Goal: Task Accomplishment & Management: Manage account settings

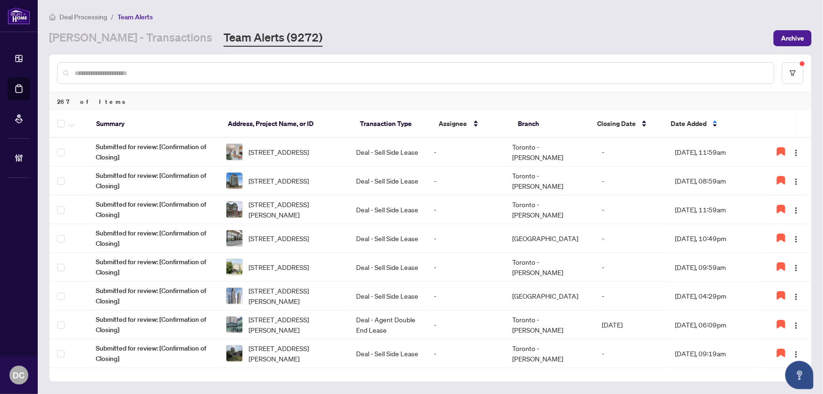
scroll to position [171, 0]
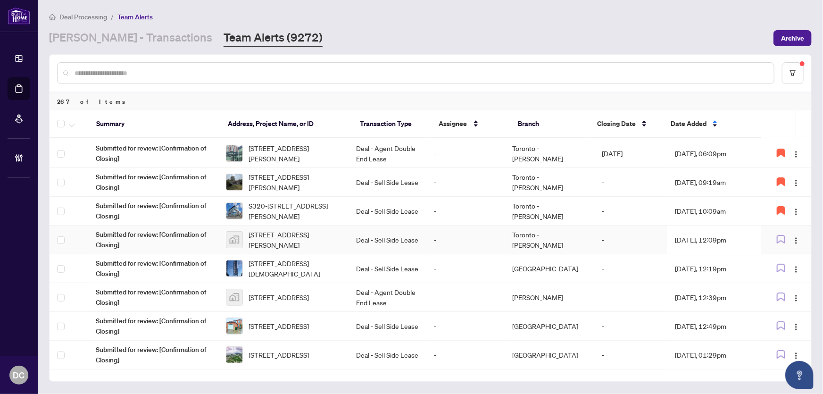
click at [734, 240] on td "Sep/30/2025, 12:09pm" at bounding box center [715, 240] width 94 height 29
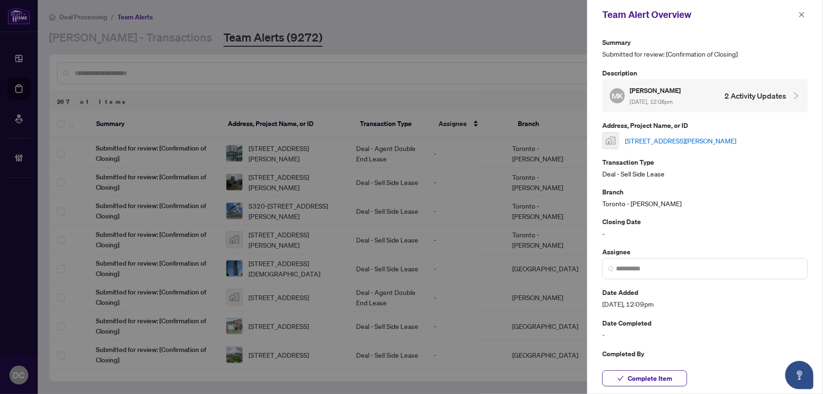
click at [699, 146] on link "[STREET_ADDRESS][PERSON_NAME]" at bounding box center [680, 140] width 111 height 10
click at [675, 379] on button "Complete Item" at bounding box center [644, 378] width 85 height 16
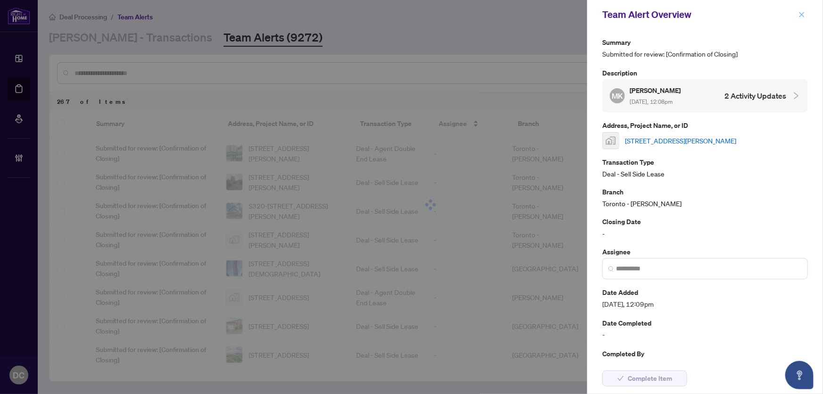
click at [805, 14] on icon "close" at bounding box center [802, 14] width 7 height 7
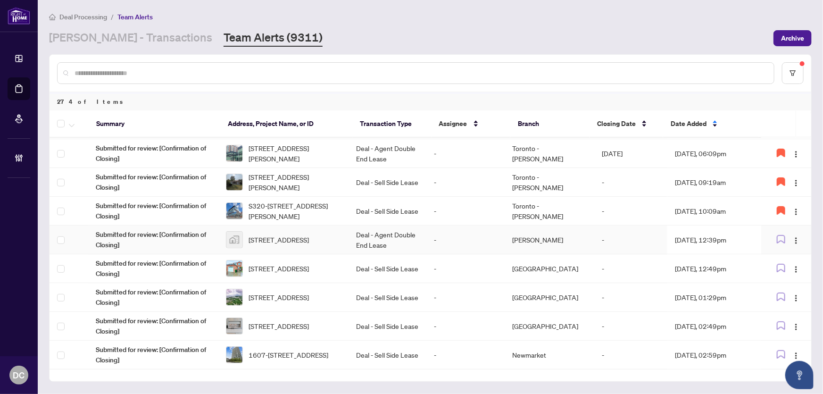
click at [709, 239] on td "Sep/30/2025, 12:39pm" at bounding box center [715, 240] width 94 height 29
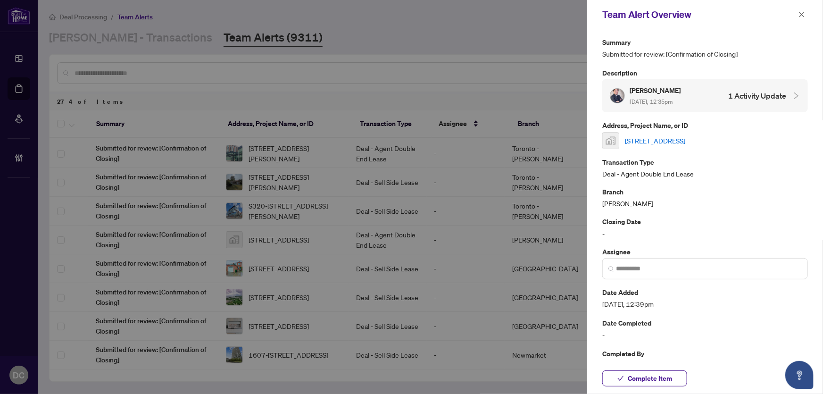
click at [686, 140] on link "8 Pluto Drive, Brampton, ON, Canada" at bounding box center [655, 140] width 60 height 10
click at [660, 380] on span "Complete Item" at bounding box center [650, 378] width 44 height 15
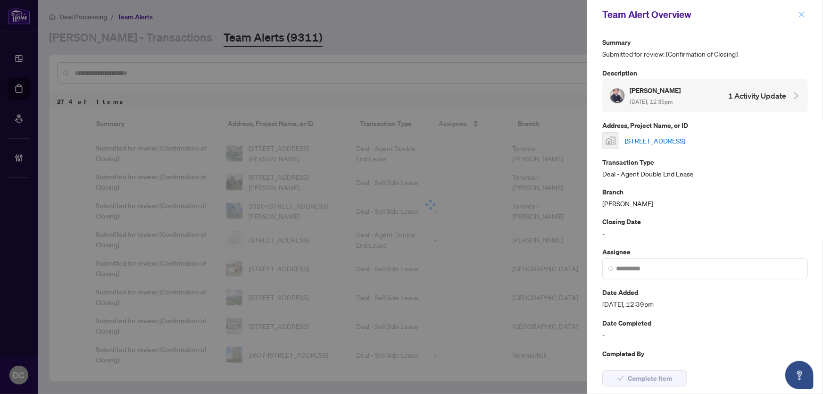
click at [803, 16] on icon "close" at bounding box center [802, 14] width 5 height 5
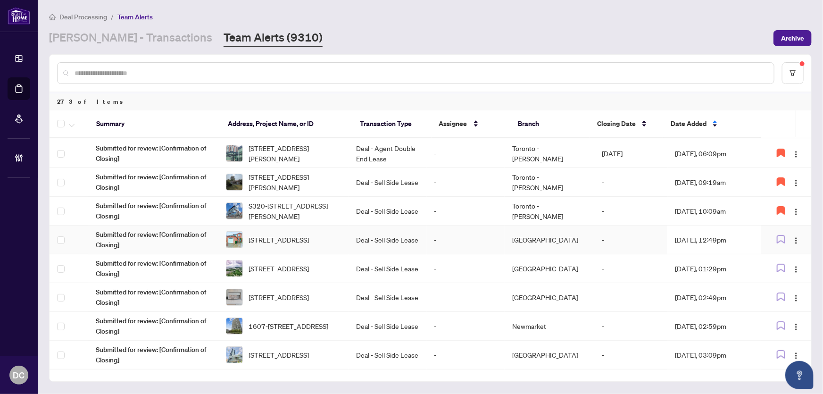
click at [722, 240] on td "Sep/30/2025, 12:49pm" at bounding box center [715, 240] width 94 height 29
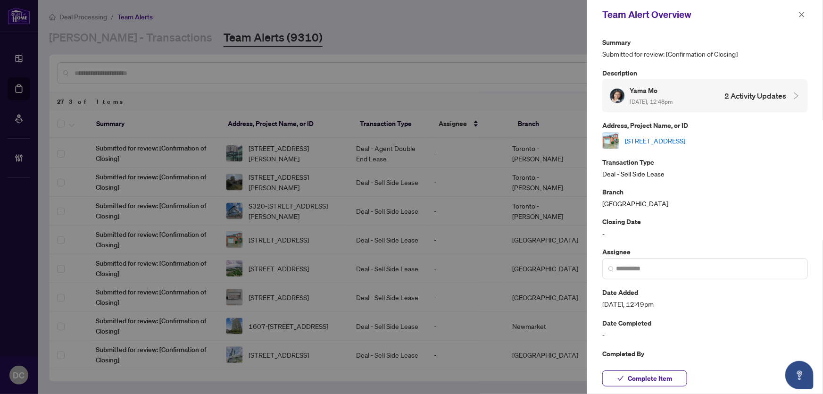
click at [686, 141] on link "[STREET_ADDRESS]" at bounding box center [655, 140] width 60 height 10
click at [640, 379] on span "Complete Item" at bounding box center [650, 378] width 44 height 15
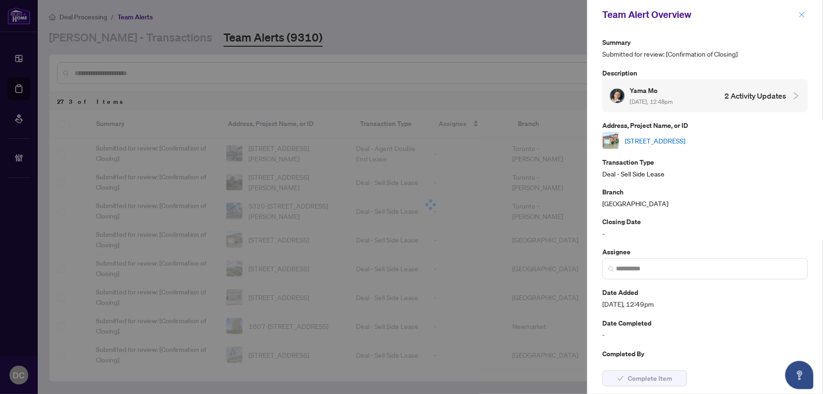
click at [805, 14] on icon "close" at bounding box center [802, 14] width 7 height 7
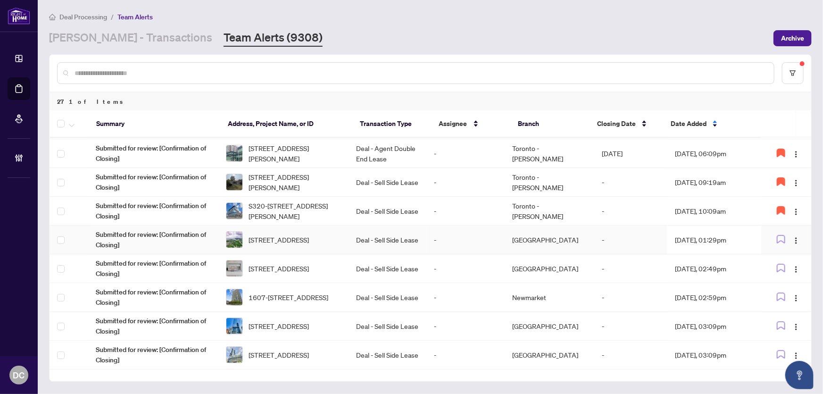
click at [719, 236] on td "Sep/30/2025, 01:29pm" at bounding box center [715, 240] width 94 height 29
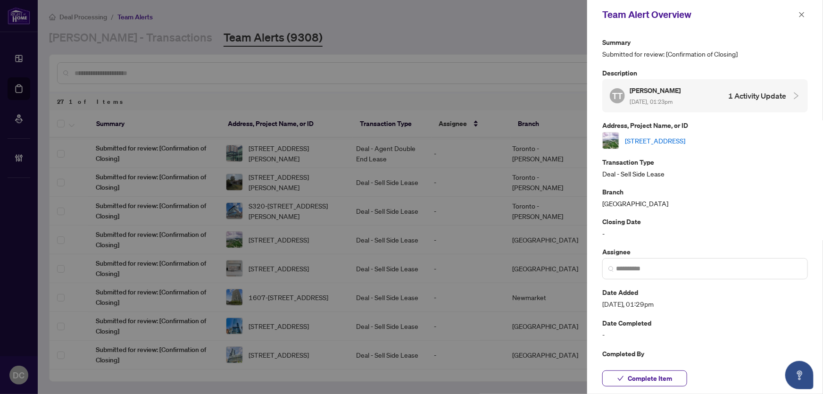
click at [686, 141] on link "4401-20 Shore Breeze Dr, Toronto, Ontario M8V 0C7, Canada" at bounding box center [655, 140] width 60 height 10
click at [657, 372] on span "Complete Item" at bounding box center [650, 378] width 44 height 15
click at [801, 17] on icon "close" at bounding box center [802, 14] width 7 height 7
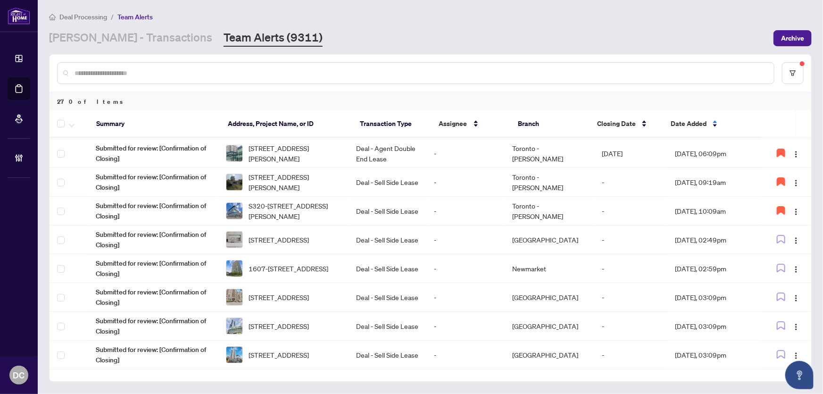
click at [280, 28] on div "Deal Processing / Team Alerts RAHR - Transactions Team Alerts (9311) Archive" at bounding box center [430, 28] width 763 height 35
click at [551, 240] on td "Richmond Hill" at bounding box center [550, 240] width 90 height 29
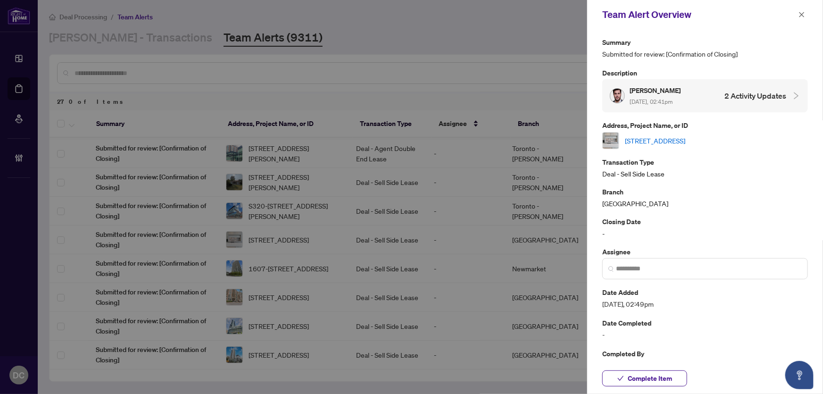
click at [686, 141] on link "406-800 Broadview Ave, Toronto, Ontario M4K 2P7, Canada" at bounding box center [655, 140] width 60 height 10
click at [653, 382] on span "Complete Item" at bounding box center [650, 378] width 44 height 15
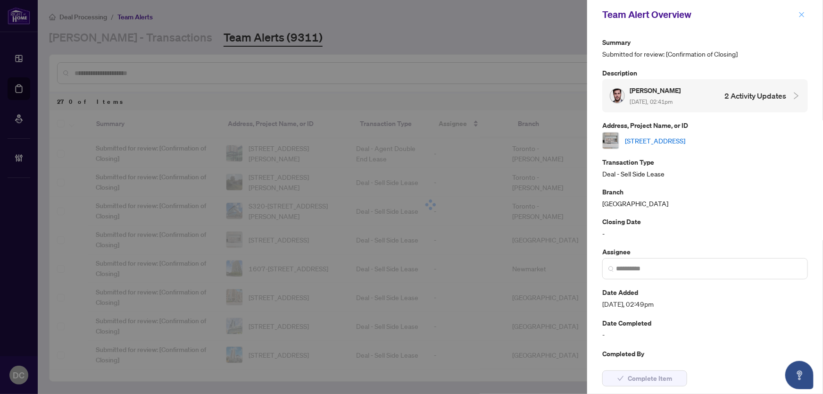
click at [802, 15] on icon "close" at bounding box center [802, 14] width 5 height 5
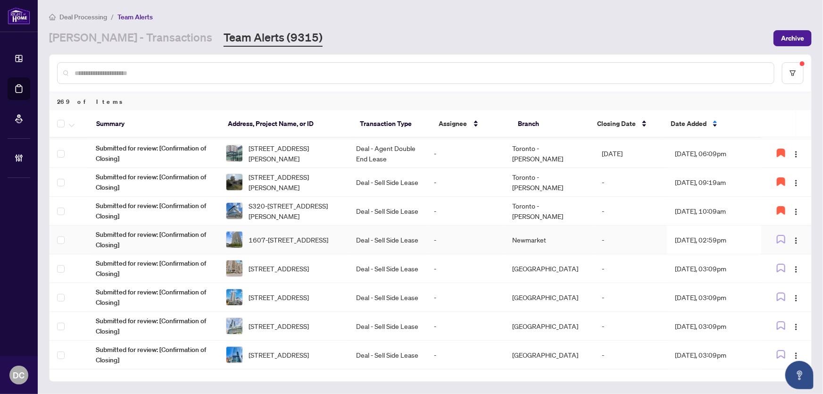
click at [720, 235] on td "Sep/30/2025, 02:59pm" at bounding box center [715, 240] width 94 height 29
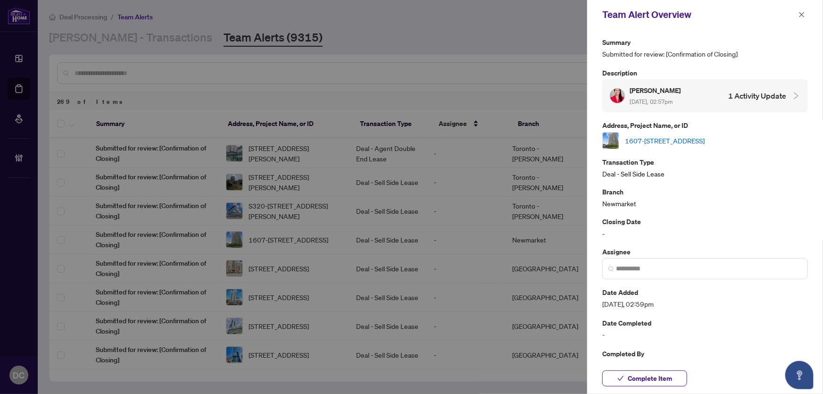
click at [699, 138] on link "1607-105 The Queensway, Toronto, Ontario M6S 5B5, Canada" at bounding box center [665, 140] width 80 height 10
drag, startPoint x: 646, startPoint y: 376, endPoint x: 660, endPoint y: 354, distance: 26.2
click at [646, 376] on span "Complete Item" at bounding box center [650, 378] width 44 height 15
click at [801, 14] on icon "close" at bounding box center [802, 14] width 7 height 7
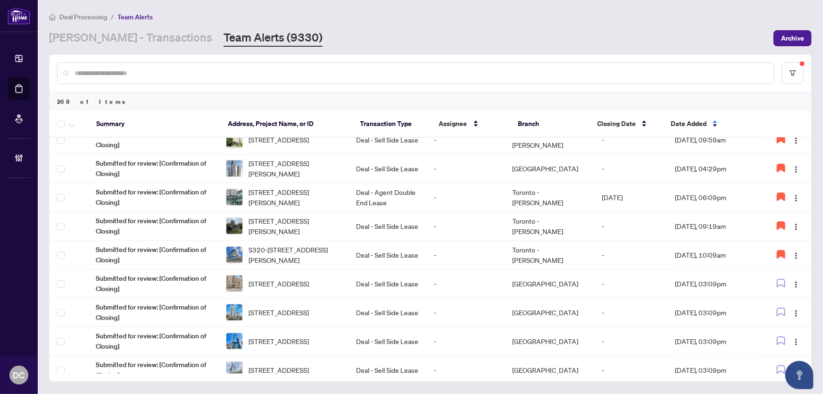
scroll to position [124, 0]
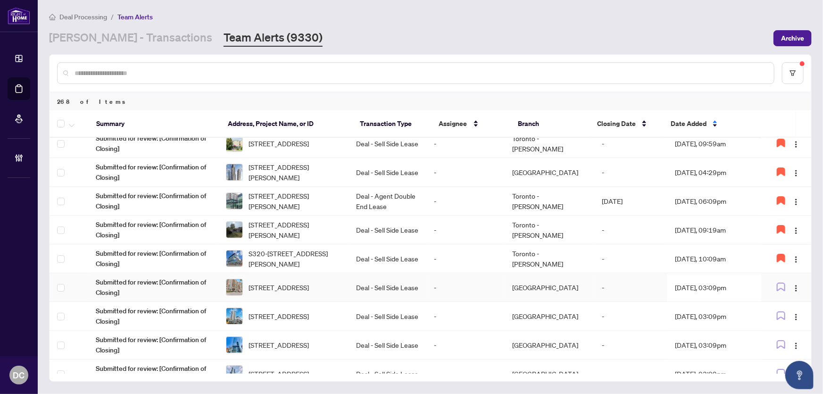
click at [709, 276] on td "Sep/30/2025, 03:09pm" at bounding box center [715, 287] width 94 height 29
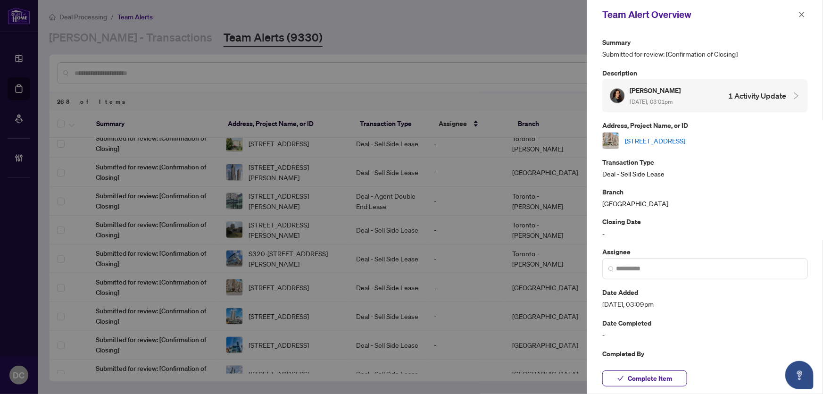
click at [686, 135] on link "1207-75 East Liberty St, Toronto, Ontario M6K 3R3, Canada" at bounding box center [655, 140] width 60 height 10
click at [663, 376] on span "Complete Item" at bounding box center [650, 378] width 44 height 15
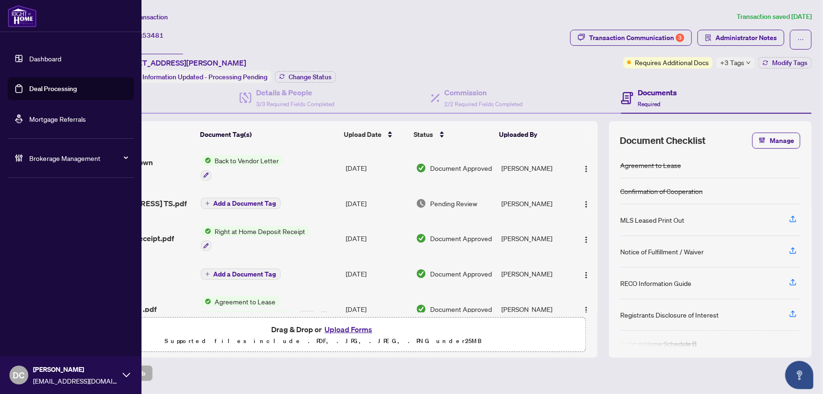
drag, startPoint x: 175, startPoint y: 43, endPoint x: 22, endPoint y: 51, distance: 152.6
click at [22, 51] on div "Dashboard Deal Processing Mortgage Referrals Brokerage Management DC [PERSON_NA…" at bounding box center [411, 197] width 823 height 394
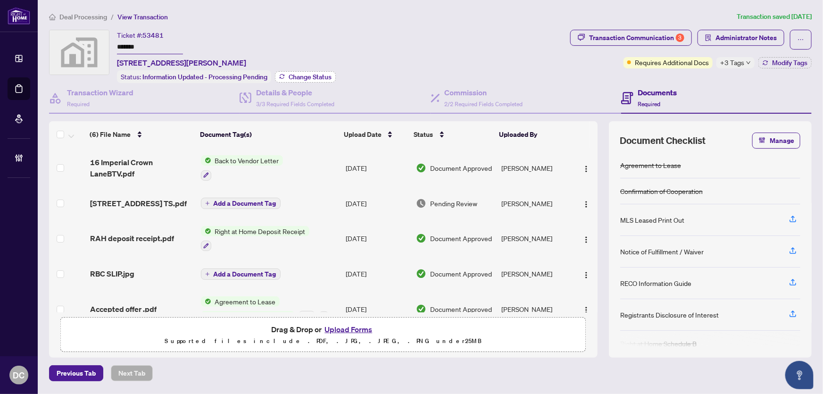
click at [331, 79] on span "Change Status" at bounding box center [310, 77] width 43 height 7
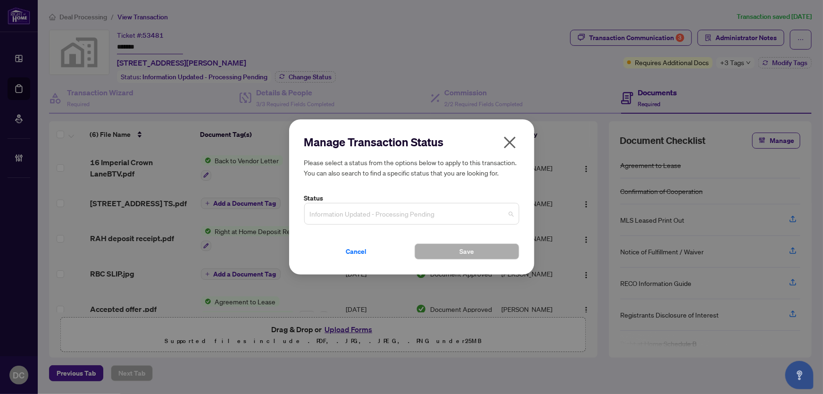
click at [427, 205] on span "Information Updated - Processing Pending" at bounding box center [412, 214] width 204 height 18
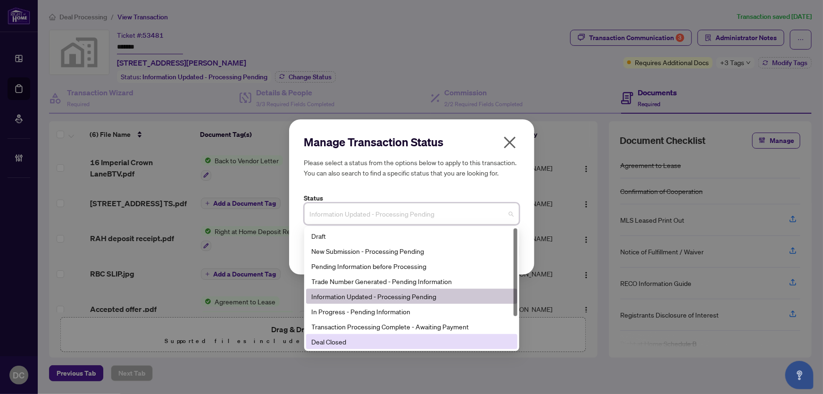
click at [395, 338] on div "Deal Closed" at bounding box center [412, 341] width 200 height 10
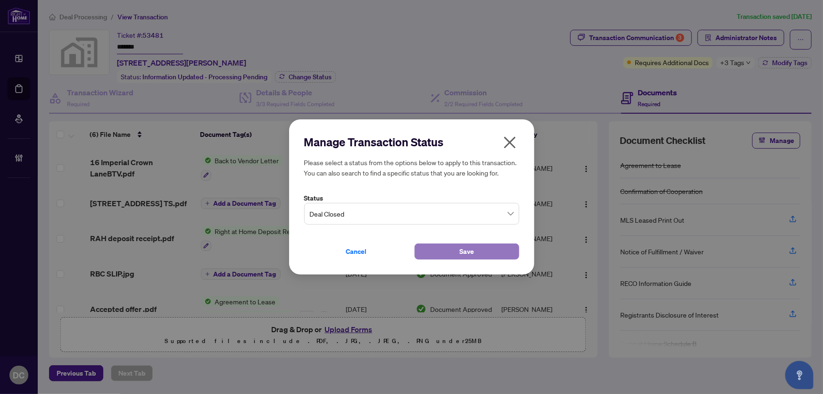
click at [440, 253] on button "Save" at bounding box center [467, 251] width 105 height 16
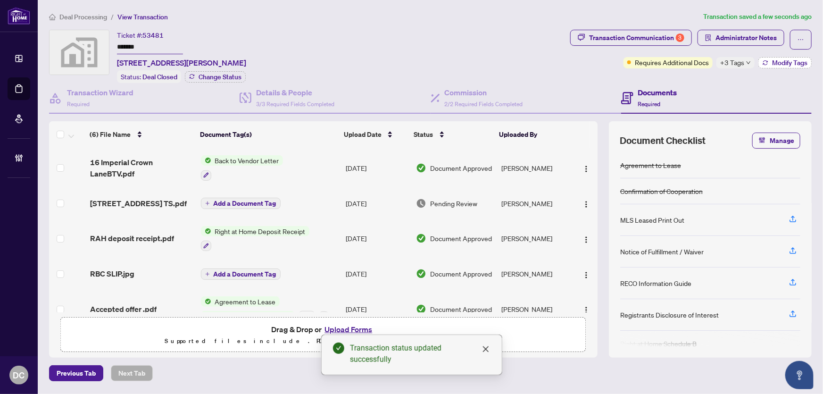
click at [797, 66] on span "Modify Tags" at bounding box center [789, 62] width 35 height 7
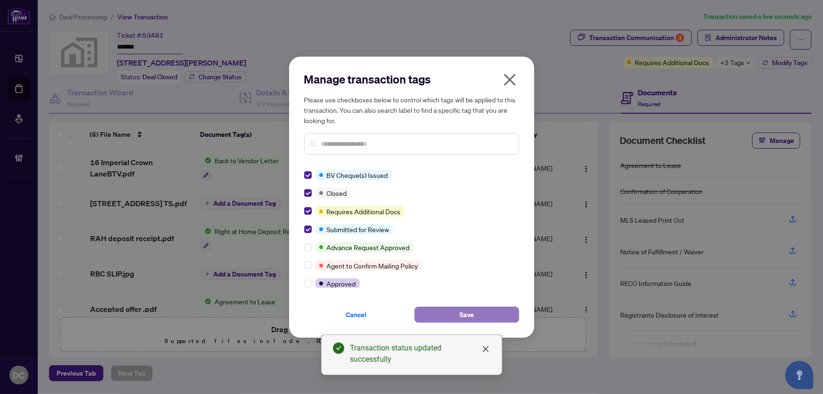
click at [435, 313] on button "Save" at bounding box center [467, 315] width 105 height 16
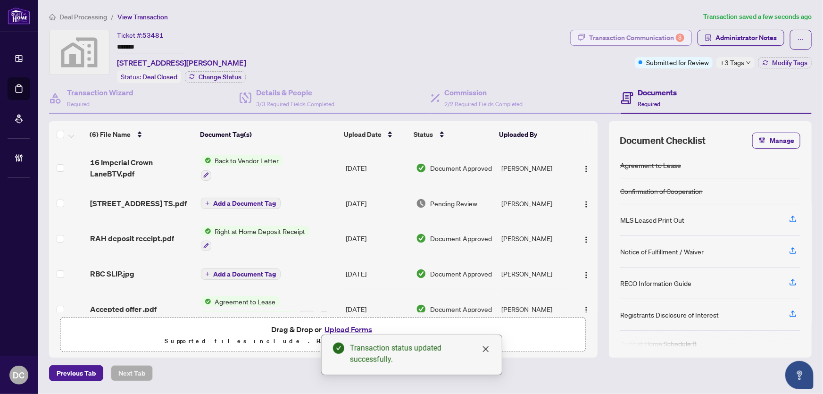
click at [604, 37] on div "Transaction Communication 3" at bounding box center [636, 37] width 95 height 15
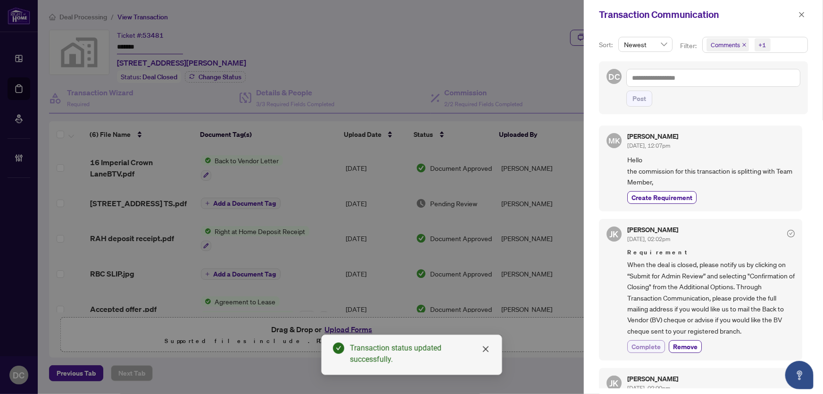
click at [661, 344] on span "Complete" at bounding box center [646, 347] width 29 height 10
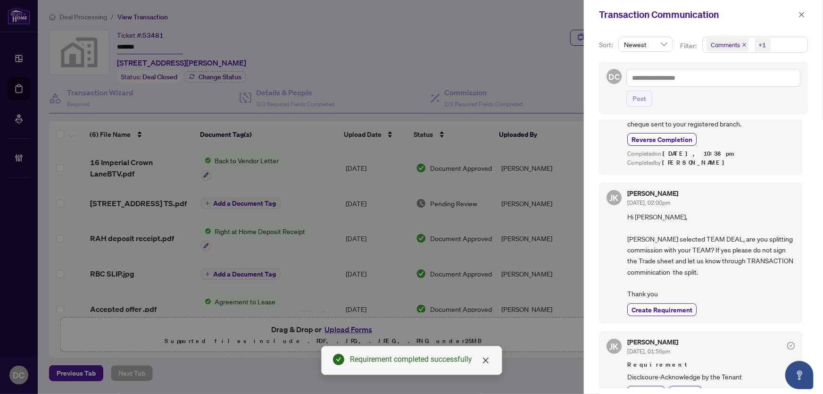
scroll to position [214, 0]
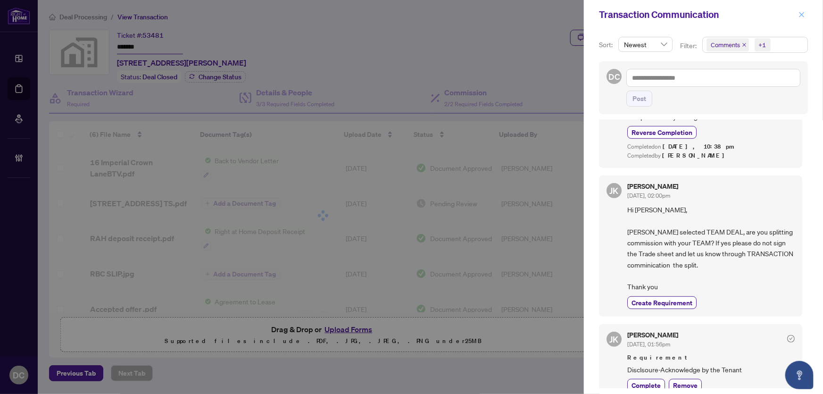
click at [804, 14] on icon "close" at bounding box center [802, 14] width 7 height 7
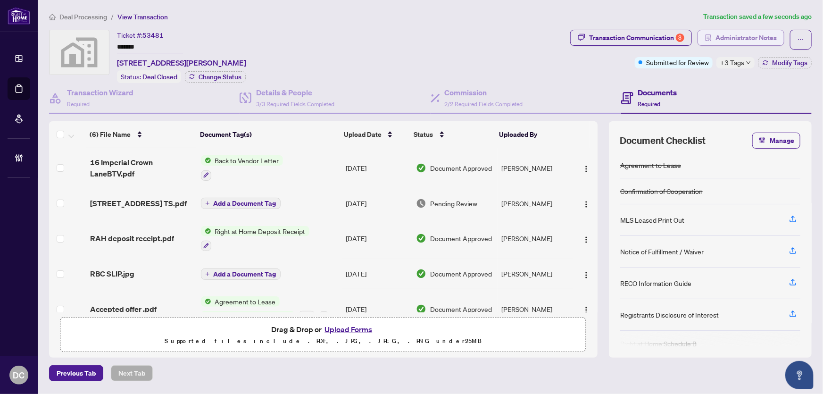
click at [715, 38] on button "Administrator Notes" at bounding box center [741, 38] width 87 height 16
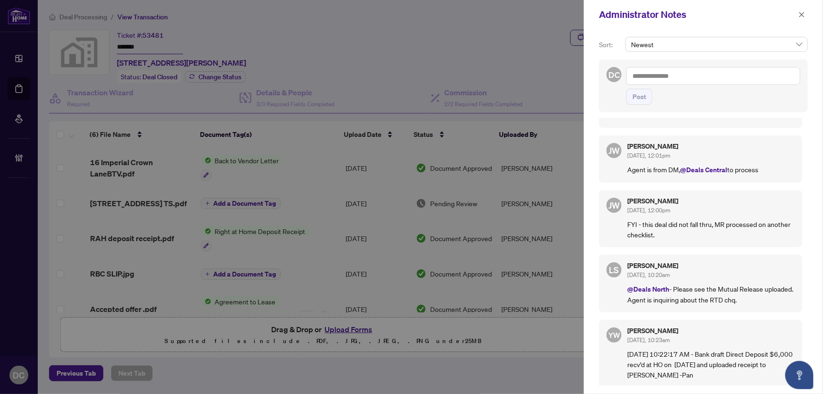
scroll to position [0, 0]
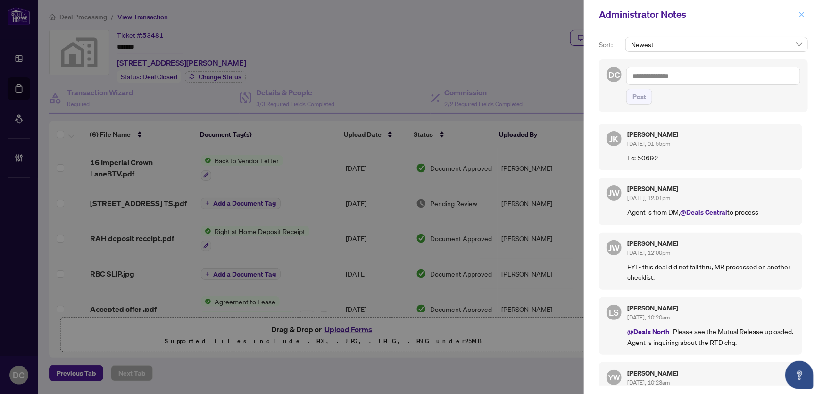
click at [804, 12] on icon "close" at bounding box center [802, 14] width 5 height 5
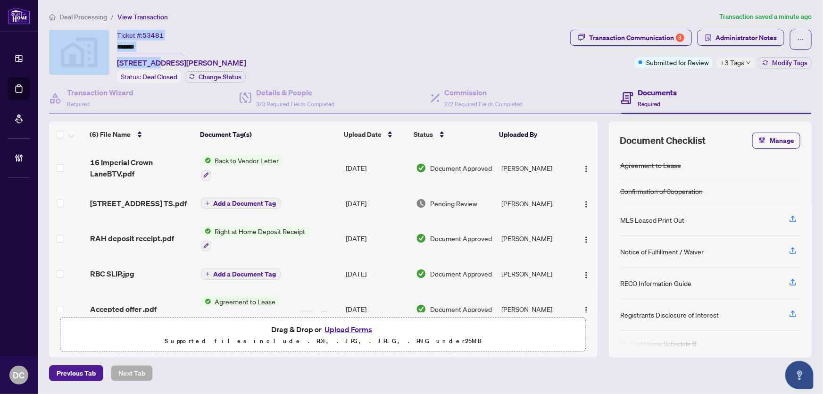
drag, startPoint x: 153, startPoint y: 64, endPoint x: 112, endPoint y: 67, distance: 40.7
click at [112, 67] on div "Ticket #: 53481 ******* 16 Imperial Crown Lane, Barrie, ON, Canada Status: Deal…" at bounding box center [308, 56] width 518 height 53
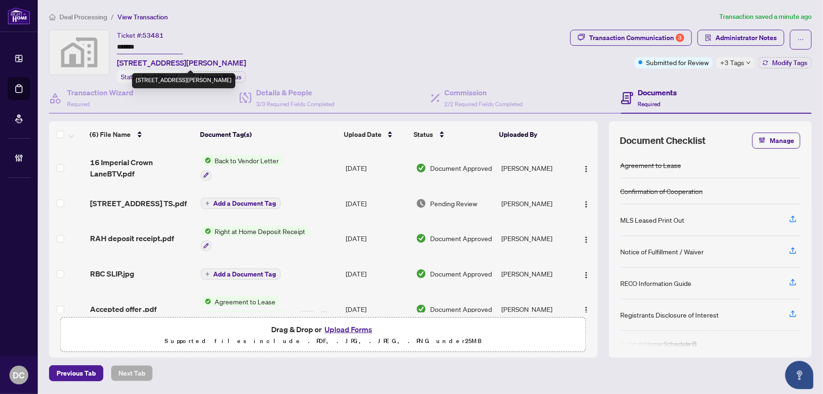
click at [159, 70] on div "Status: Deal Closed" at bounding box center [149, 76] width 64 height 13
drag, startPoint x: 157, startPoint y: 64, endPoint x: 116, endPoint y: 63, distance: 41.5
click at [116, 63] on div "Ticket #: 53481 ******* 16 Imperial Crown Lane, Barrie, ON, Canada Status: Deal…" at bounding box center [308, 56] width 518 height 53
copy span "16 Imperial"
drag, startPoint x: 157, startPoint y: 46, endPoint x: 77, endPoint y: 43, distance: 80.3
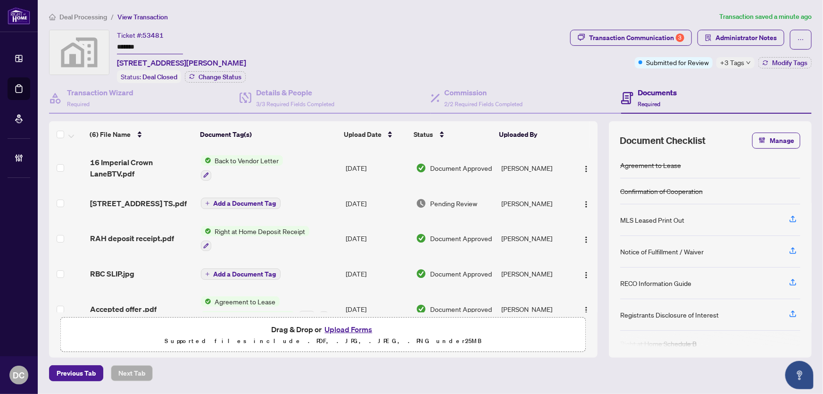
click at [77, 43] on div "Ticket #: 53481 ******* 16 Imperial Crown Lane, Barrie, ON, Canada Status: Deal…" at bounding box center [308, 56] width 518 height 53
click at [608, 38] on div "Transaction Communication 3" at bounding box center [636, 37] width 95 height 15
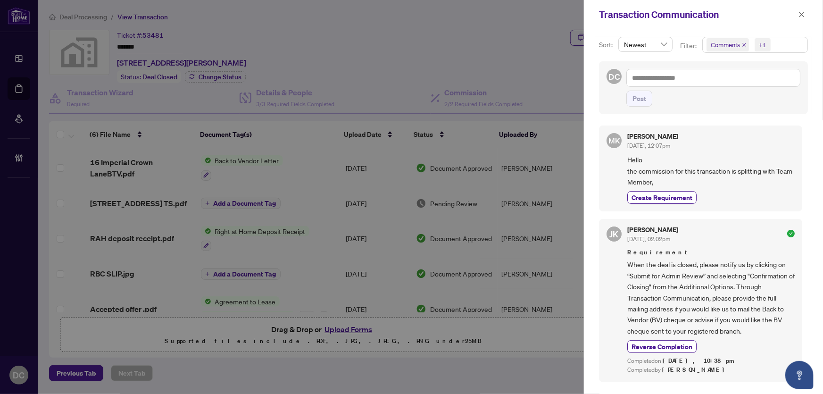
click at [789, 35] on div "Sort: Newest Filter: Comments +1 DC Post MK Mohammadhossein Kohan-baba Sep/30/2…" at bounding box center [703, 211] width 239 height 365
click at [788, 42] on span "Comments +1" at bounding box center [755, 44] width 105 height 15
click at [764, 92] on span "Requirements" at bounding box center [760, 97] width 84 height 11
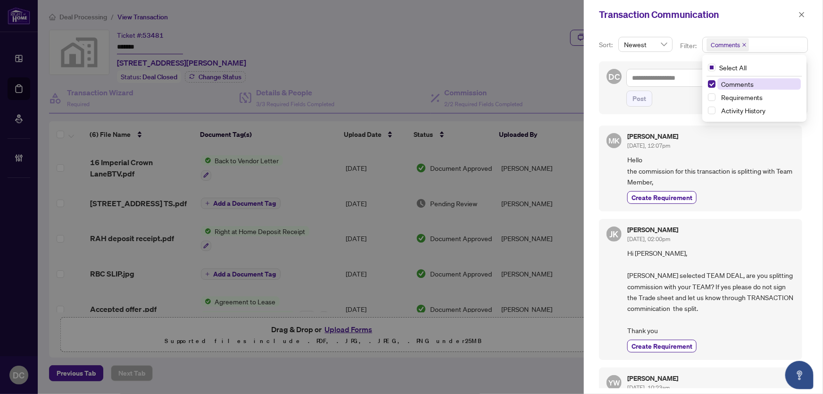
click at [766, 84] on span "Comments" at bounding box center [760, 83] width 84 height 11
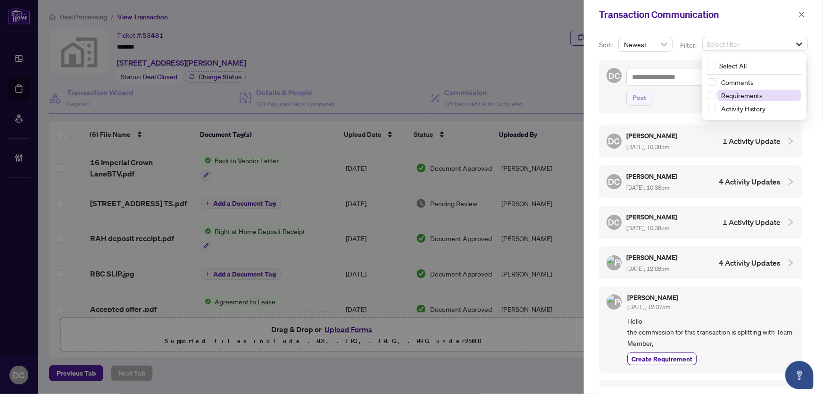
click at [761, 92] on span "Requirements" at bounding box center [760, 95] width 84 height 11
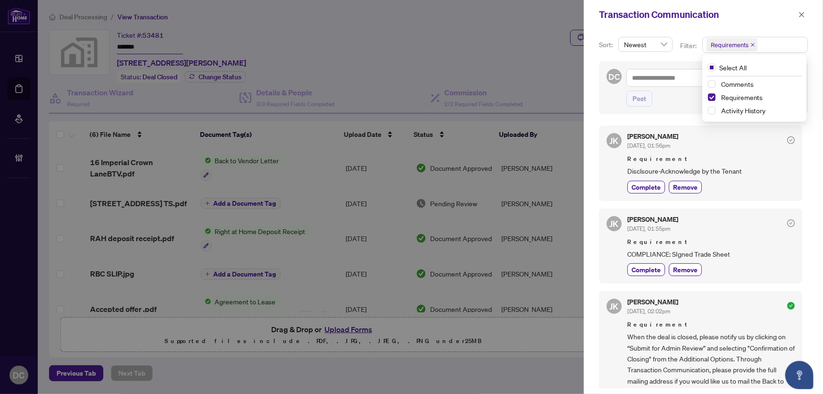
click at [727, 188] on div "Complete Remove" at bounding box center [710, 187] width 167 height 13
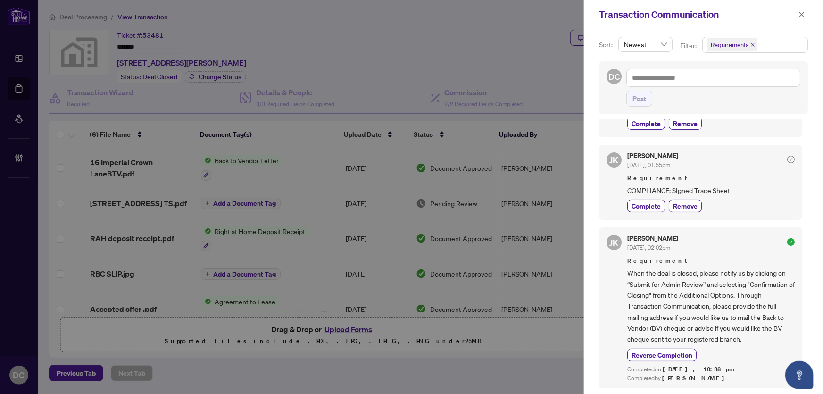
scroll to position [1, 0]
click at [808, 17] on div "Transaction Communication" at bounding box center [703, 14] width 239 height 29
click at [798, 14] on button "button" at bounding box center [802, 14] width 12 height 11
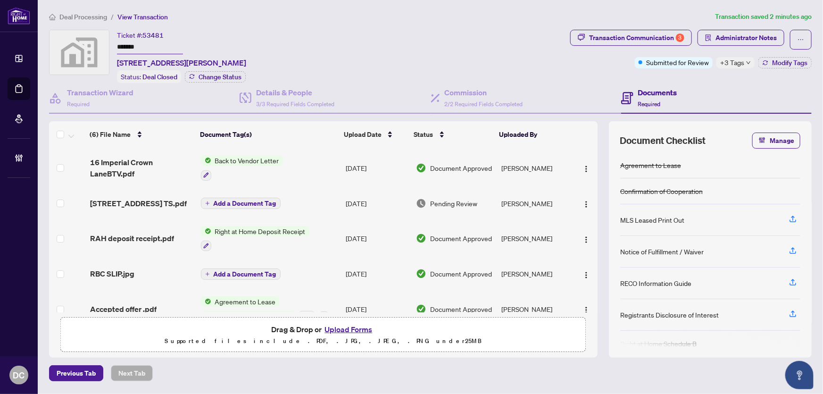
click at [324, 205] on td "Add a Document Tag" at bounding box center [269, 203] width 145 height 30
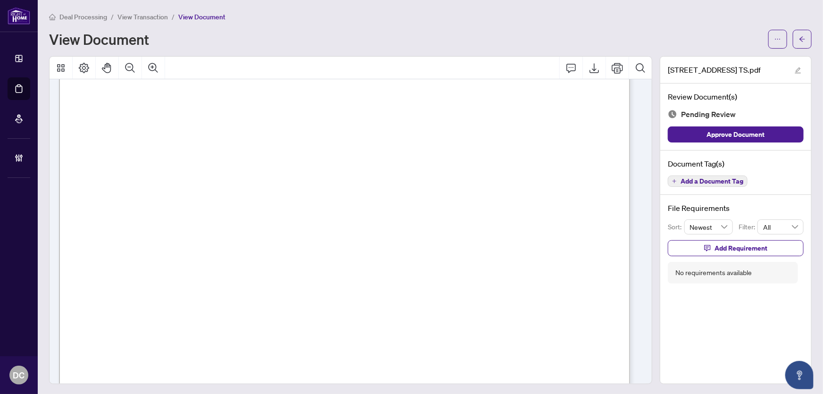
scroll to position [453, 0]
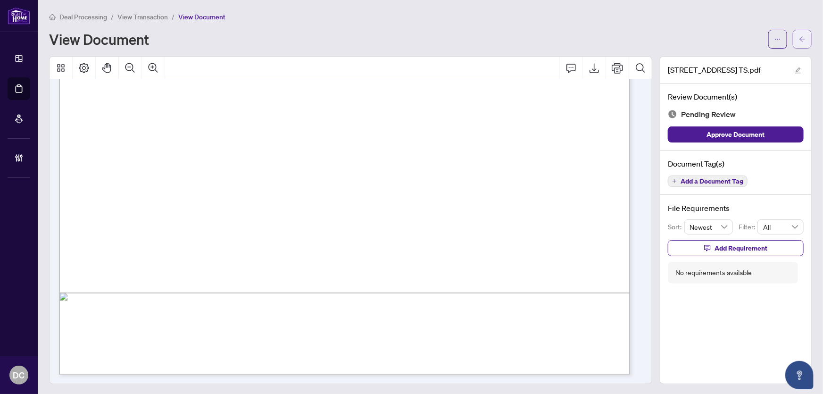
click at [799, 32] on span "button" at bounding box center [802, 39] width 7 height 15
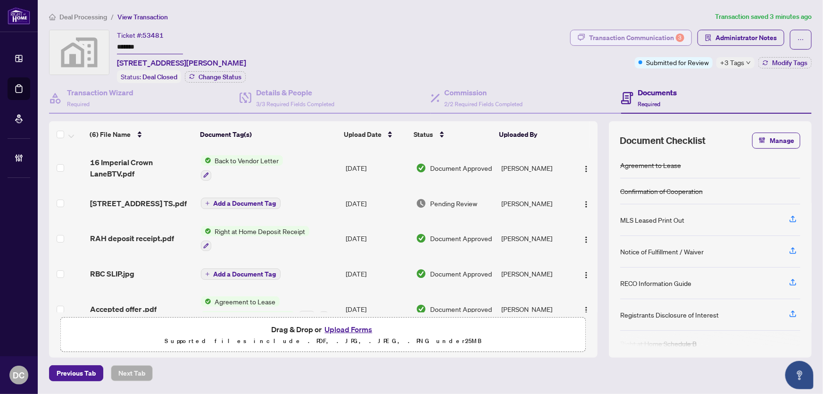
click at [621, 41] on div "Transaction Communication 3" at bounding box center [636, 37] width 95 height 15
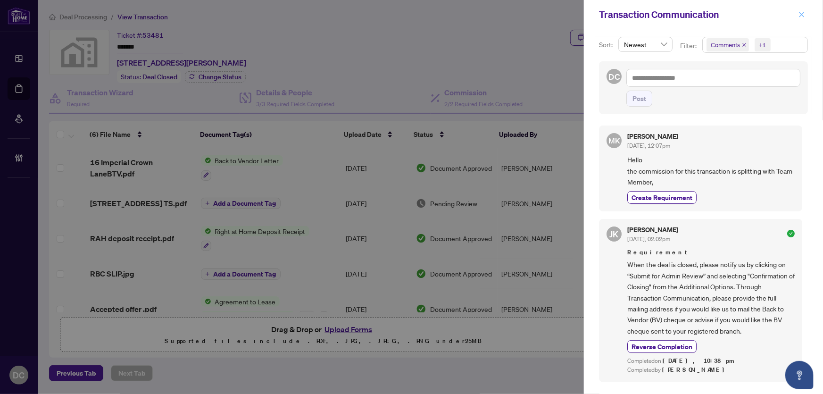
click at [800, 11] on icon "close" at bounding box center [802, 14] width 7 height 7
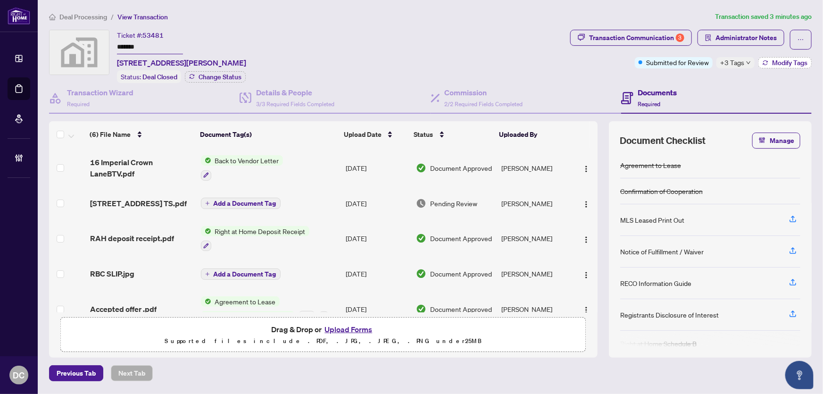
click at [788, 61] on span "Modify Tags" at bounding box center [789, 62] width 35 height 7
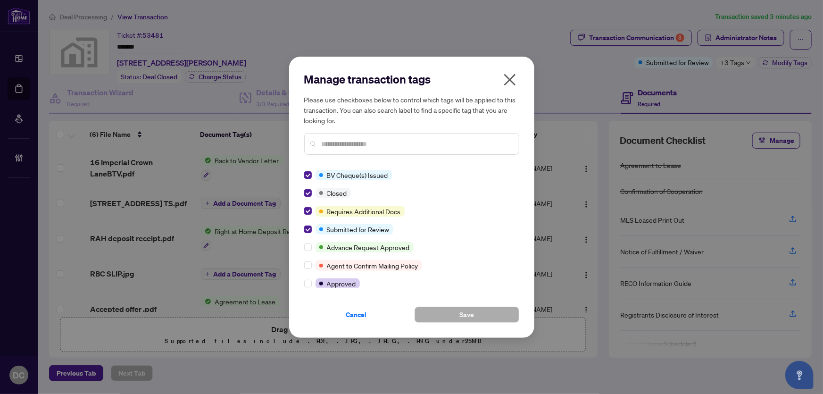
click at [508, 83] on icon "close" at bounding box center [509, 79] width 15 height 15
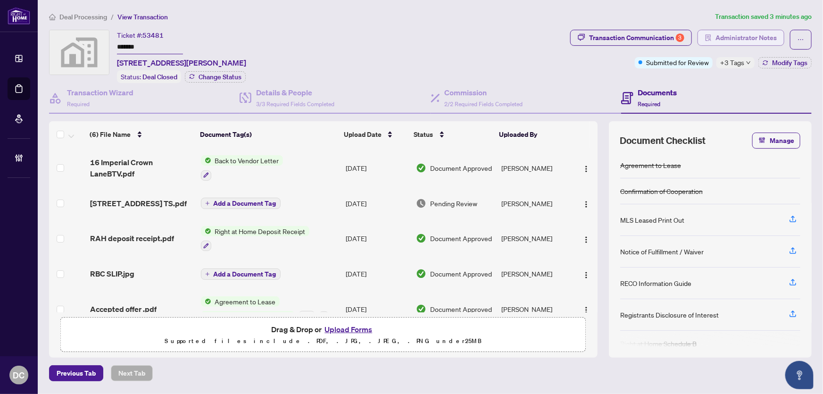
click at [724, 36] on span "Administrator Notes" at bounding box center [746, 37] width 61 height 15
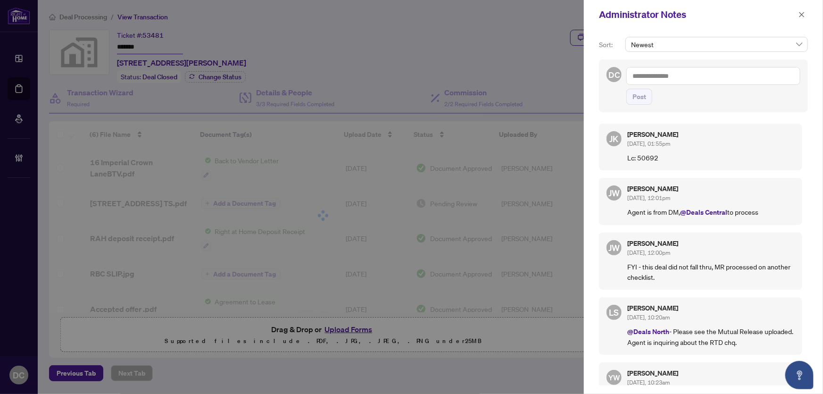
click at [792, 75] on textarea at bounding box center [714, 76] width 174 height 18
paste textarea "**********"
type textarea "**********"
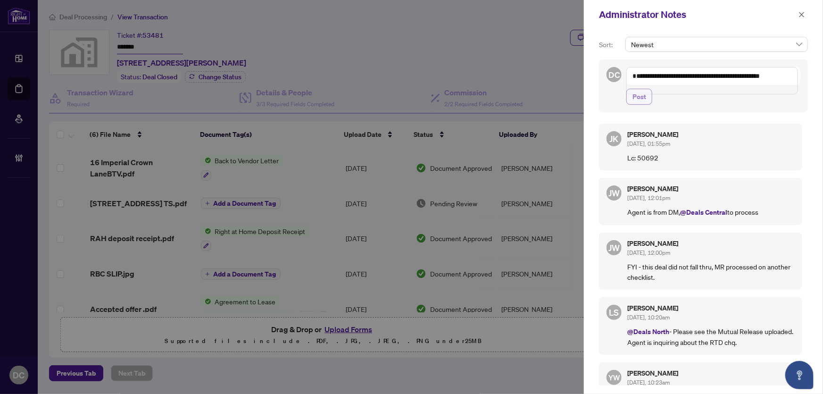
click at [644, 104] on span "Post" at bounding box center [640, 96] width 14 height 15
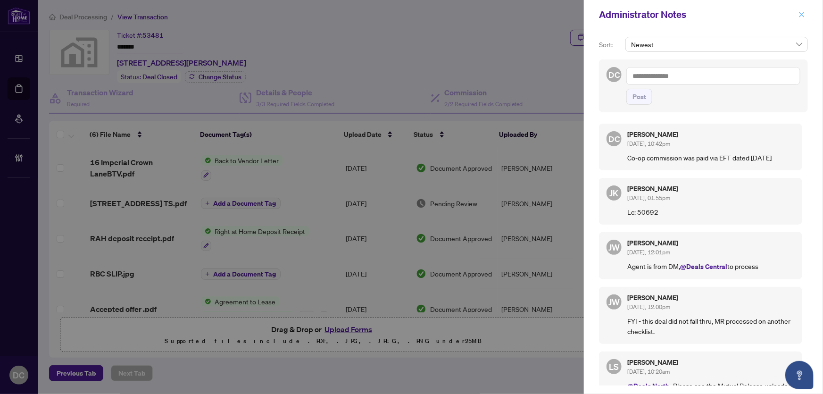
click at [801, 18] on span "button" at bounding box center [802, 14] width 7 height 15
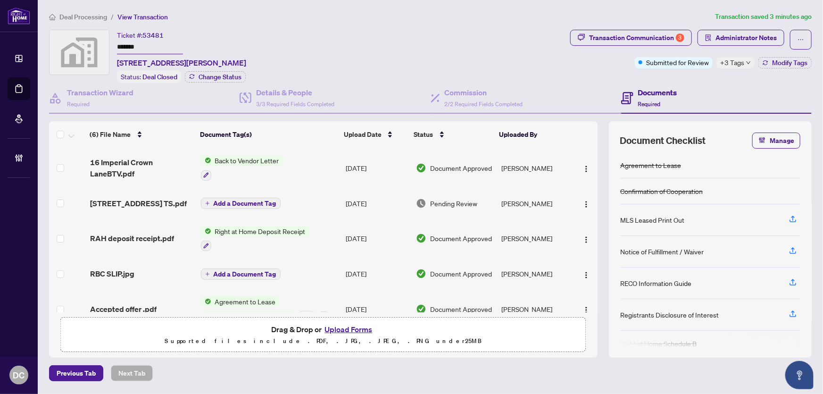
drag, startPoint x: 152, startPoint y: 46, endPoint x: 84, endPoint y: 45, distance: 68.4
click at [84, 45] on div "Ticket #: 53481 ******* 16 Imperial Crown Lane, Barrie, ON, Canada Status: Deal…" at bounding box center [308, 56] width 518 height 53
click at [94, 17] on span "Deal Processing" at bounding box center [83, 17] width 48 height 8
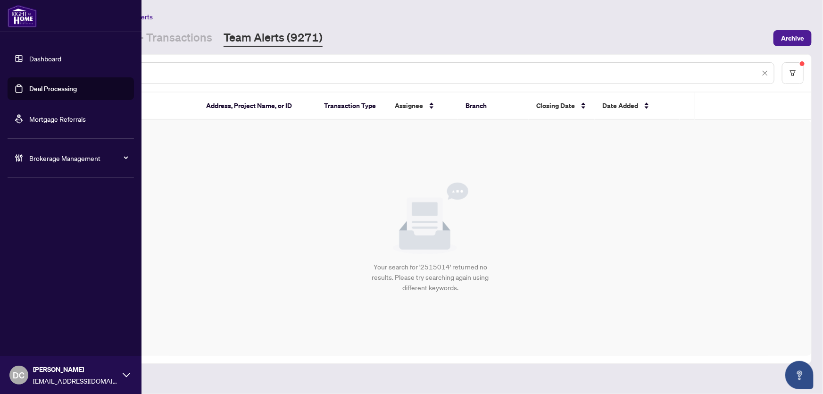
drag, startPoint x: 154, startPoint y: 69, endPoint x: 31, endPoint y: 71, distance: 123.1
click at [31, 71] on div "Dashboard Deal Processing Mortgage Referrals Brokerage Management DC Dawn Chan …" at bounding box center [411, 197] width 823 height 394
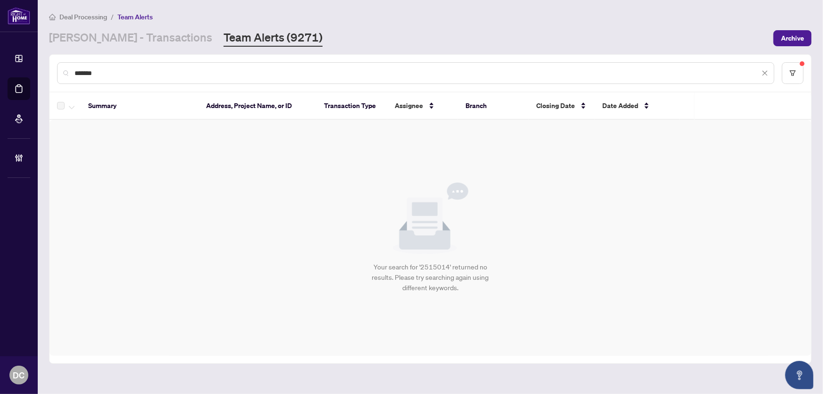
paste input "text"
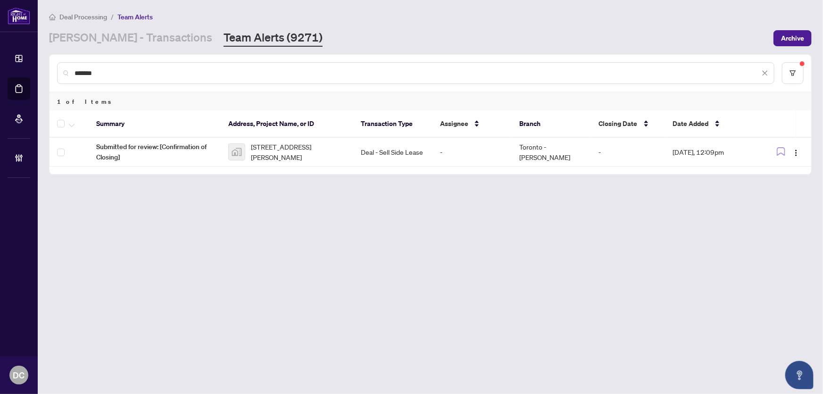
drag, startPoint x: 119, startPoint y: 71, endPoint x: 38, endPoint y: 72, distance: 81.6
click at [38, 72] on main "Deal Processing / Team Alerts RAHR - Transactions Team Alerts (9271) Archive **…" at bounding box center [431, 197] width 786 height 394
paste input "text"
drag, startPoint x: 117, startPoint y: 71, endPoint x: 59, endPoint y: 75, distance: 59.1
click at [59, 75] on div "*******" at bounding box center [416, 73] width 718 height 22
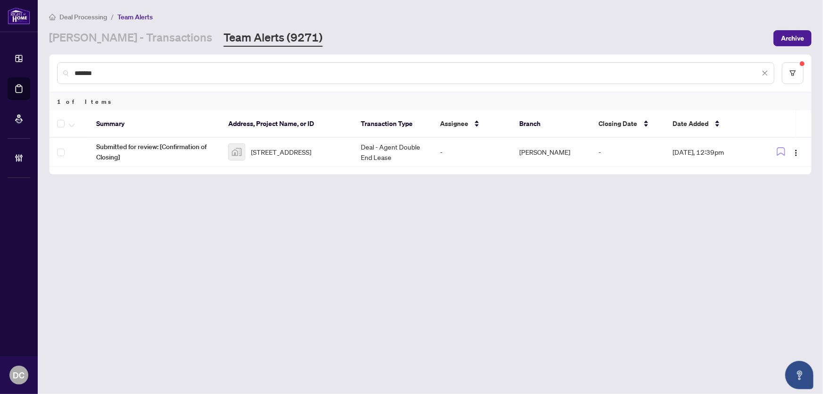
paste input "text"
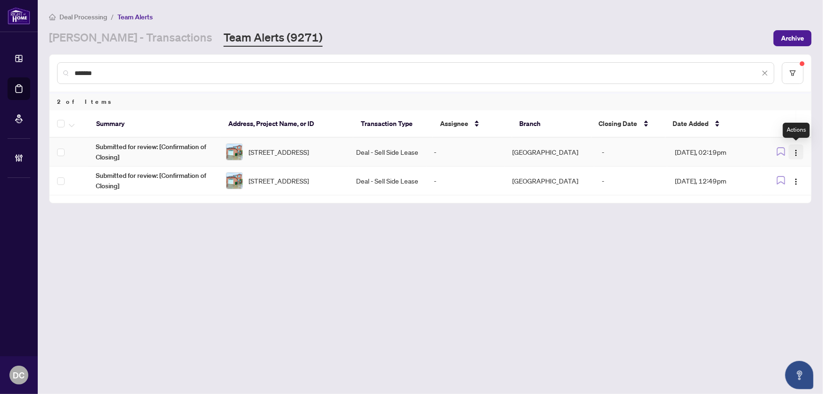
click at [798, 150] on img "button" at bounding box center [797, 153] width 8 height 8
click at [785, 195] on span "Complete Item" at bounding box center [775, 200] width 44 height 10
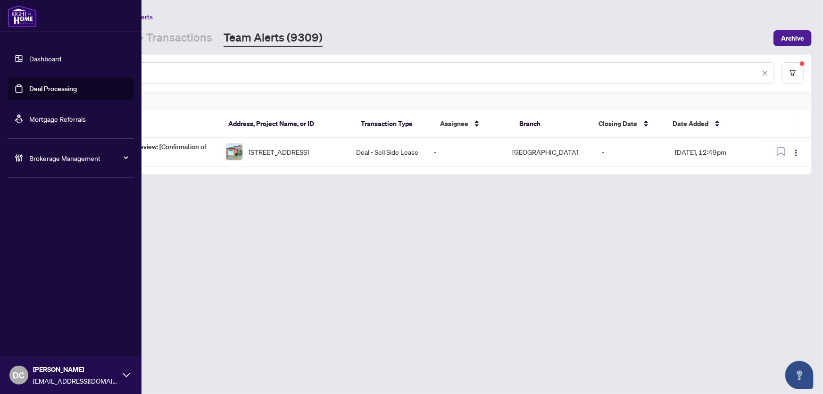
drag, startPoint x: 138, startPoint y: 71, endPoint x: 35, endPoint y: 70, distance: 102.9
click at [35, 70] on div "Dashboard Deal Processing Mortgage Referrals Brokerage Management DC Dawn Chan …" at bounding box center [411, 197] width 823 height 394
paste input "text"
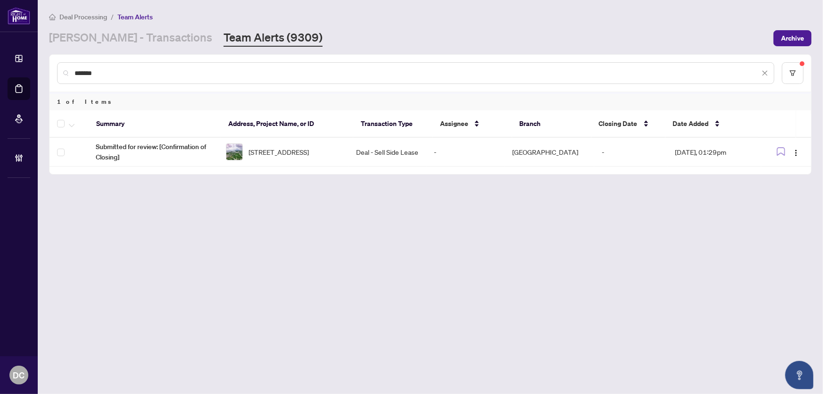
drag, startPoint x: 133, startPoint y: 75, endPoint x: 55, endPoint y: 73, distance: 77.4
click at [55, 73] on div "*******" at bounding box center [431, 73] width 762 height 37
paste input "text"
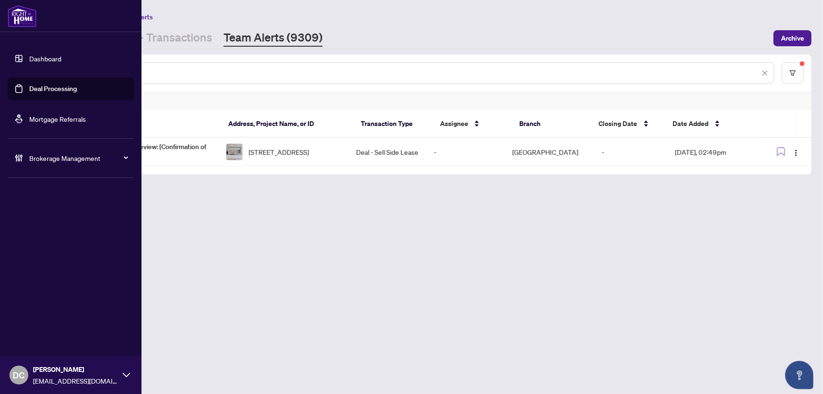
drag, startPoint x: 122, startPoint y: 72, endPoint x: 0, endPoint y: 71, distance: 122.2
click at [0, 71] on div "Dashboard Deal Processing Mortgage Referrals Brokerage Management DC Dawn Chan …" at bounding box center [411, 197] width 823 height 394
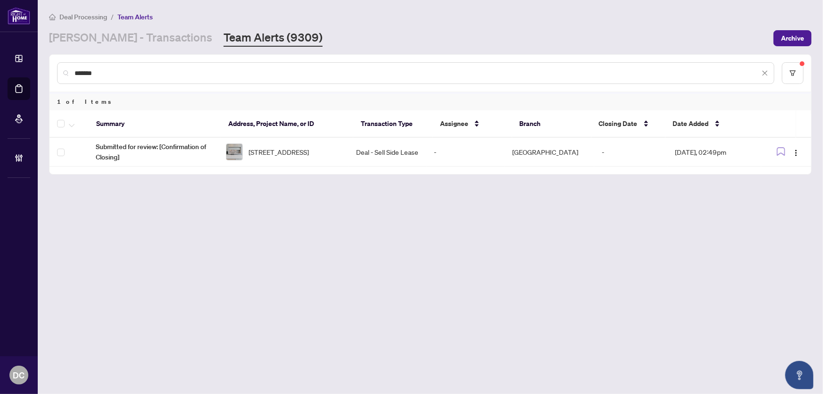
paste input "text"
drag, startPoint x: 124, startPoint y: 75, endPoint x: 40, endPoint y: 71, distance: 83.6
click at [40, 71] on main "Deal Processing / Team Alerts RAHR - Transactions Team Alerts (9309) Archive **…" at bounding box center [431, 197] width 786 height 394
paste input "text"
type input "*******"
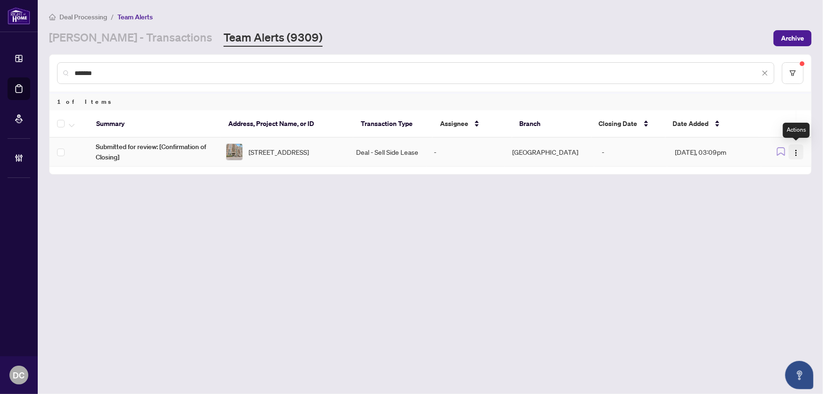
click at [798, 154] on img "button" at bounding box center [797, 153] width 8 height 8
click at [790, 198] on span "Complete Item" at bounding box center [775, 200] width 44 height 10
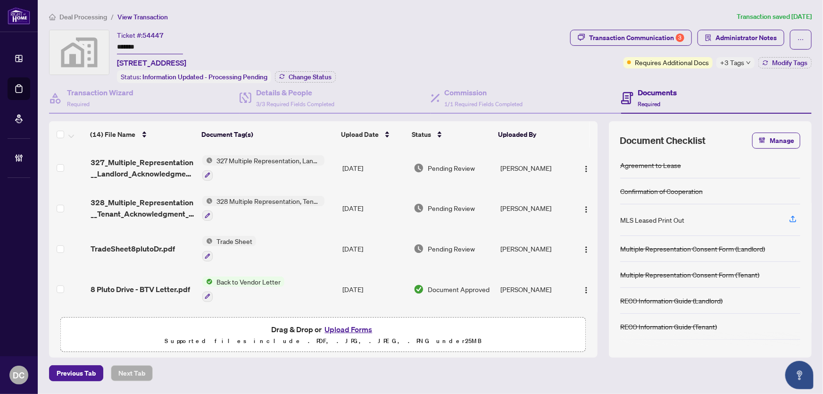
drag, startPoint x: 170, startPoint y: 46, endPoint x: 88, endPoint y: 42, distance: 82.2
click at [81, 38] on div "Ticket #: 54447 ******* 8 Pluto Drive, Brampton, ON, Canada Status: Information…" at bounding box center [308, 56] width 518 height 53
click at [308, 77] on span "Change Status" at bounding box center [310, 77] width 43 height 7
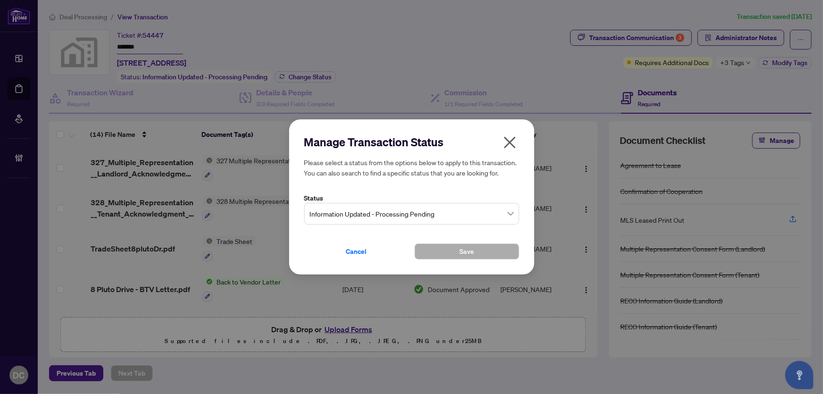
click at [364, 215] on span "Information Updated - Processing Pending" at bounding box center [412, 214] width 204 height 18
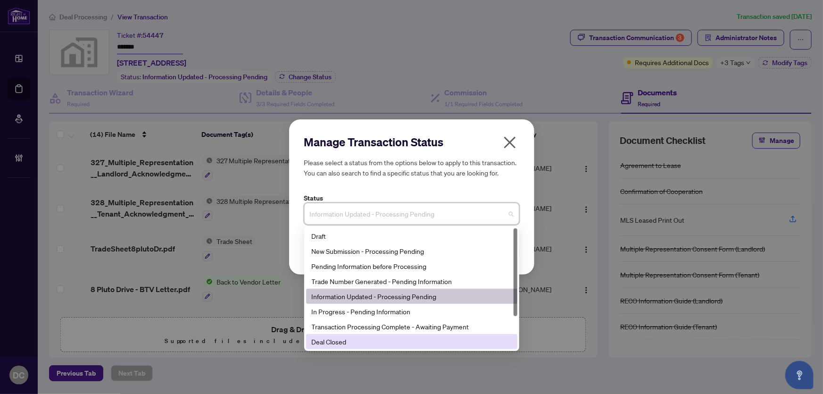
click at [354, 341] on div "Deal Closed" at bounding box center [412, 341] width 200 height 10
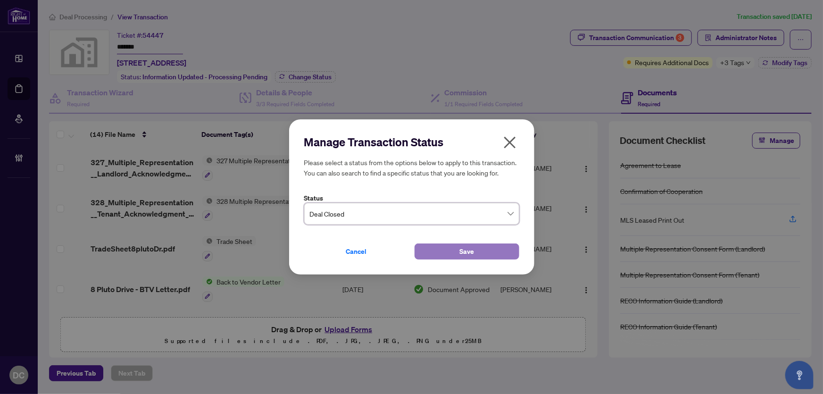
click at [452, 250] on button "Save" at bounding box center [467, 251] width 105 height 16
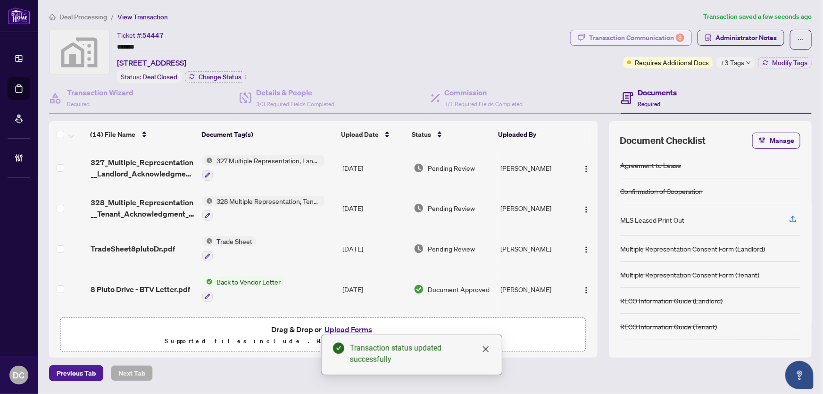
click at [672, 33] on div "Transaction Communication 3" at bounding box center [636, 37] width 95 height 15
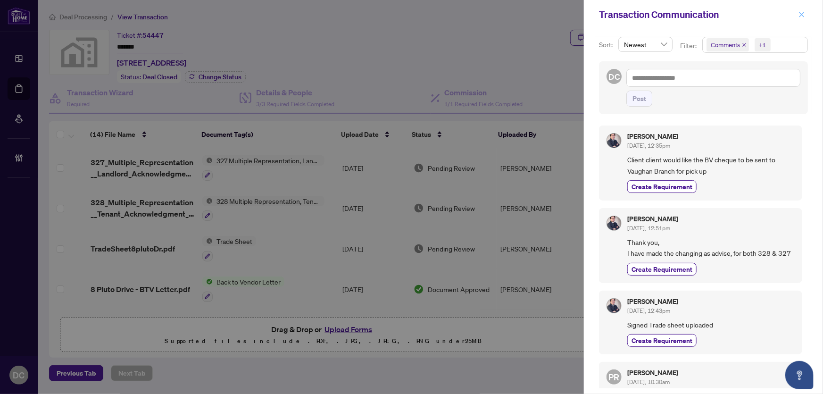
click at [799, 13] on icon "close" at bounding box center [802, 14] width 7 height 7
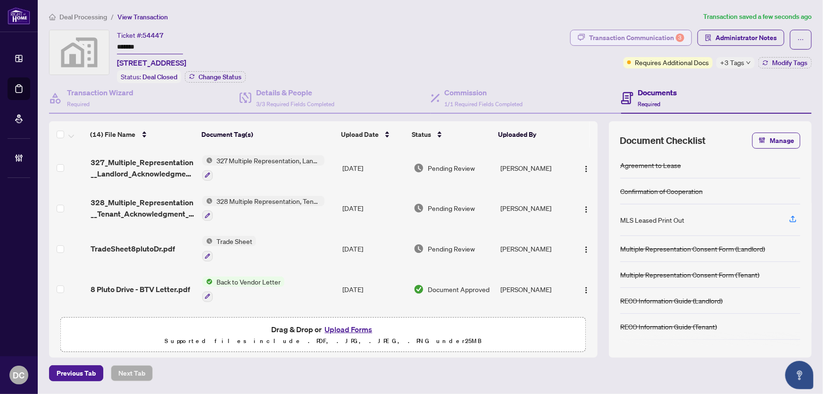
click at [626, 33] on div "Transaction Communication 3" at bounding box center [636, 37] width 95 height 15
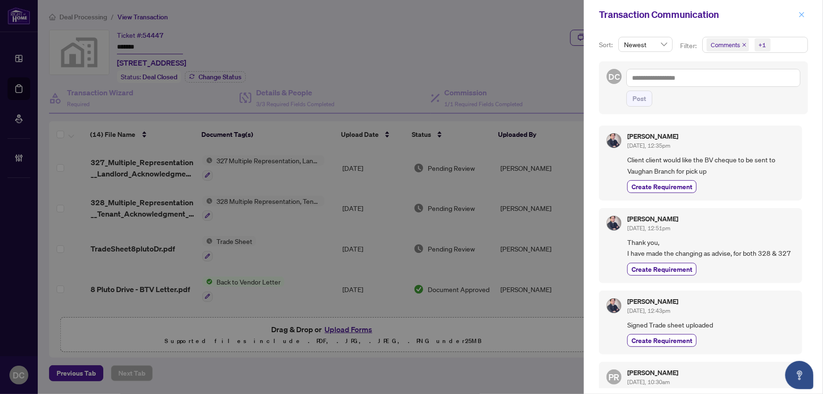
click at [804, 13] on icon "close" at bounding box center [802, 14] width 7 height 7
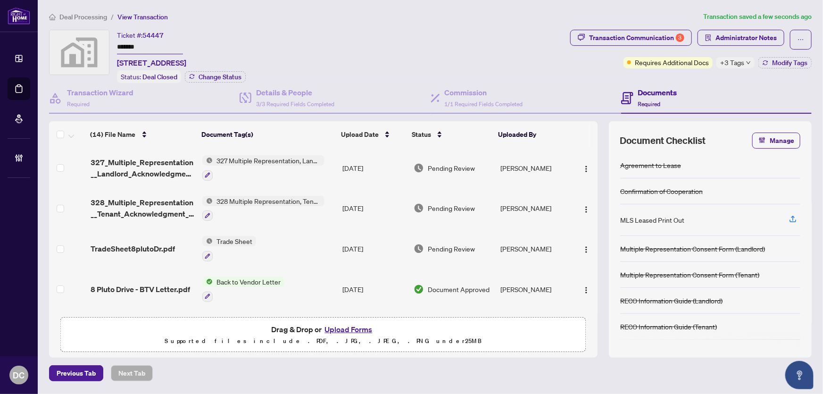
click at [300, 252] on td "Trade Sheet" at bounding box center [269, 248] width 140 height 41
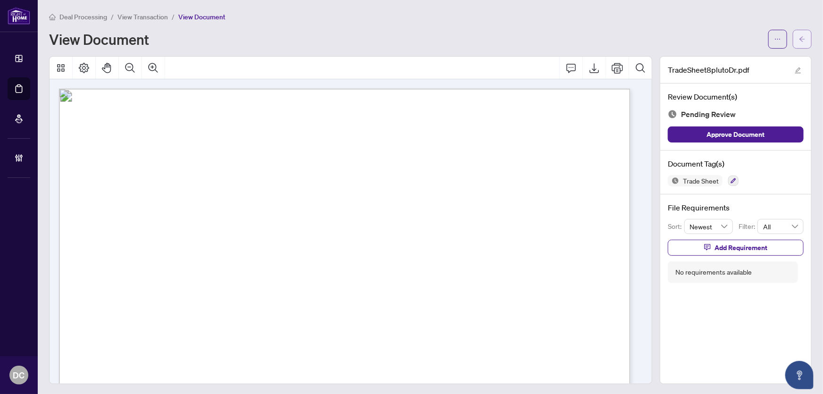
click at [802, 30] on button "button" at bounding box center [802, 39] width 19 height 19
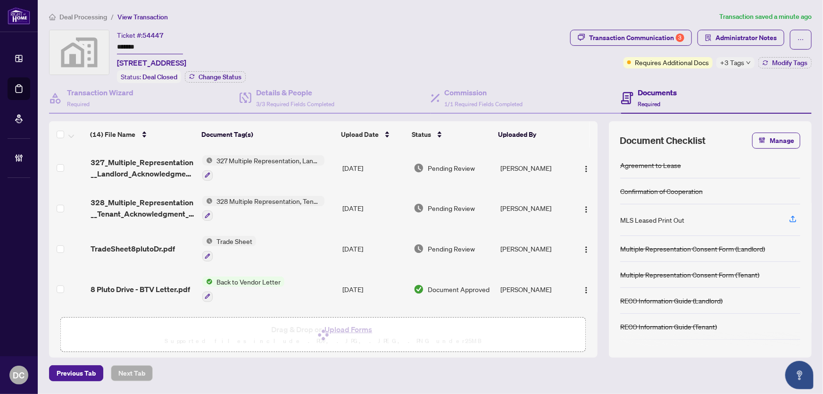
click at [741, 67] on span "+3 Tags" at bounding box center [732, 62] width 24 height 11
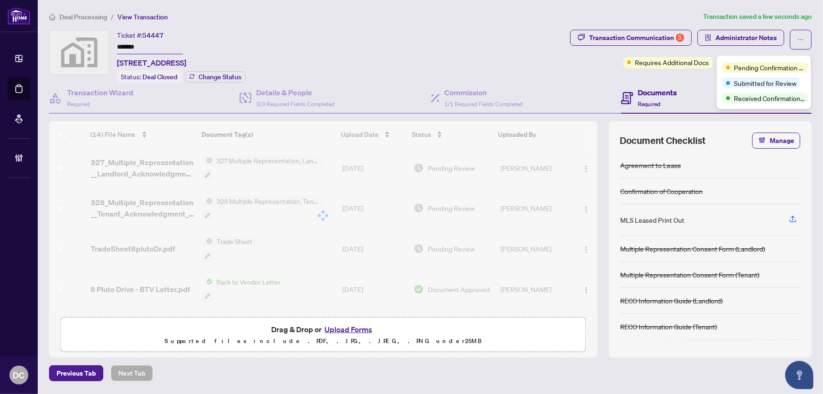
click at [743, 64] on span "Pending Confirmation of Closing" at bounding box center [769, 67] width 71 height 10
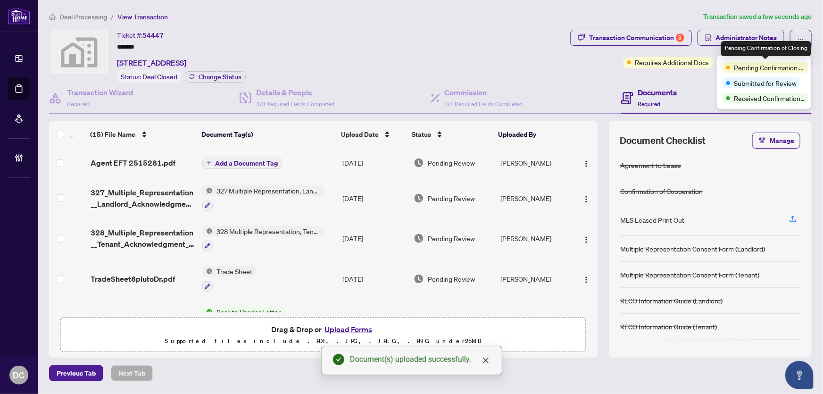
click at [686, 79] on div "Transaction Communication 3 Administrator Notes Requires Additional Docs +3 Tag…" at bounding box center [691, 56] width 245 height 53
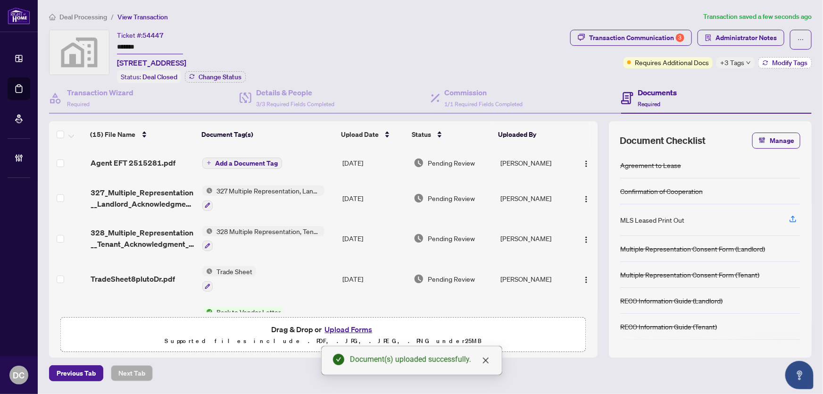
click at [779, 63] on span "Modify Tags" at bounding box center [789, 62] width 35 height 7
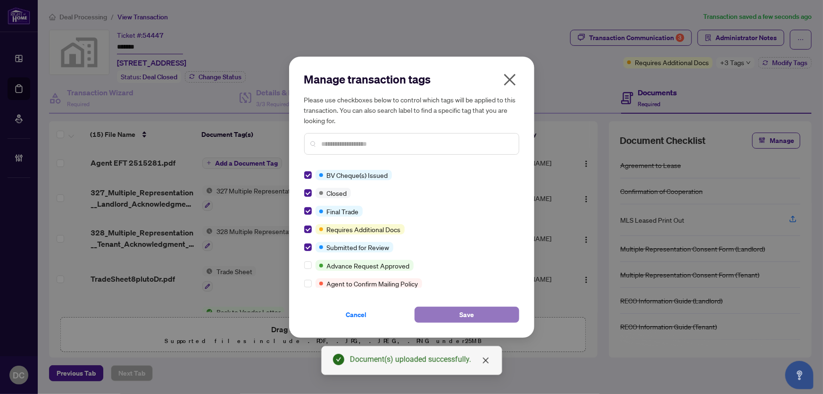
click at [434, 308] on button "Save" at bounding box center [467, 315] width 105 height 16
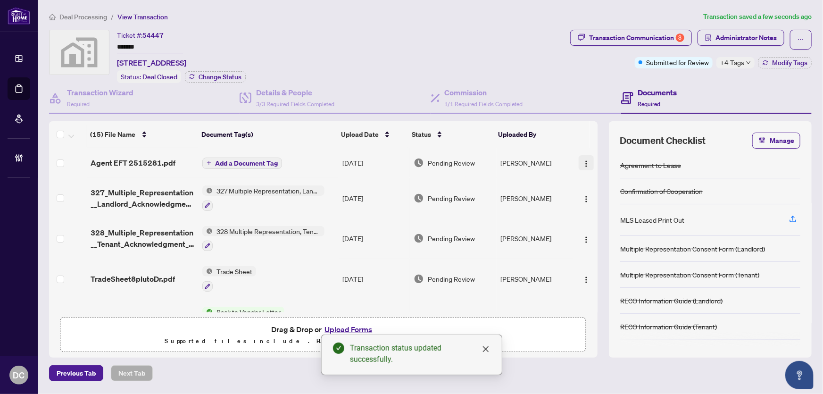
click at [588, 158] on button "button" at bounding box center [586, 162] width 15 height 15
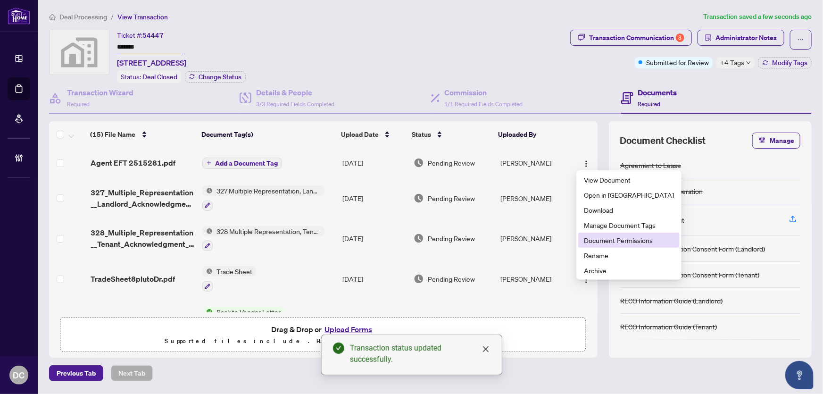
click at [610, 237] on span "Document Permissions" at bounding box center [629, 240] width 90 height 10
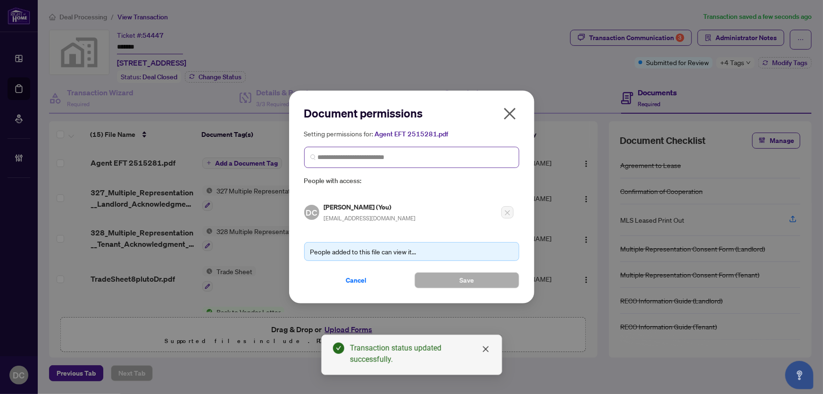
click at [469, 163] on span at bounding box center [411, 157] width 215 height 21
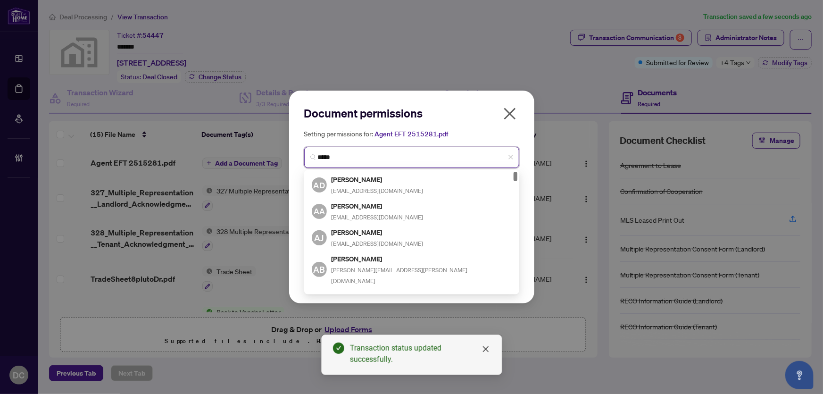
type input "******"
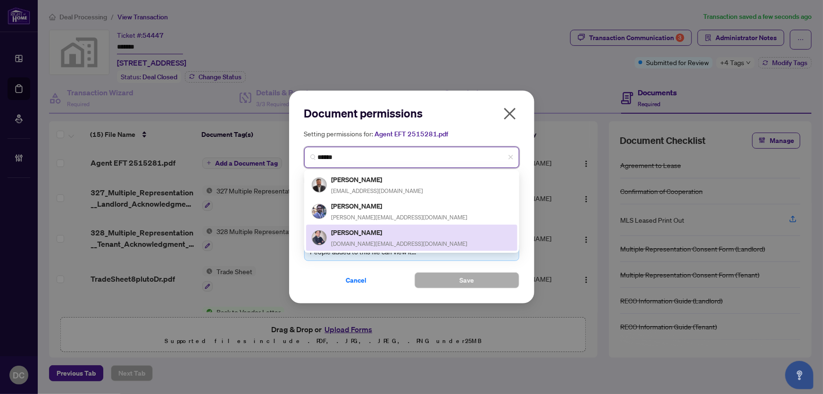
drag, startPoint x: 433, startPoint y: 184, endPoint x: 425, endPoint y: 233, distance: 48.8
click at [425, 233] on div "Ali Jahangir info@getali.ca Behzad Jahangiri jahangiri.b21@gmail.com Jahangir H…" at bounding box center [411, 211] width 211 height 79
click at [426, 234] on div "Jahangir Hassan jahangir.realtor@gmail.com" at bounding box center [412, 238] width 200 height 22
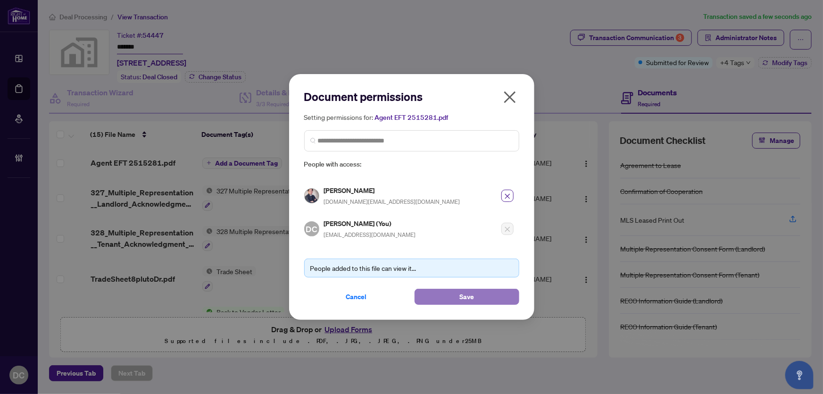
click at [462, 293] on span "Save" at bounding box center [467, 296] width 15 height 15
click at [772, 41] on div "Document permissions Setting permissions for: Agent EFT 2515281.pdf 5016 Ali Ja…" at bounding box center [411, 197] width 823 height 394
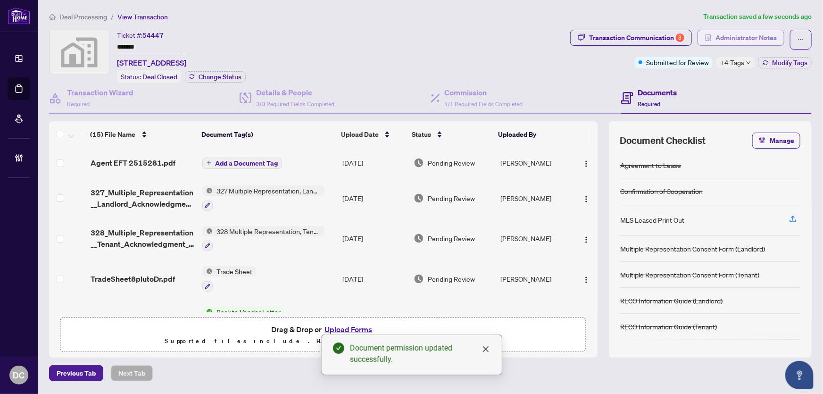
click at [772, 40] on span "Administrator Notes" at bounding box center [746, 37] width 61 height 15
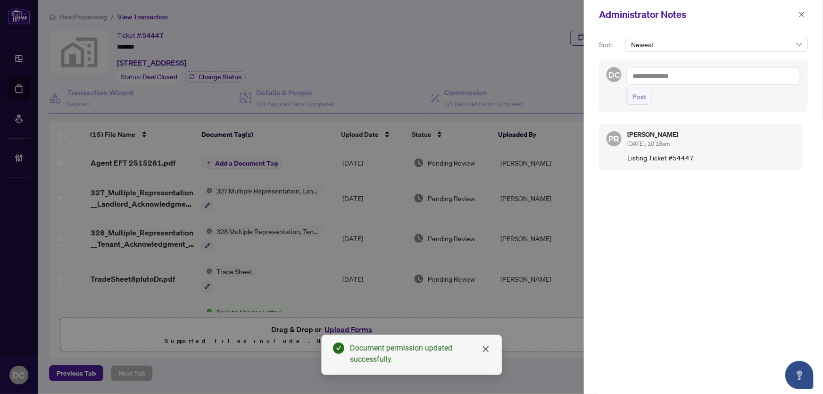
click at [786, 71] on textarea at bounding box center [714, 76] width 174 height 18
paste textarea "**********"
type textarea "**********"
click at [647, 101] on button "Post" at bounding box center [640, 97] width 26 height 16
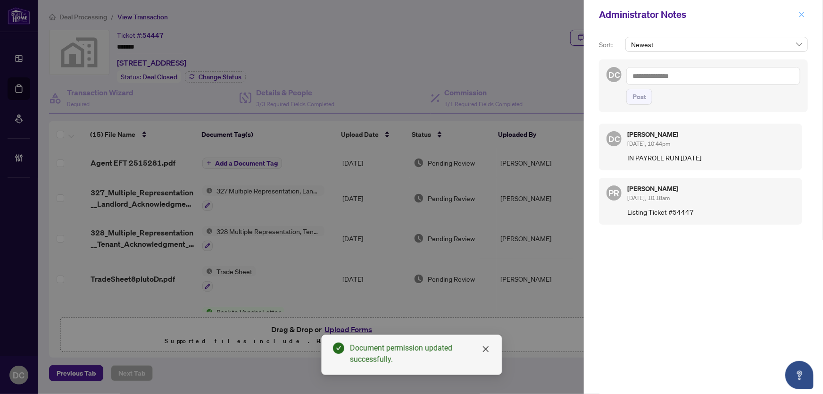
click at [803, 13] on icon "close" at bounding box center [802, 14] width 7 height 7
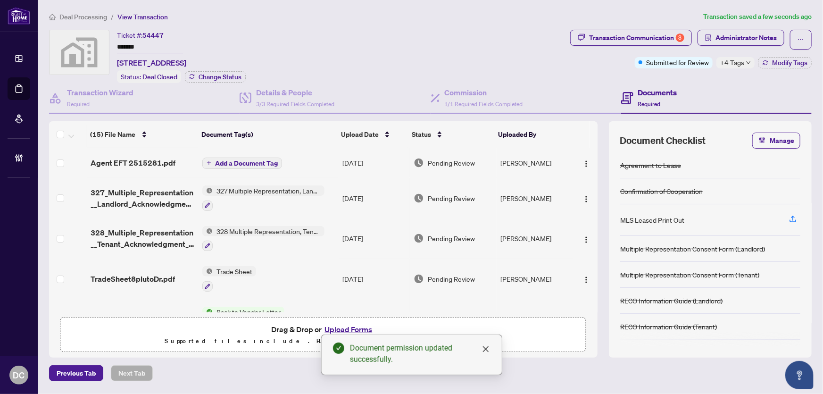
click at [725, 59] on span "+4 Tags" at bounding box center [732, 62] width 24 height 11
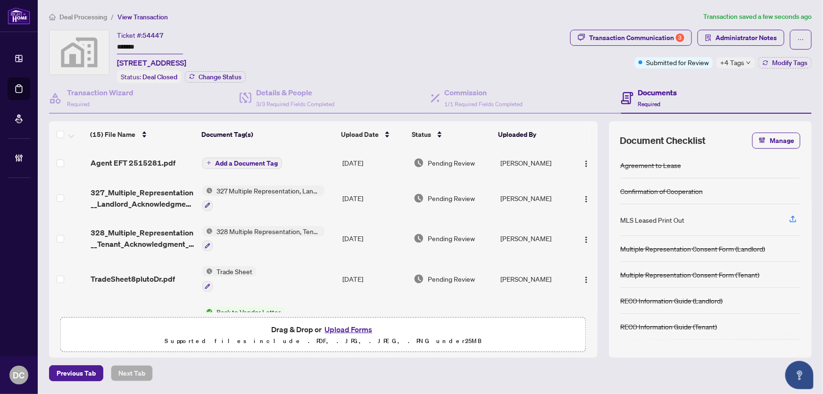
drag, startPoint x: 145, startPoint y: 45, endPoint x: 68, endPoint y: 44, distance: 76.9
click at [68, 44] on div "Ticket #: 54447 ******* 8 Pluto Drive, Brampton, ON, Canada Status: Deal Closed…" at bounding box center [308, 56] width 518 height 53
click at [746, 62] on icon "down" at bounding box center [748, 62] width 5 height 5
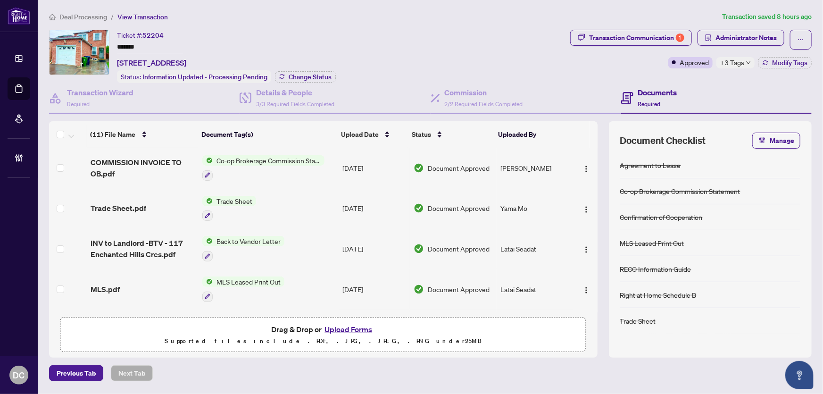
drag, startPoint x: 147, startPoint y: 49, endPoint x: 82, endPoint y: 45, distance: 65.2
click at [82, 45] on div "Ticket #: 52204 ******* [STREET_ADDRESS] Status: Information Updated - Processi…" at bounding box center [308, 56] width 518 height 53
click at [313, 75] on span "Change Status" at bounding box center [310, 77] width 43 height 7
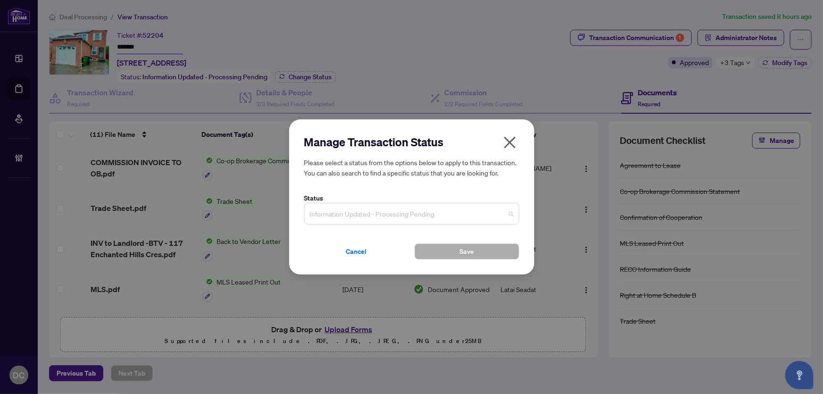
click at [412, 218] on span "Information Updated - Processing Pending" at bounding box center [412, 214] width 204 height 18
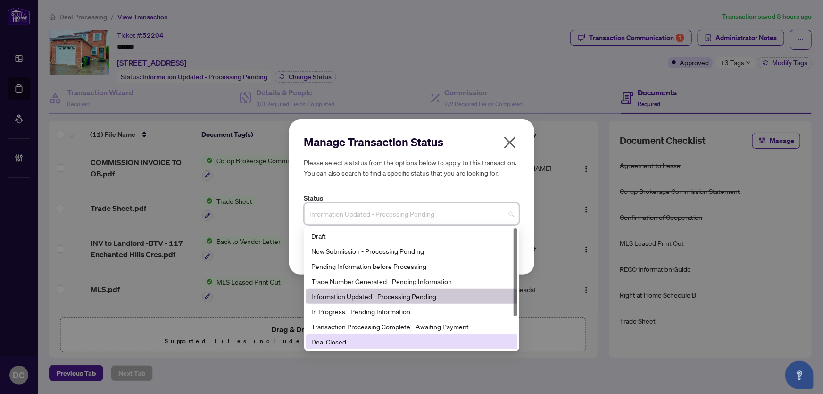
click at [339, 340] on div "Deal Closed" at bounding box center [412, 341] width 200 height 10
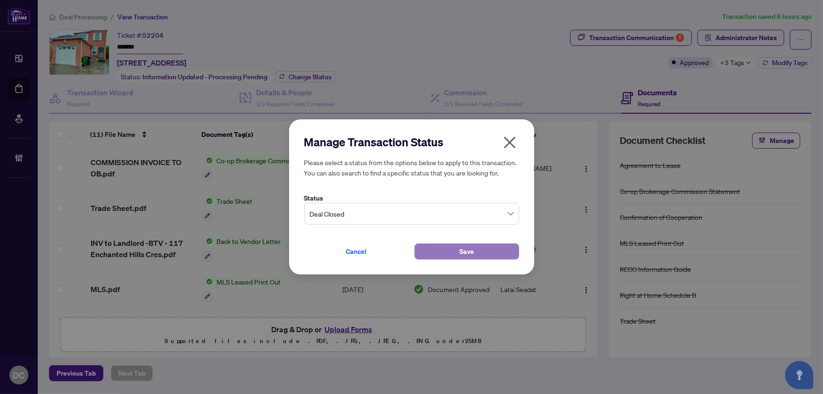
click at [443, 245] on button "Save" at bounding box center [467, 251] width 105 height 16
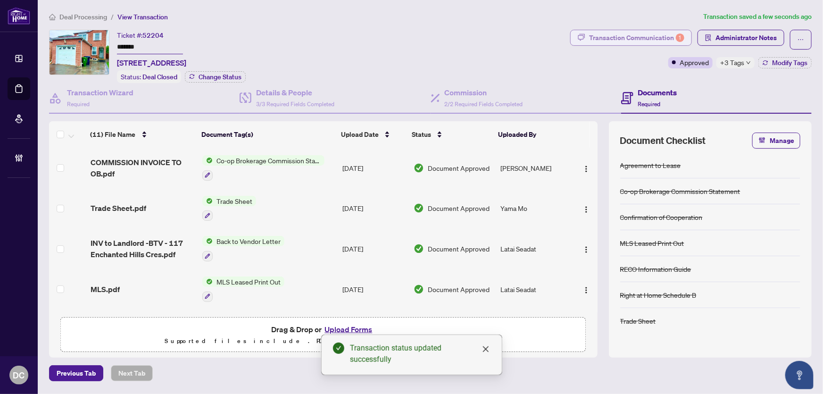
click at [688, 37] on button "Transaction Communication 1" at bounding box center [631, 38] width 122 height 16
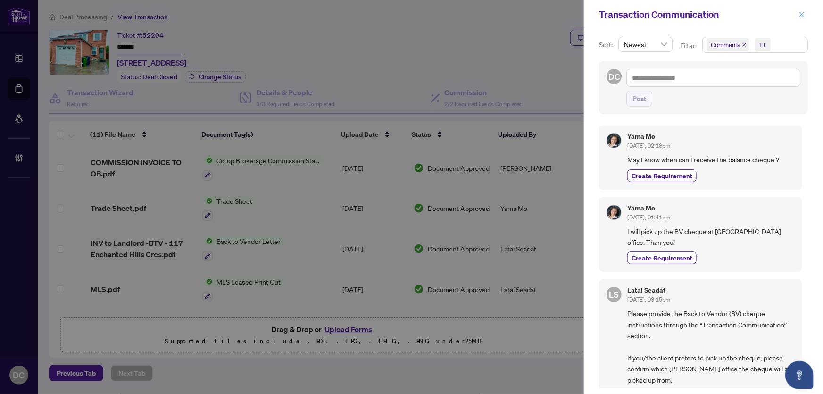
click at [802, 15] on icon "close" at bounding box center [802, 14] width 5 height 5
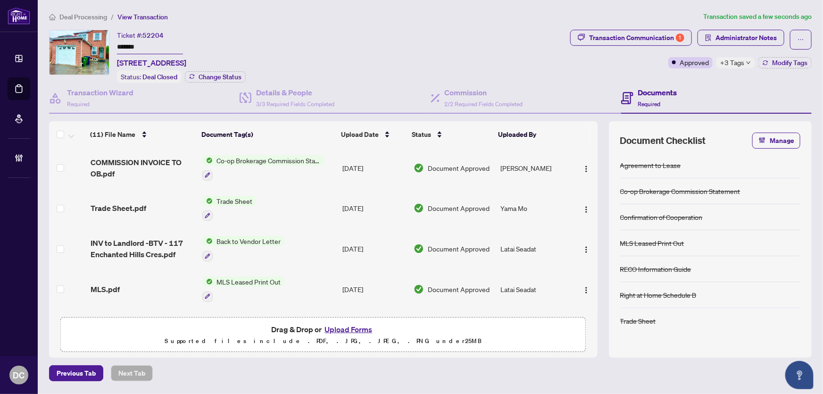
click at [325, 171] on td "Co-op Brokerage Commission Statement" at bounding box center [269, 168] width 140 height 41
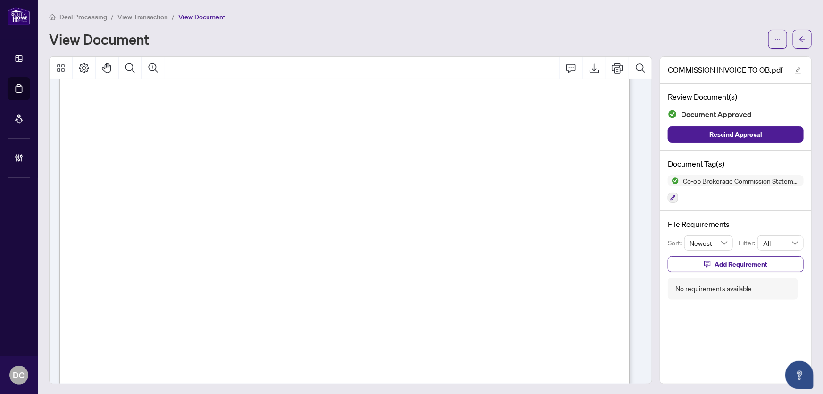
scroll to position [171, 0]
click at [802, 39] on button "button" at bounding box center [802, 39] width 19 height 19
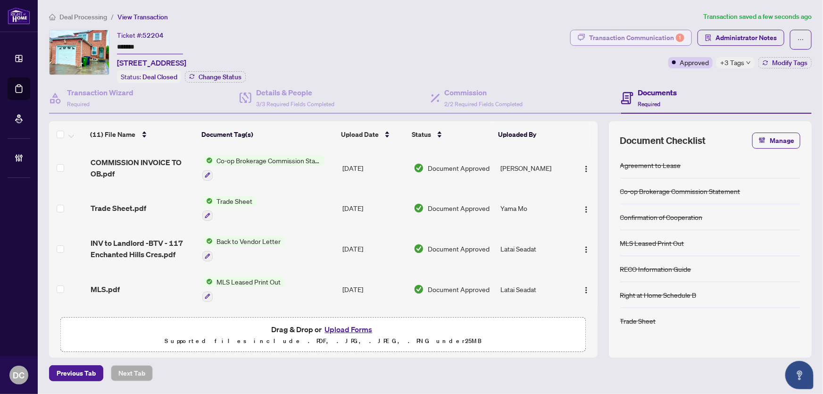
click at [600, 36] on div "Transaction Communication 1" at bounding box center [636, 37] width 95 height 15
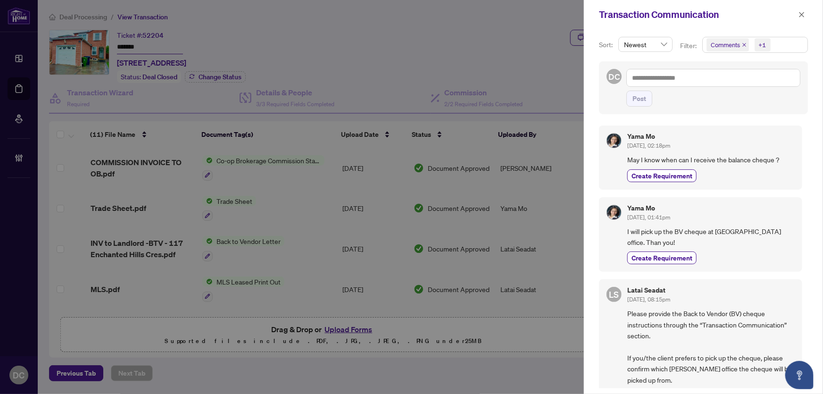
click at [785, 40] on span "Comments +1" at bounding box center [755, 44] width 105 height 15
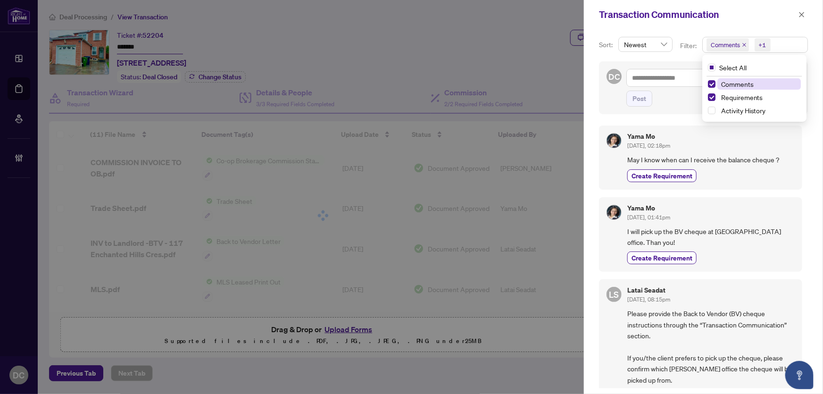
click at [752, 81] on span "Comments" at bounding box center [737, 84] width 33 height 8
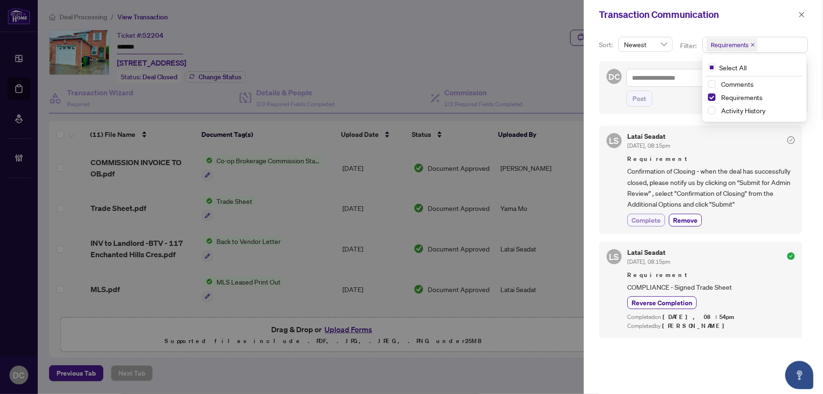
click at [639, 219] on span "Complete" at bounding box center [646, 220] width 29 height 10
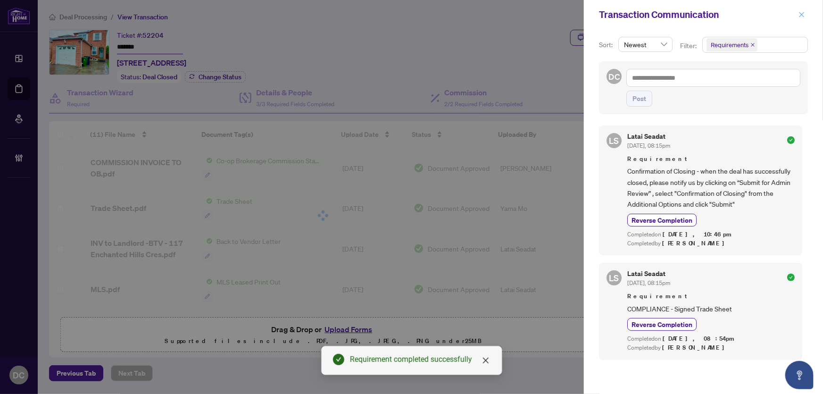
click at [806, 15] on button "button" at bounding box center [802, 14] width 12 height 11
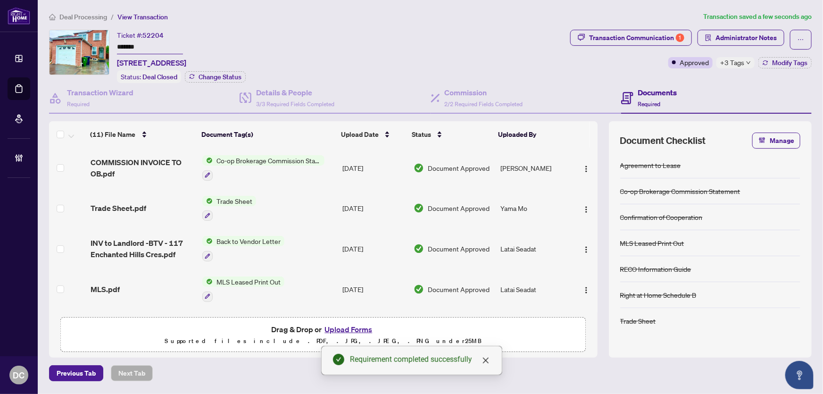
click at [301, 204] on td "Trade Sheet" at bounding box center [269, 208] width 140 height 41
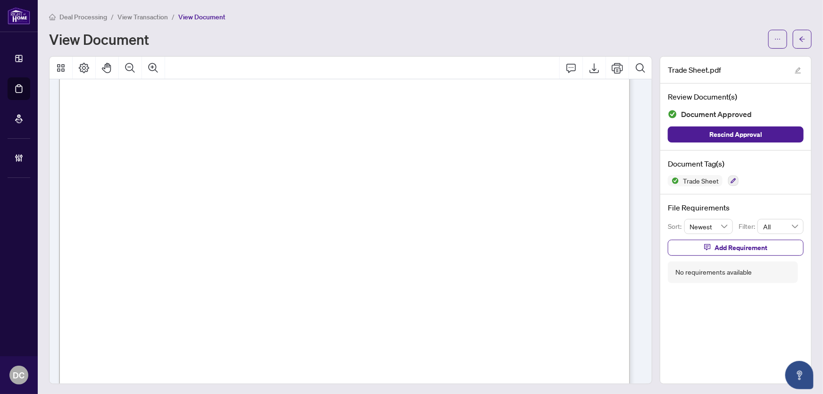
scroll to position [343, 0]
click at [804, 36] on button "button" at bounding box center [802, 39] width 19 height 19
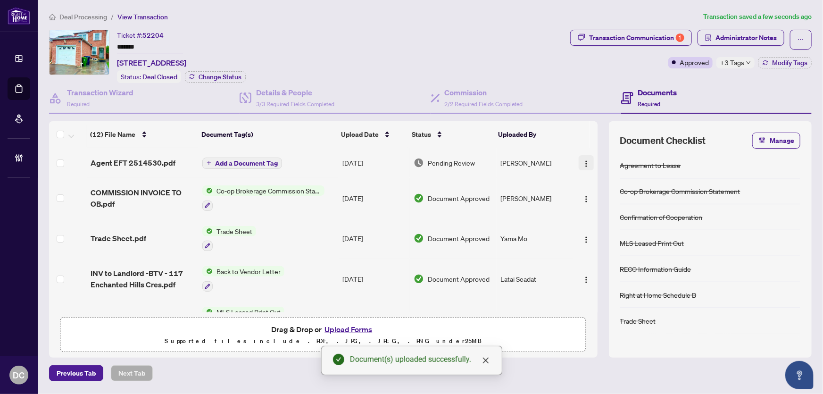
click at [586, 162] on img "button" at bounding box center [587, 164] width 8 height 8
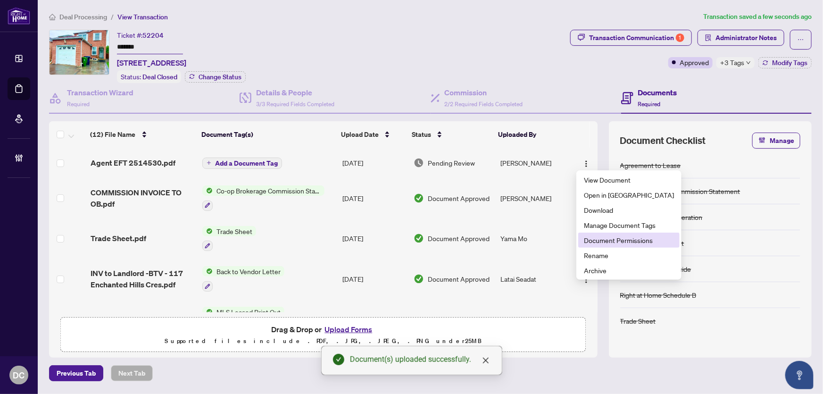
click at [607, 237] on span "Document Permissions" at bounding box center [629, 240] width 90 height 10
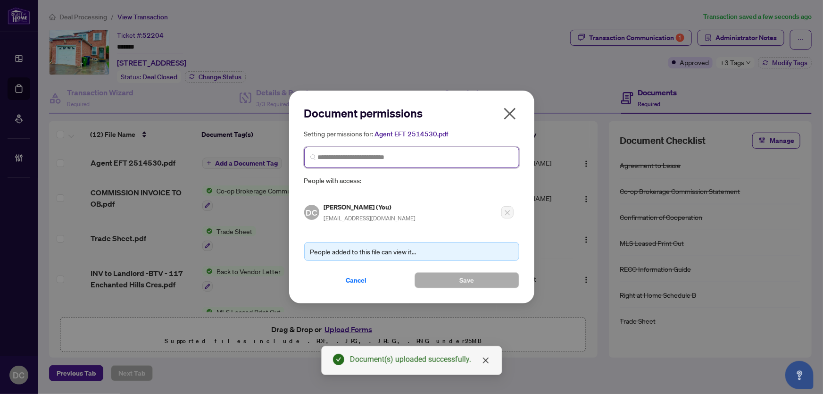
click at [490, 156] on input "search" at bounding box center [415, 157] width 195 height 10
type input "*******"
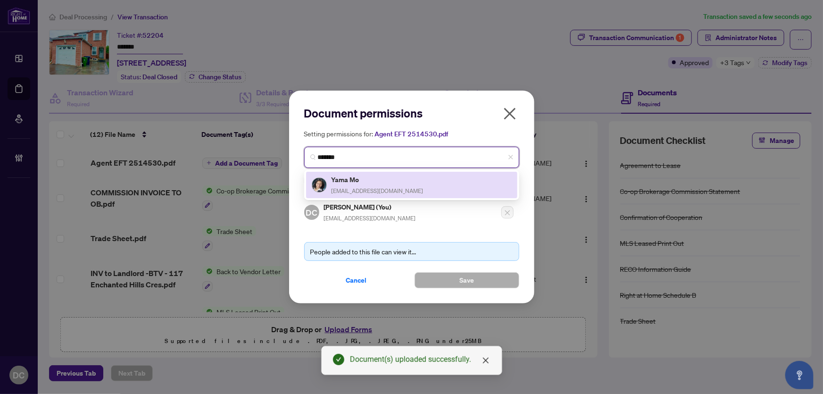
click at [491, 181] on div "Yama Mo [EMAIL_ADDRESS][DOMAIN_NAME]" at bounding box center [412, 185] width 200 height 22
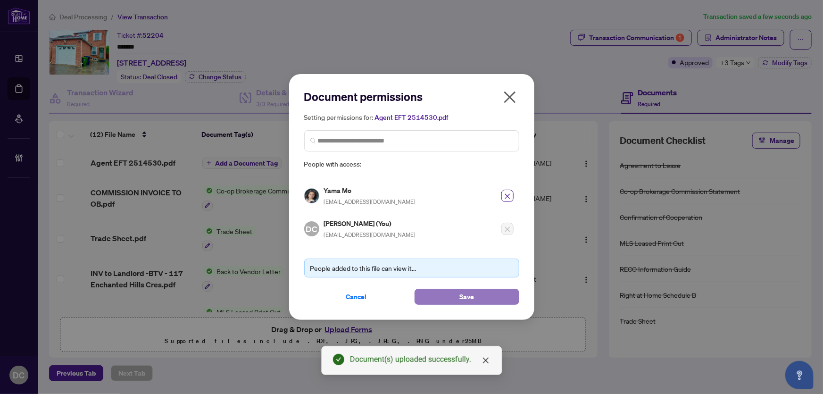
click at [462, 299] on span "Save" at bounding box center [467, 296] width 15 height 15
click at [746, 43] on div "Document permissions Setting permissions for: Agent EFT 2514530.pdf 594 Yama Mo…" at bounding box center [411, 197] width 823 height 394
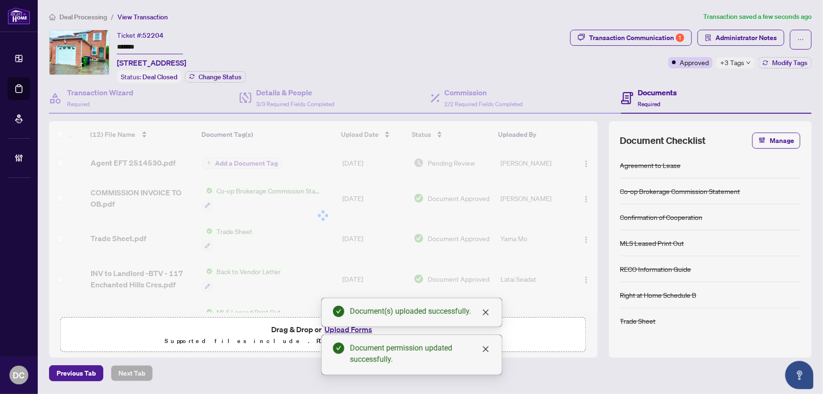
click at [746, 38] on body "Dashboard Deal Processing Mortgage Referrals Brokerage Management DC [PERSON_NA…" at bounding box center [411, 197] width 823 height 394
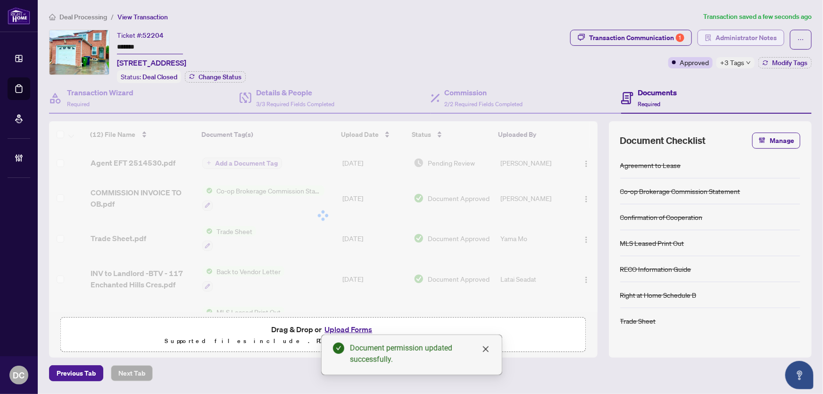
click at [761, 38] on span "Administrator Notes" at bounding box center [746, 37] width 61 height 15
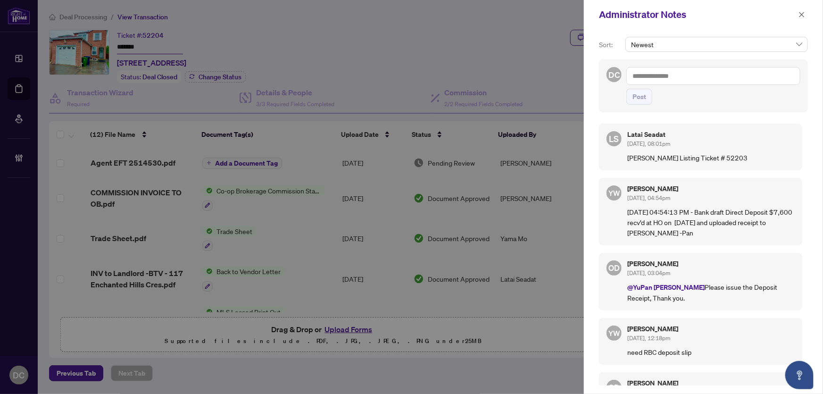
click at [791, 75] on textarea at bounding box center [714, 76] width 174 height 18
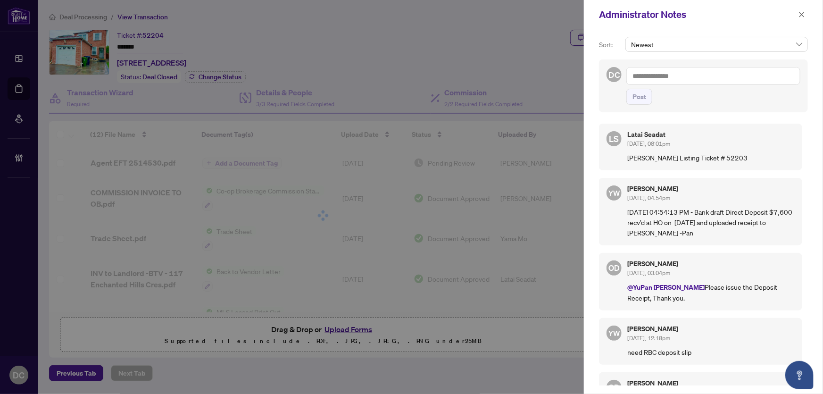
paste textarea "**********"
type textarea "**********"
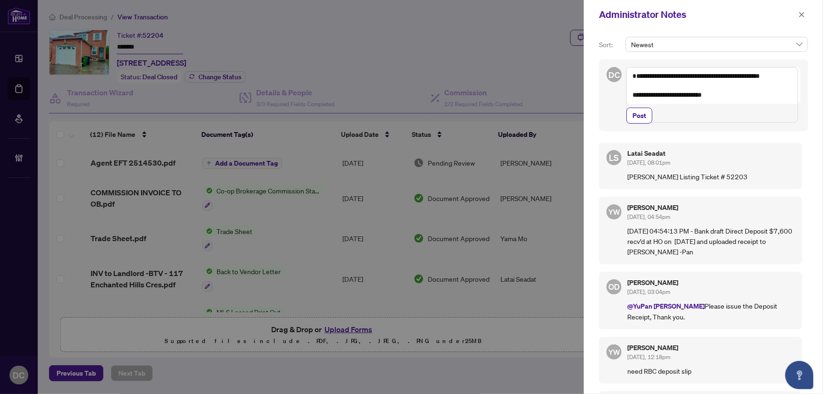
drag, startPoint x: 636, startPoint y: 136, endPoint x: 699, endPoint y: 100, distance: 72.5
click at [636, 123] on span "Post" at bounding box center [640, 115] width 14 height 15
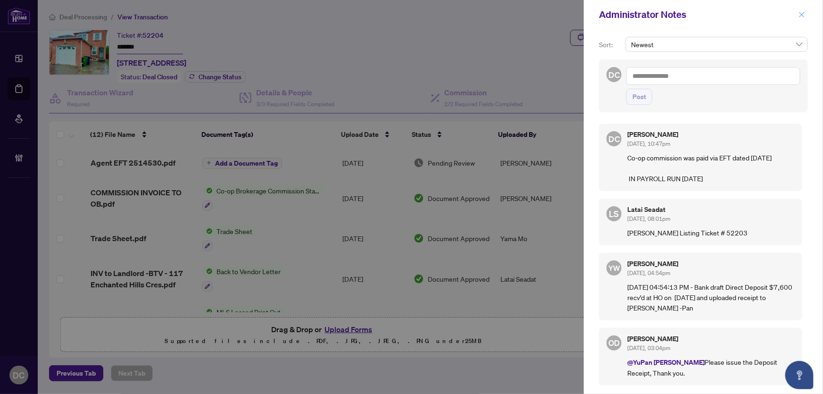
click at [803, 13] on icon "close" at bounding box center [802, 14] width 7 height 7
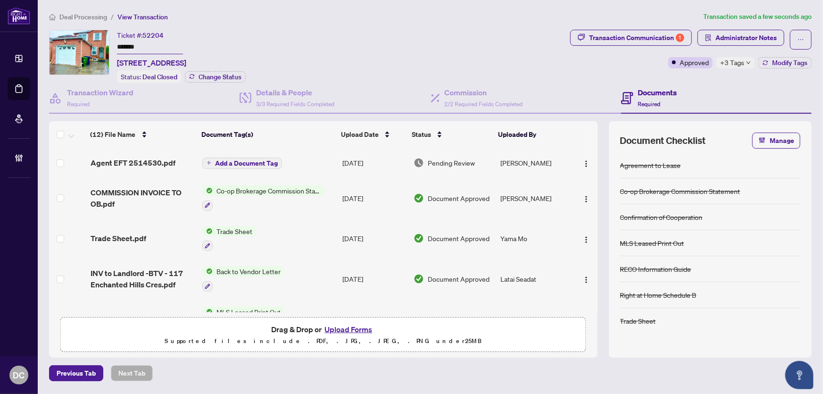
click at [738, 66] on span "+3 Tags" at bounding box center [732, 62] width 24 height 11
click at [713, 77] on div "Transaction Communication 1 Administrator Notes Approved +3 Tags Modify Tags" at bounding box center [691, 56] width 245 height 53
click at [786, 67] on button "Modify Tags" at bounding box center [785, 62] width 53 height 11
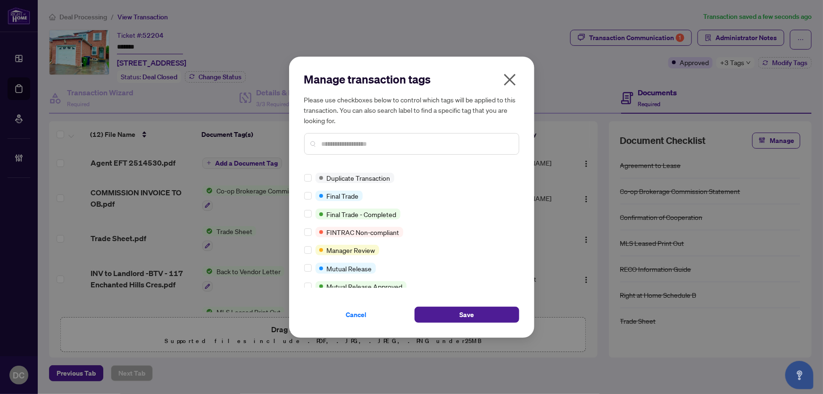
scroll to position [35, 0]
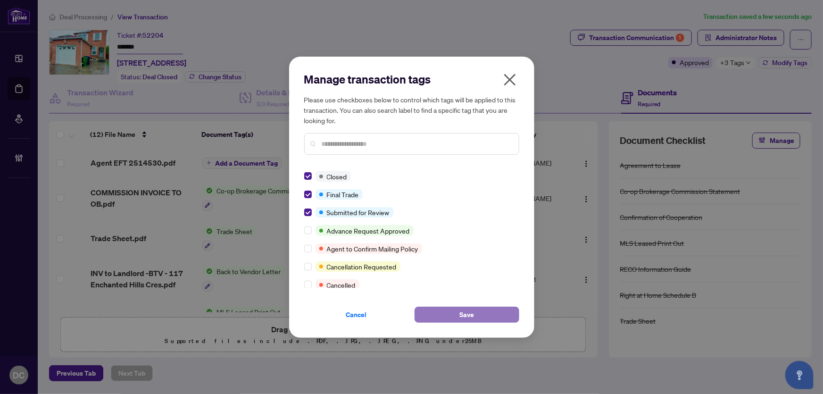
click at [444, 314] on button "Save" at bounding box center [467, 315] width 105 height 16
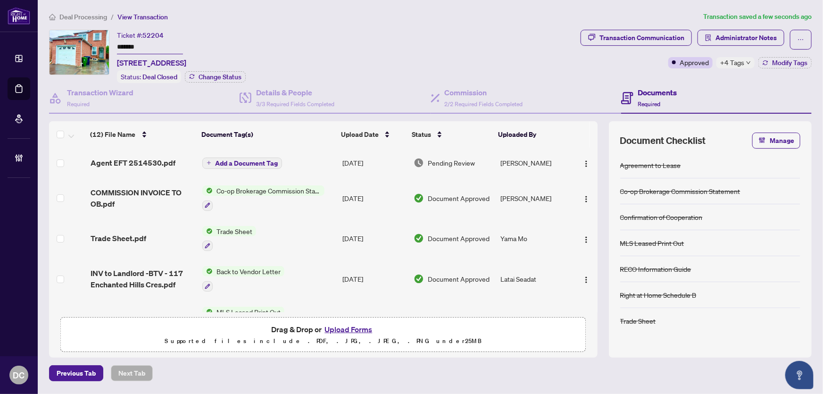
click at [426, 32] on div "Ticket #: 52204 ******* 117 Enchanted Hills Cres, Toronto, Ontario M1V 3P1, Can…" at bounding box center [313, 56] width 528 height 53
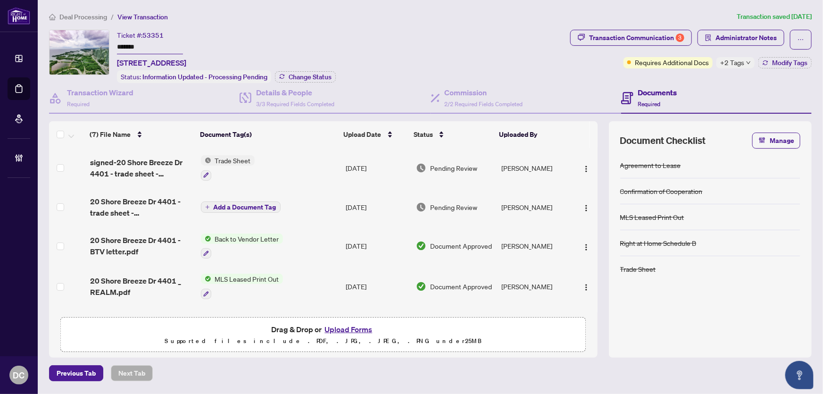
drag, startPoint x: 160, startPoint y: 48, endPoint x: 110, endPoint y: 46, distance: 50.0
click at [110, 46] on div "Ticket #: 53351 ******* [STREET_ADDRESS] Status: Information Updated - Processi…" at bounding box center [308, 56] width 518 height 53
click at [292, 70] on div "Status: Information Updated - Processing Pending Change Status" at bounding box center [226, 76] width 219 height 13
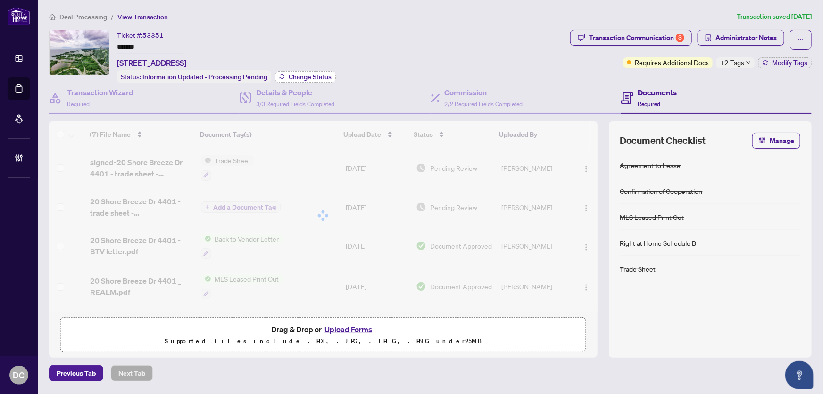
click at [297, 74] on span "Change Status" at bounding box center [310, 77] width 43 height 7
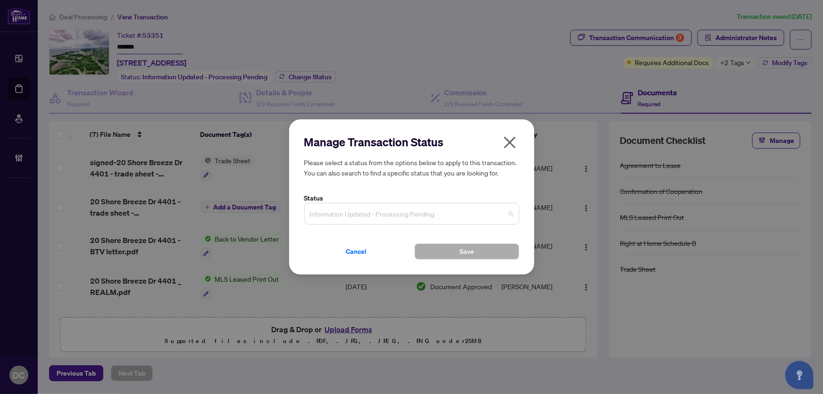
click at [456, 207] on span "Information Updated - Processing Pending" at bounding box center [412, 214] width 204 height 18
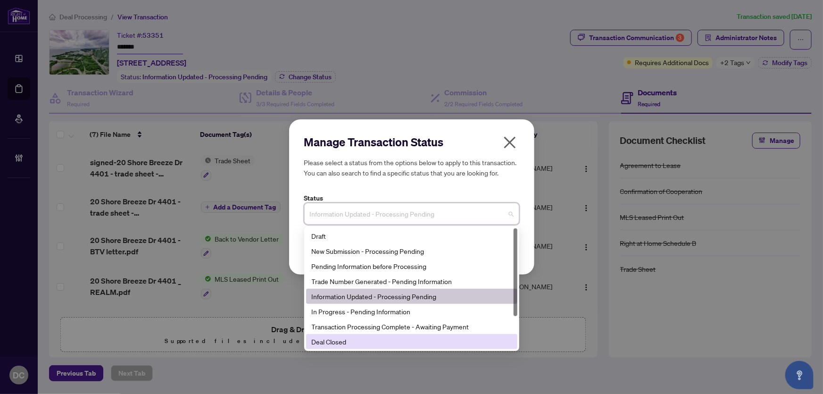
click at [385, 344] on div "Deal Closed" at bounding box center [412, 341] width 200 height 10
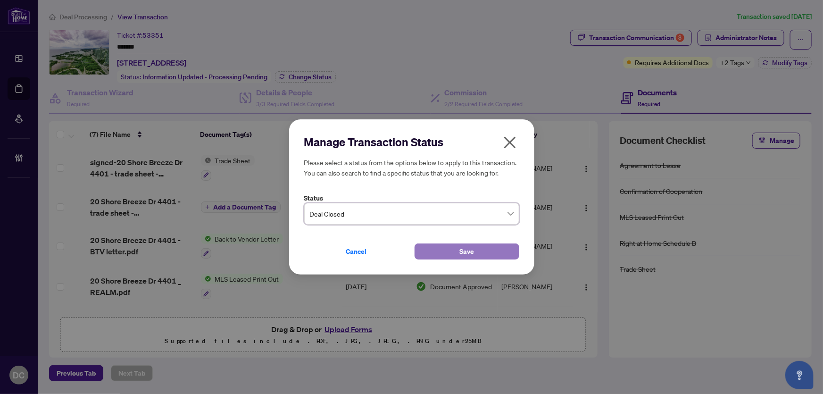
click at [434, 251] on button "Save" at bounding box center [467, 251] width 105 height 16
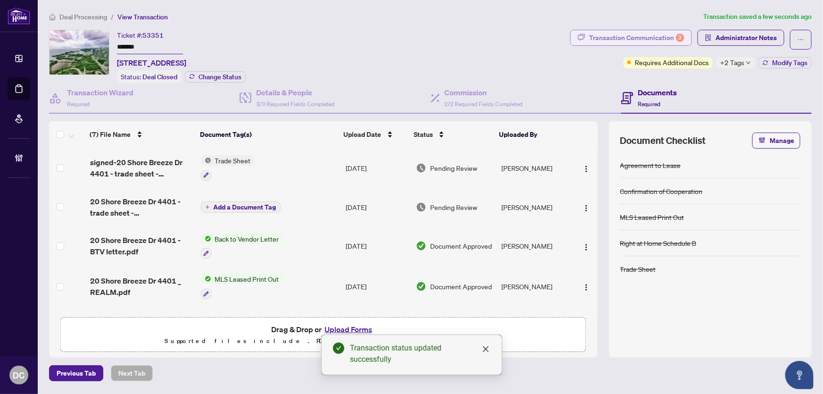
click at [611, 34] on div "Transaction Communication 3" at bounding box center [636, 37] width 95 height 15
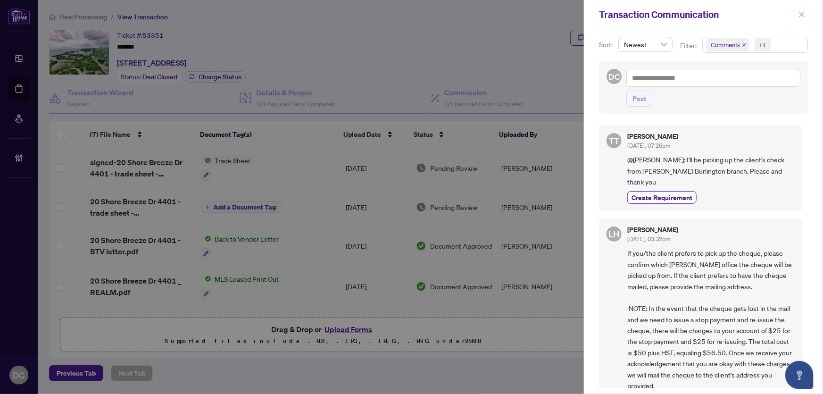
click at [804, 15] on icon "close" at bounding box center [802, 14] width 7 height 7
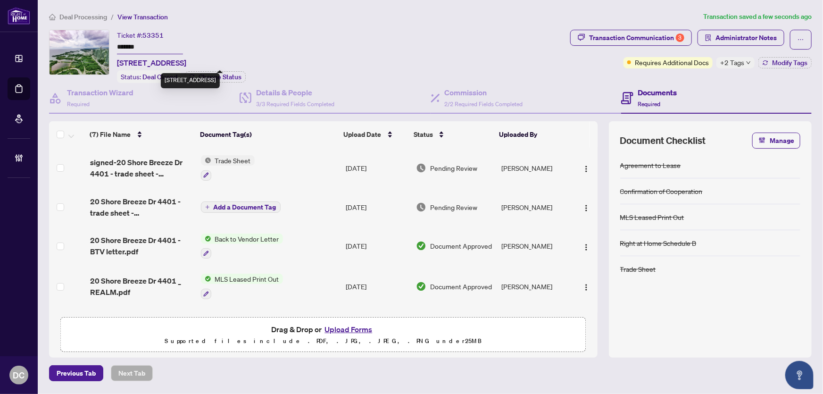
drag, startPoint x: 137, startPoint y: 63, endPoint x: 195, endPoint y: 57, distance: 58.3
click at [186, 57] on span "4401-20 Shore Breeze Dr, Toronto, Ontario M8V 0C7, Canada" at bounding box center [151, 62] width 69 height 11
copy span "20 Shore Breeze"
click at [77, 5] on main "Deal Processing / View Transaction Transaction saved a minute ago Ticket #: 533…" at bounding box center [431, 197] width 786 height 394
drag, startPoint x: 173, startPoint y: 46, endPoint x: 60, endPoint y: 42, distance: 112.3
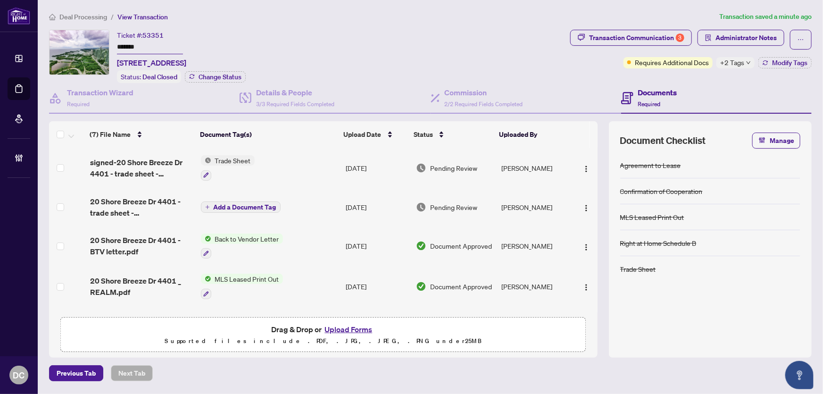
click at [60, 42] on div "Ticket #: 53351 ******* 4401-20 Shore Breeze Dr, Toronto, Ontario M8V 0C7, Cana…" at bounding box center [308, 56] width 518 height 53
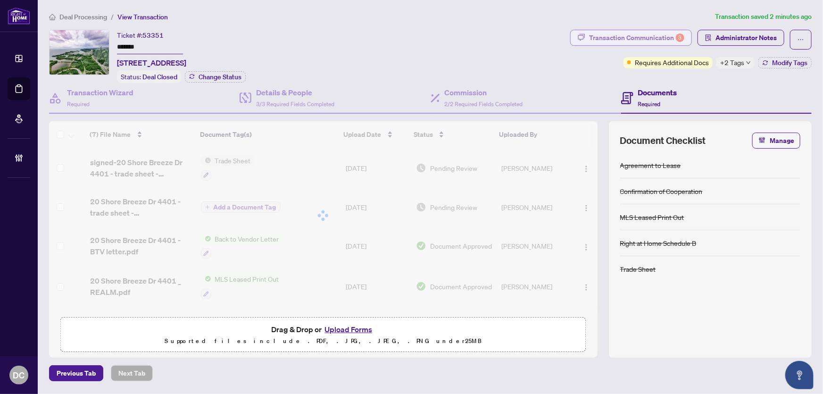
click at [638, 38] on div "Transaction Communication 3" at bounding box center [636, 37] width 95 height 15
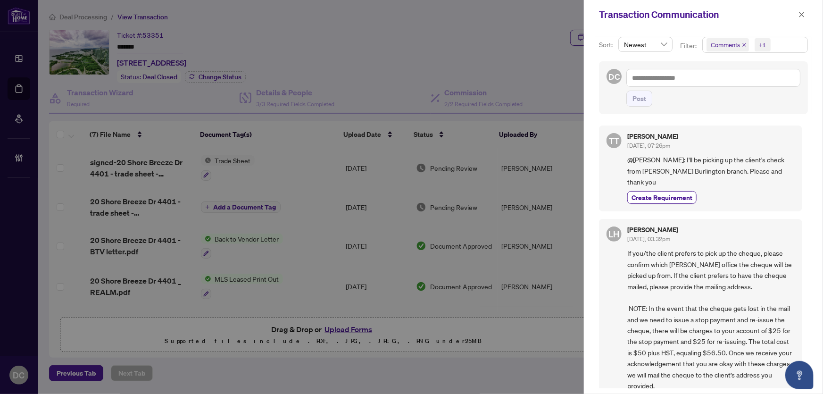
click at [784, 43] on span "Comments +1" at bounding box center [755, 44] width 105 height 15
click at [763, 82] on span "Comments" at bounding box center [760, 83] width 84 height 11
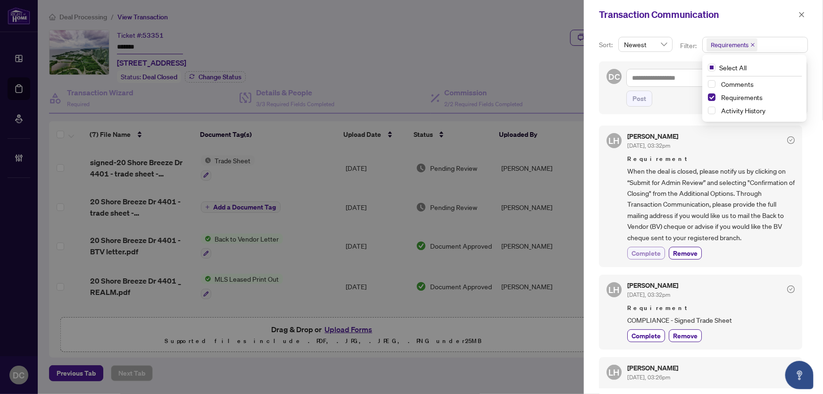
click at [652, 249] on span "Complete" at bounding box center [646, 253] width 29 height 10
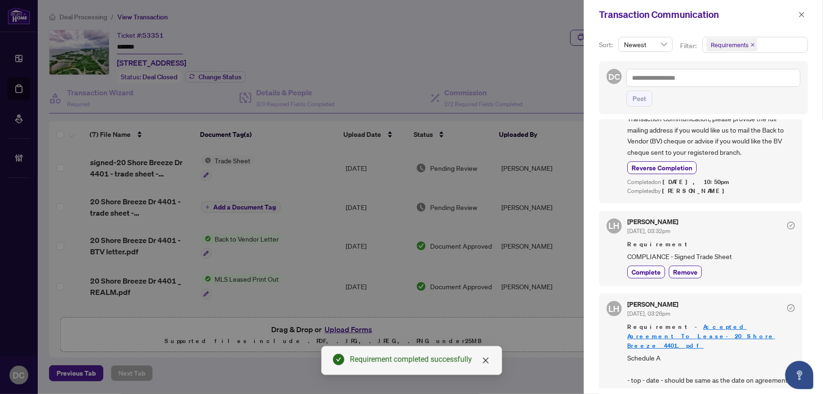
scroll to position [106, 0]
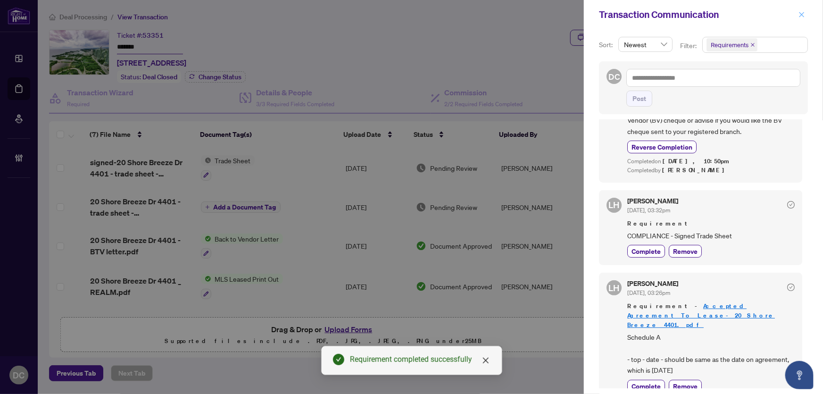
click at [802, 11] on icon "close" at bounding box center [802, 14] width 7 height 7
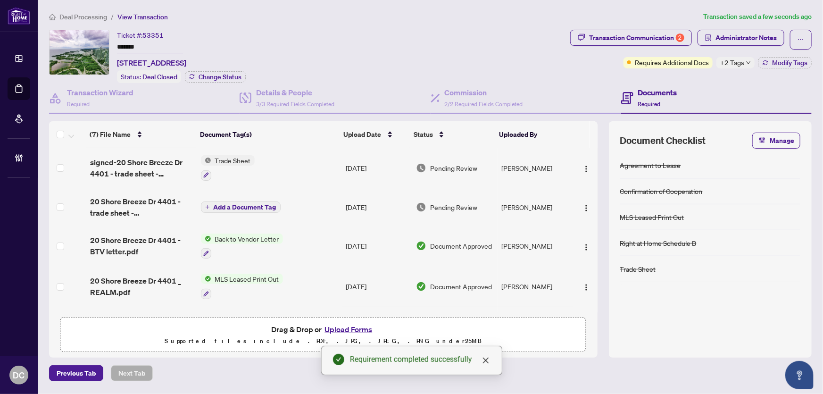
click at [174, 163] on span "signed-20 Shore Breeze Dr 4401 - trade sheet - Tony to Review.pdf" at bounding box center [141, 168] width 103 height 23
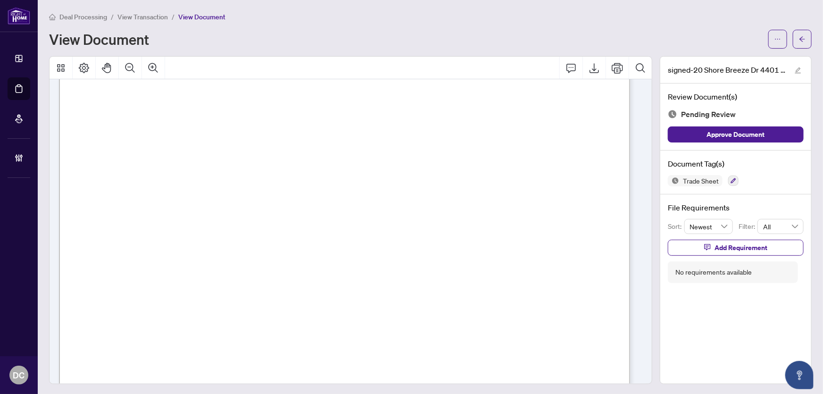
scroll to position [214, 0]
click at [799, 36] on icon "arrow-left" at bounding box center [802, 39] width 7 height 7
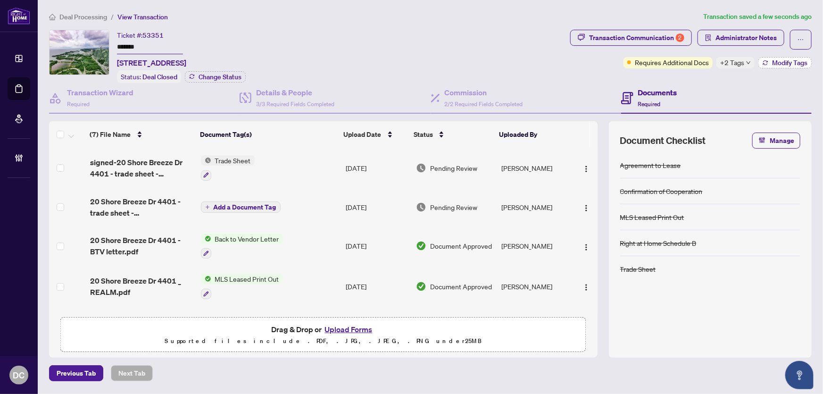
click at [766, 60] on icon "button" at bounding box center [765, 61] width 5 height 2
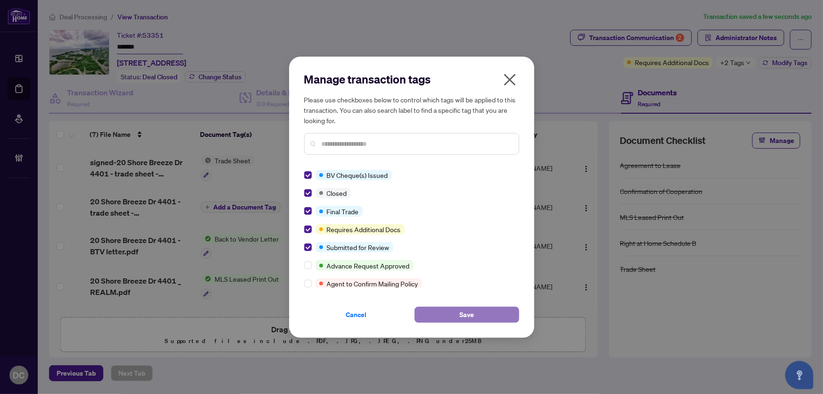
click at [451, 312] on button "Save" at bounding box center [467, 315] width 105 height 16
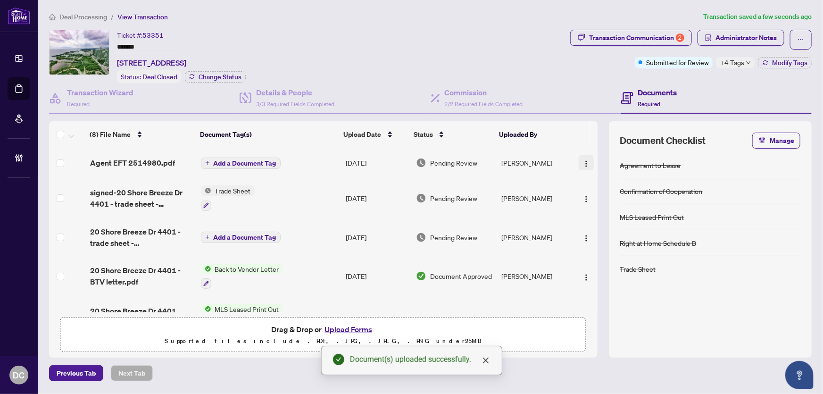
click at [583, 160] on img "button" at bounding box center [587, 164] width 8 height 8
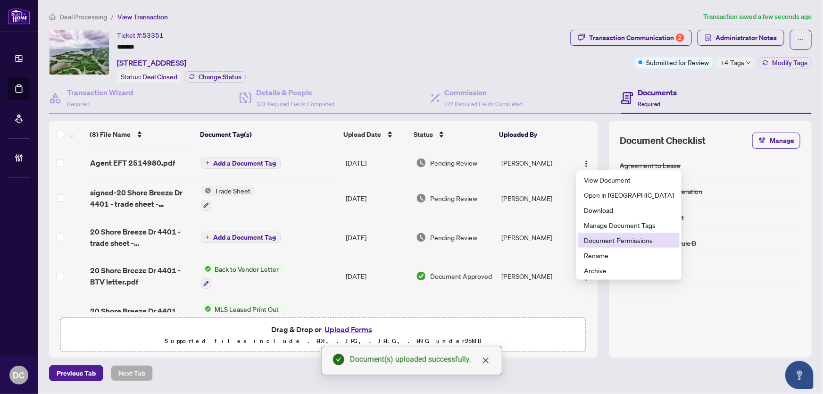
click at [618, 243] on span "Document Permissions" at bounding box center [629, 240] width 90 height 10
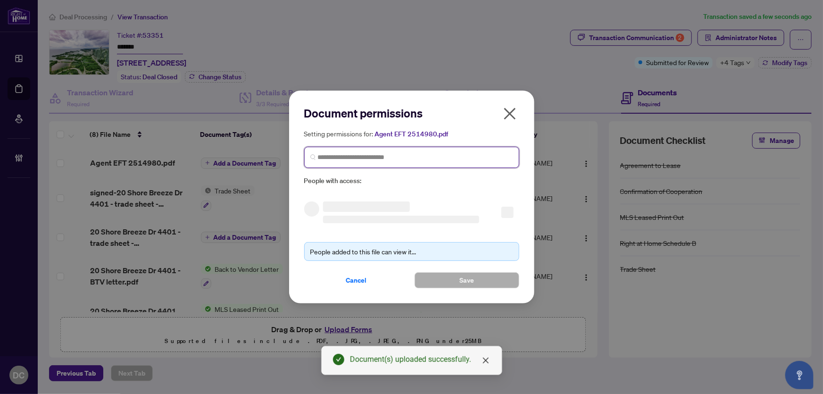
click at [443, 160] on input "search" at bounding box center [415, 157] width 195 height 10
type input "**********"
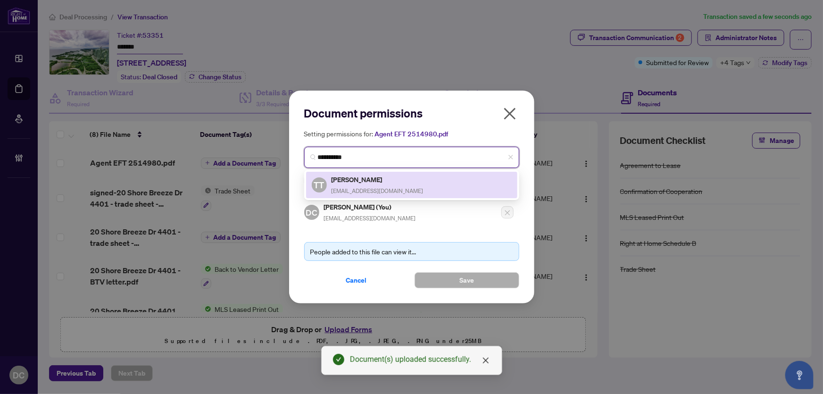
click at [413, 184] on div "TT Tony Tudor tony2tudor@gmail.com" at bounding box center [412, 185] width 200 height 22
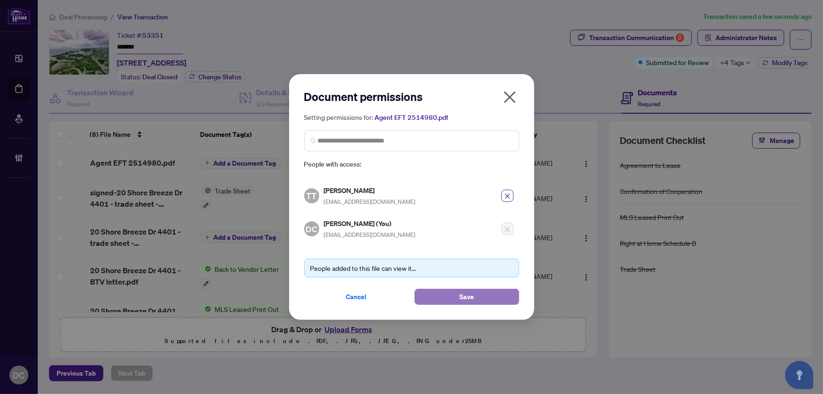
click at [452, 301] on button "Save" at bounding box center [467, 297] width 105 height 16
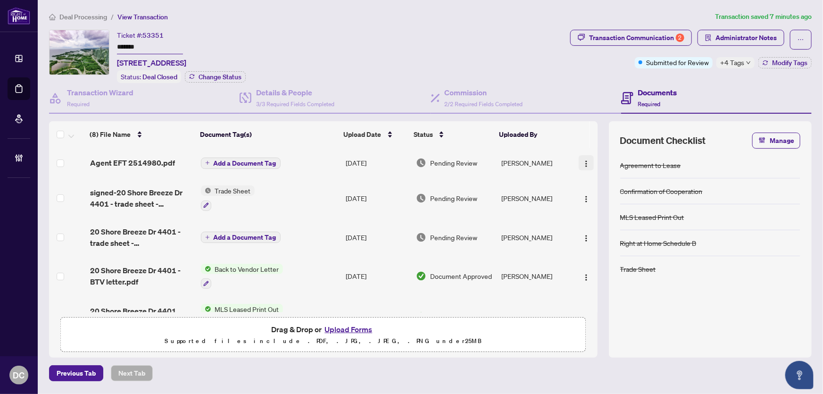
click at [585, 161] on img "button" at bounding box center [587, 164] width 8 height 8
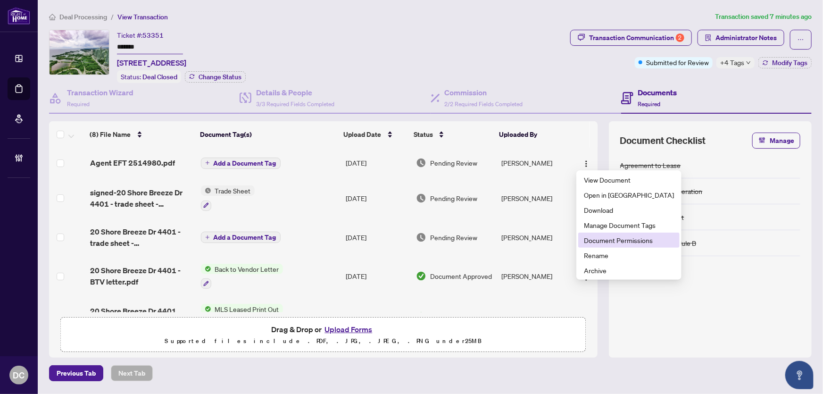
click at [604, 233] on li "Document Permissions" at bounding box center [628, 240] width 101 height 15
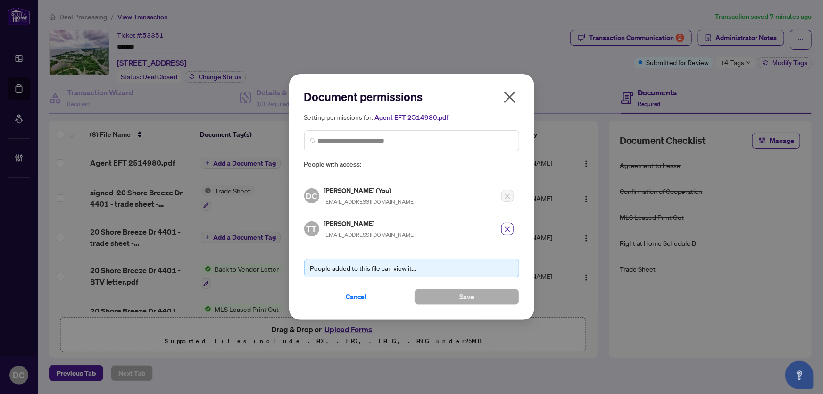
drag, startPoint x: 511, startPoint y: 95, endPoint x: 522, endPoint y: 94, distance: 11.4
click at [511, 95] on icon "close" at bounding box center [509, 97] width 15 height 15
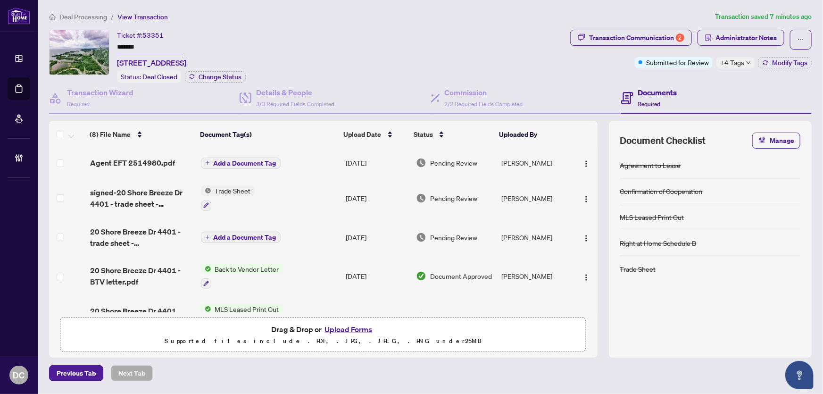
click at [740, 63] on span "+4 Tags" at bounding box center [732, 62] width 24 height 11
click at [728, 37] on span "Administrator Notes" at bounding box center [746, 37] width 61 height 15
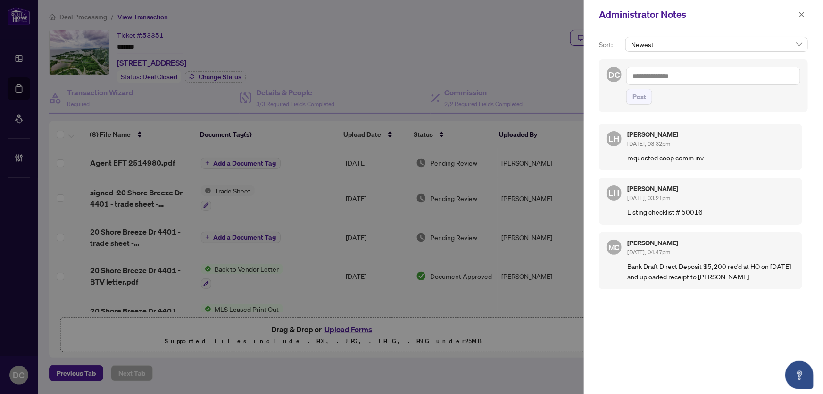
click at [797, 80] on textarea at bounding box center [714, 76] width 174 height 18
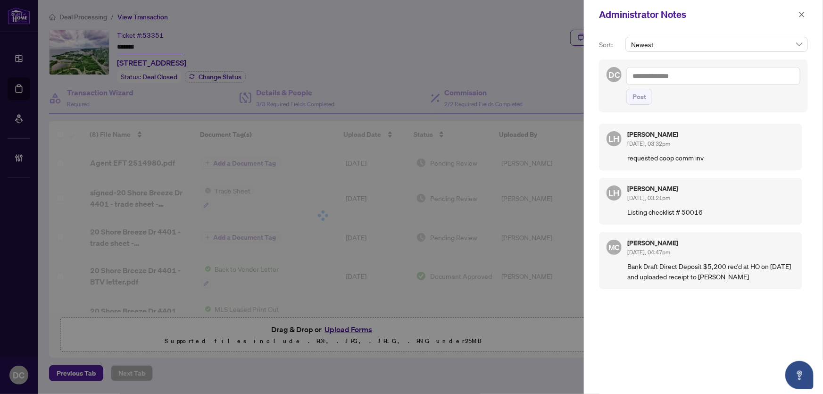
paste textarea "**********"
type textarea "**********"
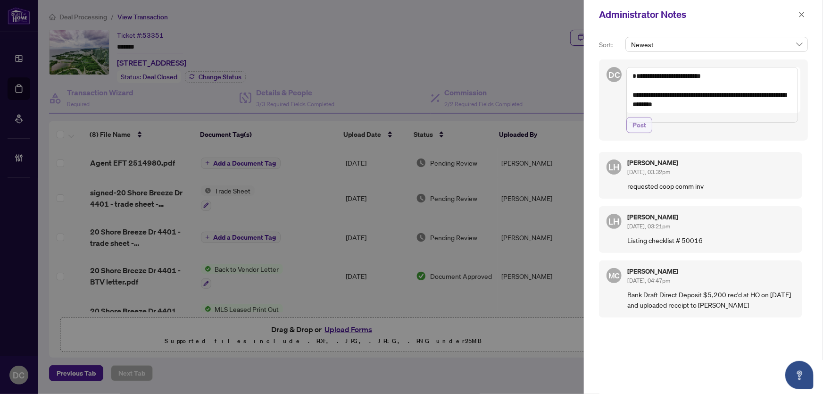
click at [642, 133] on span "Post" at bounding box center [640, 124] width 14 height 15
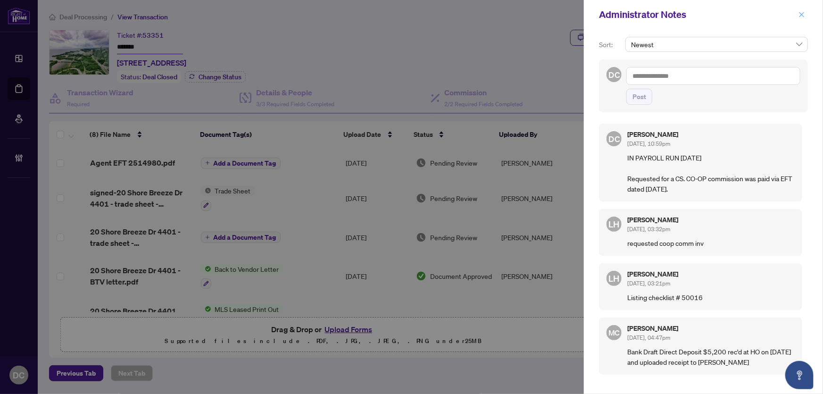
click at [803, 18] on span "button" at bounding box center [802, 14] width 7 height 15
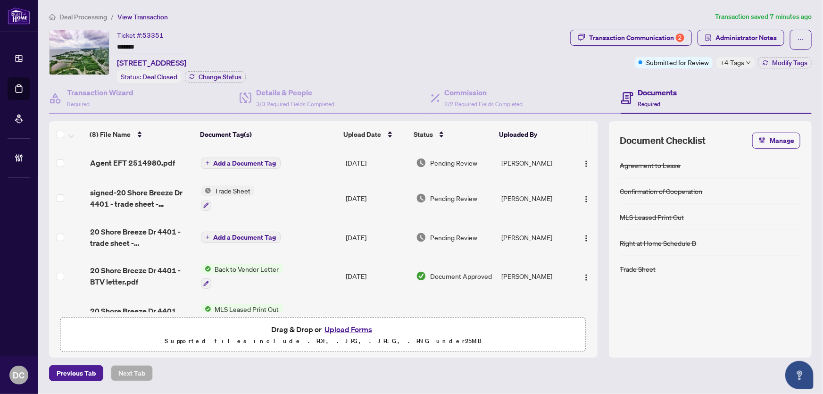
click at [729, 57] on span "+4 Tags" at bounding box center [732, 62] width 24 height 11
click at [94, 13] on span "Deal Processing" at bounding box center [83, 17] width 48 height 8
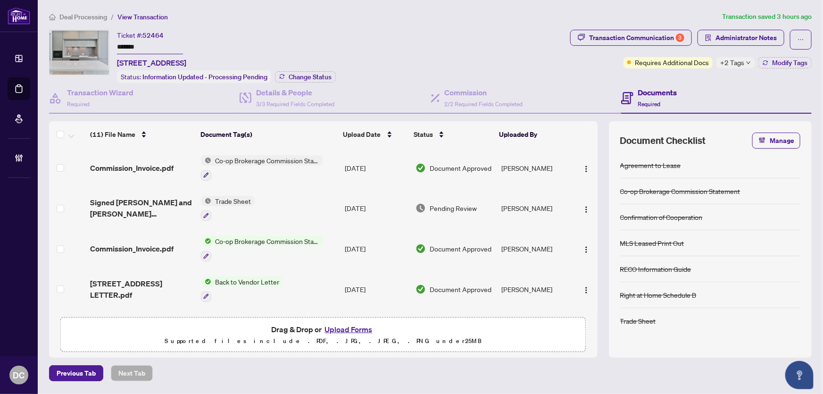
drag, startPoint x: 101, startPoint y: 45, endPoint x: 75, endPoint y: 45, distance: 26.9
click at [75, 45] on div "Ticket #: 52464 ******* [STREET_ADDRESS] Status: Information Updated - Processi…" at bounding box center [308, 56] width 518 height 53
click at [300, 79] on button "Change Status" at bounding box center [305, 76] width 61 height 11
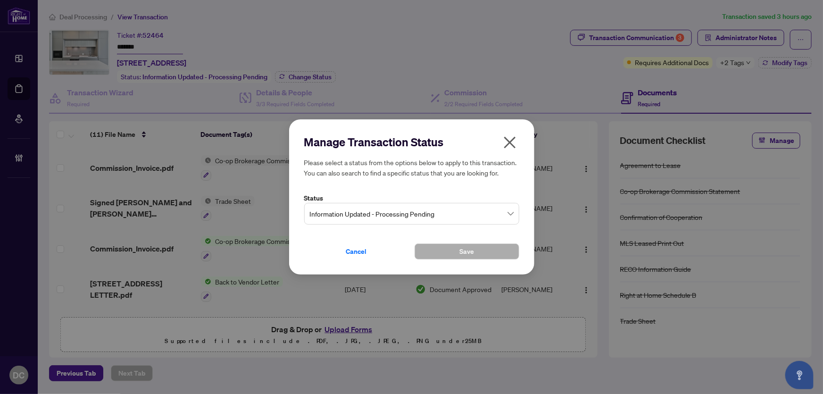
click at [451, 220] on span "Information Updated - Processing Pending" at bounding box center [412, 214] width 204 height 18
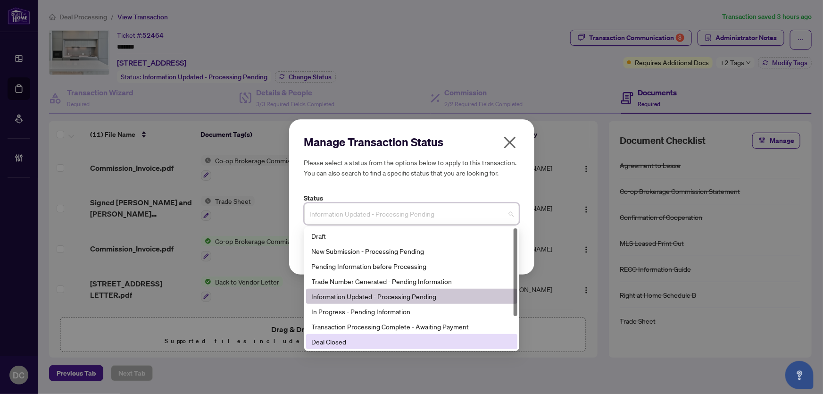
click at [331, 343] on div "Deal Closed" at bounding box center [412, 341] width 200 height 10
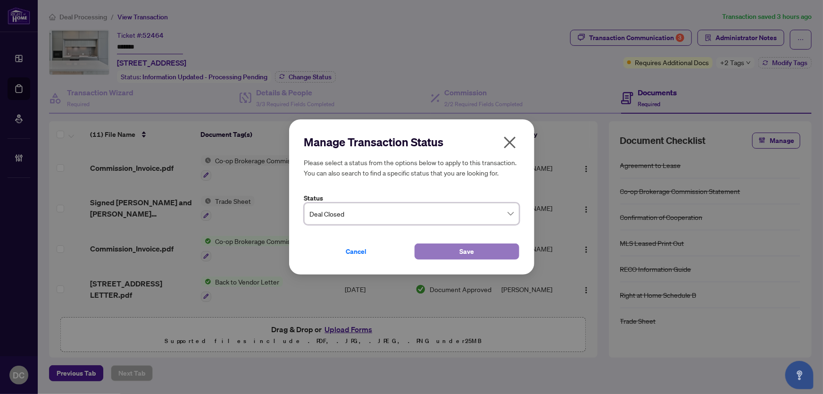
click at [445, 253] on button "Save" at bounding box center [467, 251] width 105 height 16
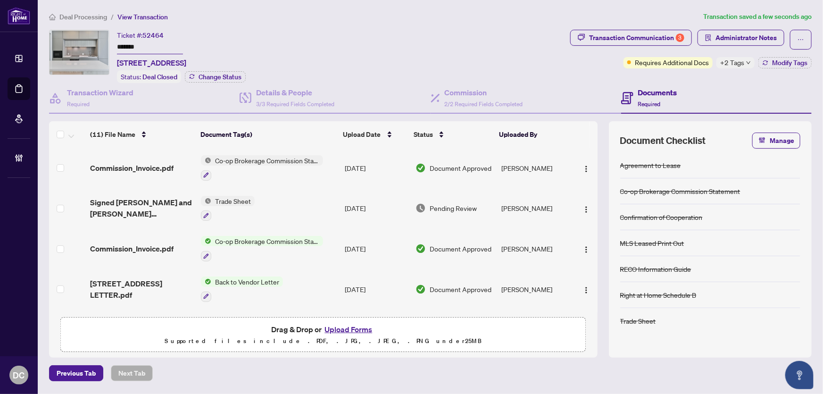
click at [748, 62] on icon "down" at bounding box center [748, 62] width 5 height 5
click at [626, 38] on div "Transaction Communication 3" at bounding box center [636, 37] width 95 height 15
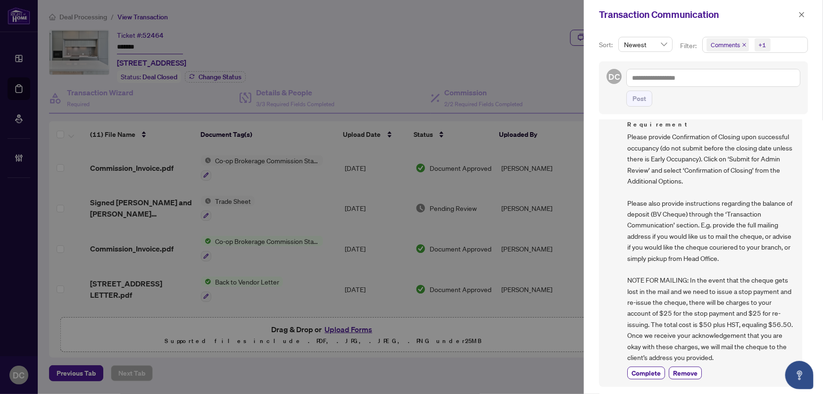
scroll to position [128, 0]
click at [651, 373] on span "Complete" at bounding box center [646, 373] width 29 height 10
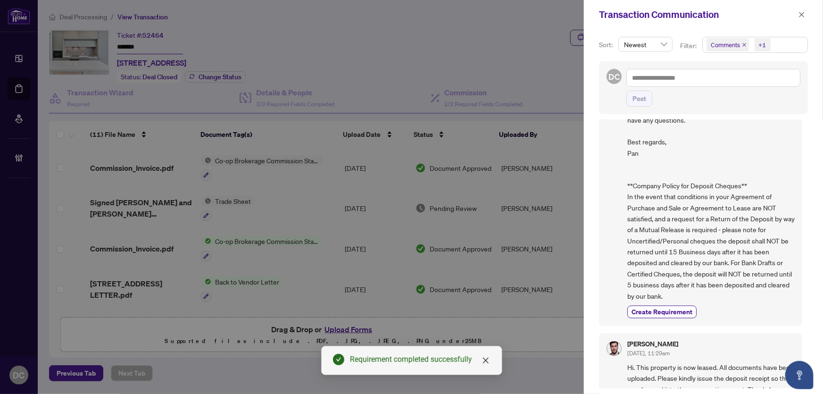
scroll to position [877, 0]
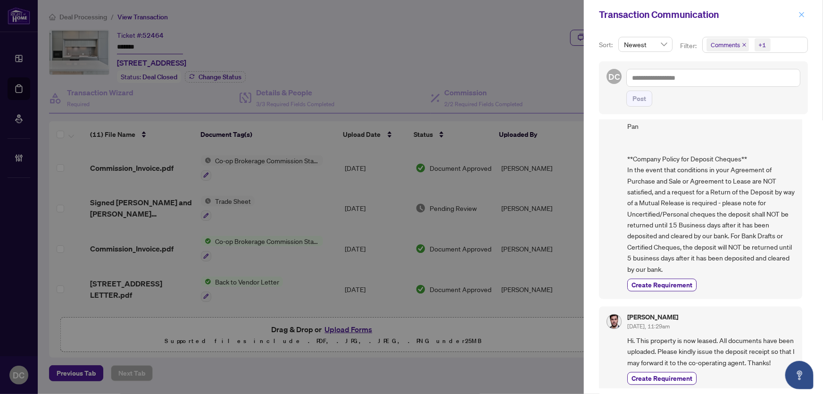
click at [799, 8] on span "button" at bounding box center [802, 14] width 7 height 15
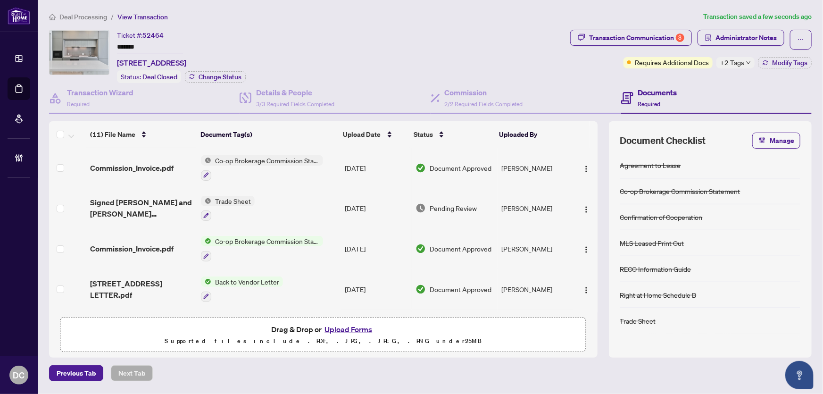
click at [326, 165] on td "Co-op Brokerage Commission Statement" at bounding box center [269, 168] width 144 height 41
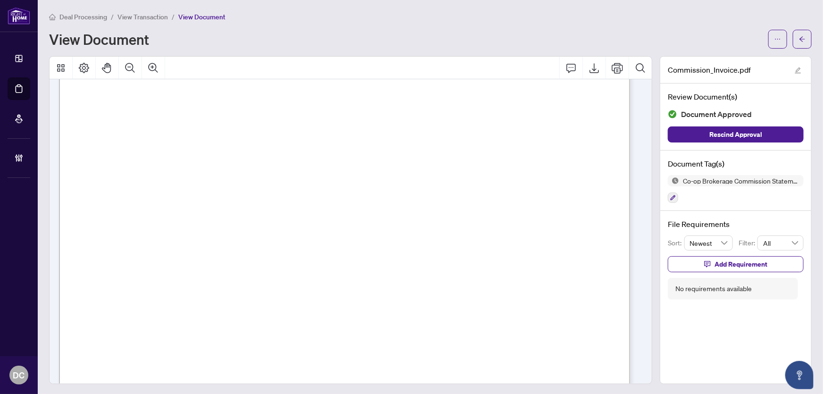
scroll to position [214, 0]
drag, startPoint x: 799, startPoint y: 40, endPoint x: 26, endPoint y: 108, distance: 775.8
click at [799, 40] on icon "arrow-left" at bounding box center [802, 39] width 7 height 7
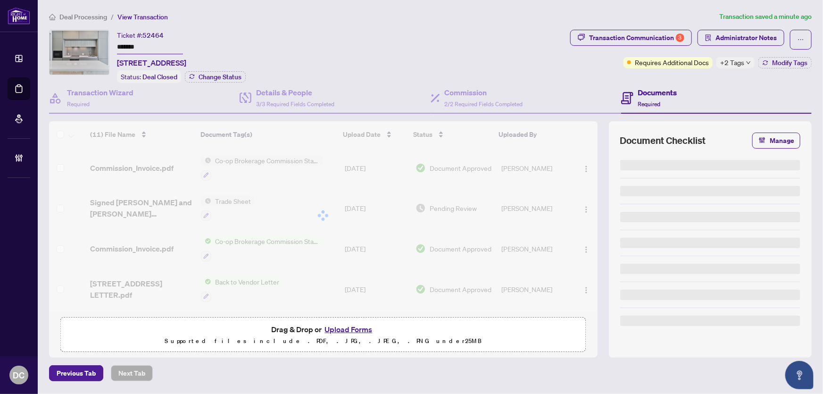
type input "*******"
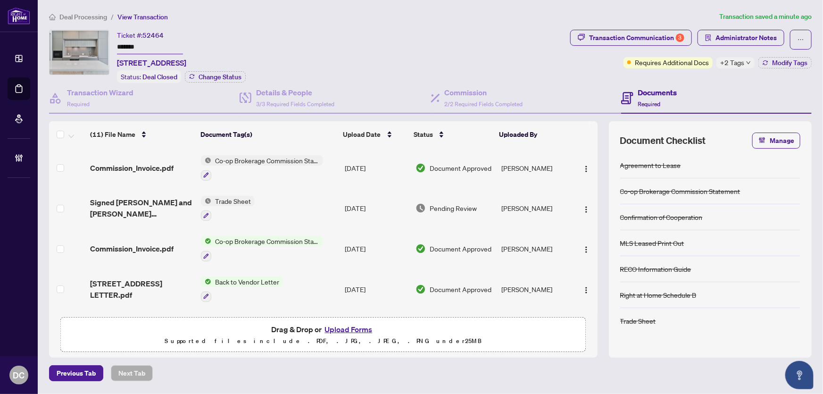
click at [738, 63] on span "+2 Tags" at bounding box center [732, 62] width 24 height 11
click at [698, 76] on div "Transaction Communication 3 Administrator Notes Requires Additional Docs +2 Tag…" at bounding box center [691, 56] width 245 height 53
click at [785, 64] on span "Modify Tags" at bounding box center [789, 62] width 35 height 7
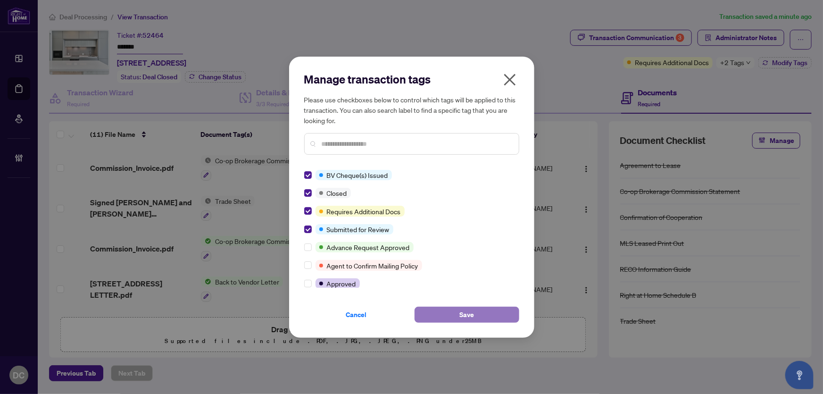
click at [454, 315] on button "Save" at bounding box center [467, 315] width 105 height 16
click at [604, 38] on div "Manage transaction tags Please use checkboxes below to control which tags will …" at bounding box center [411, 197] width 823 height 394
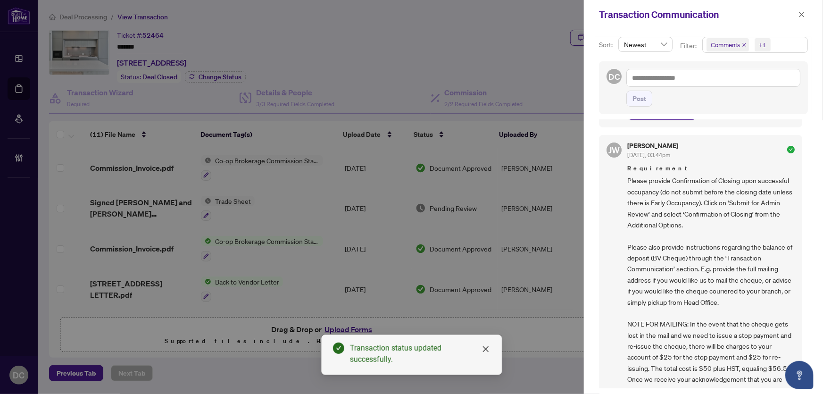
scroll to position [85, 0]
click at [780, 47] on span "Comments +1" at bounding box center [755, 44] width 105 height 15
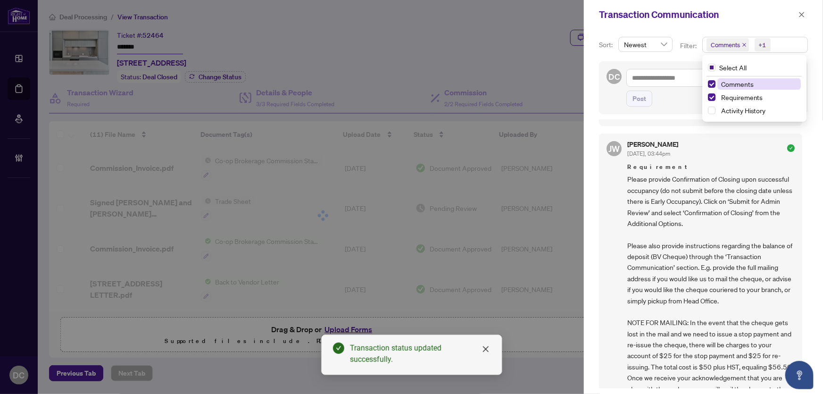
click at [736, 81] on span "Comments" at bounding box center [737, 84] width 33 height 8
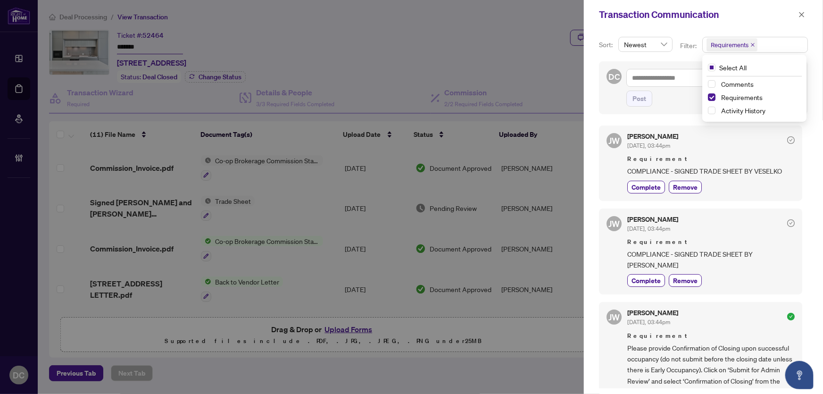
click at [798, 10] on button "button" at bounding box center [802, 14] width 12 height 11
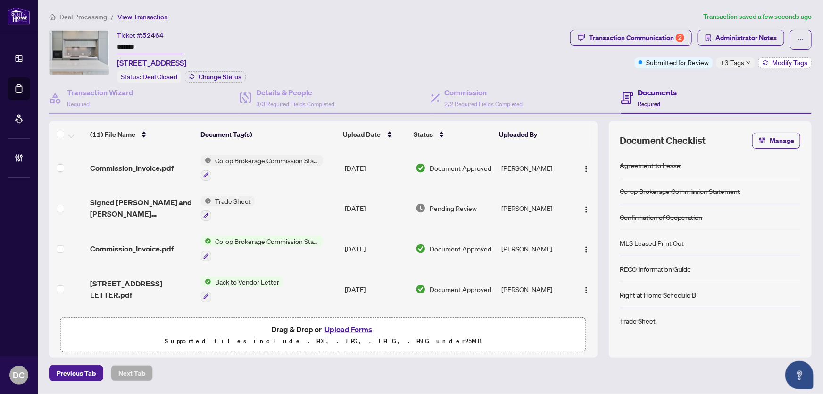
click at [796, 59] on span "Modify Tags" at bounding box center [789, 62] width 35 height 7
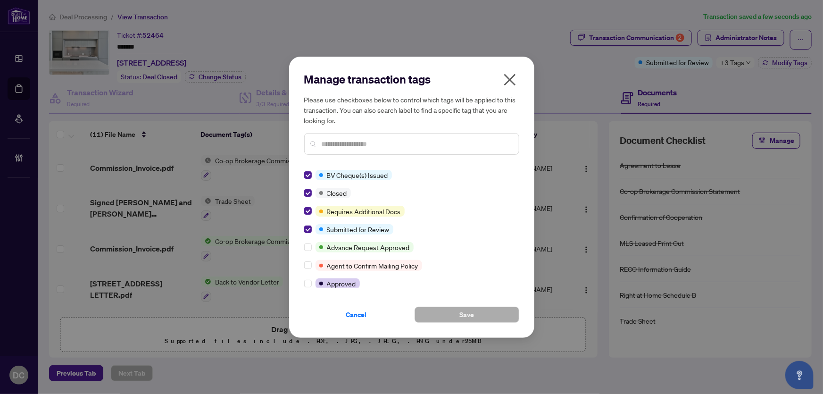
click at [516, 79] on icon "close" at bounding box center [509, 79] width 15 height 15
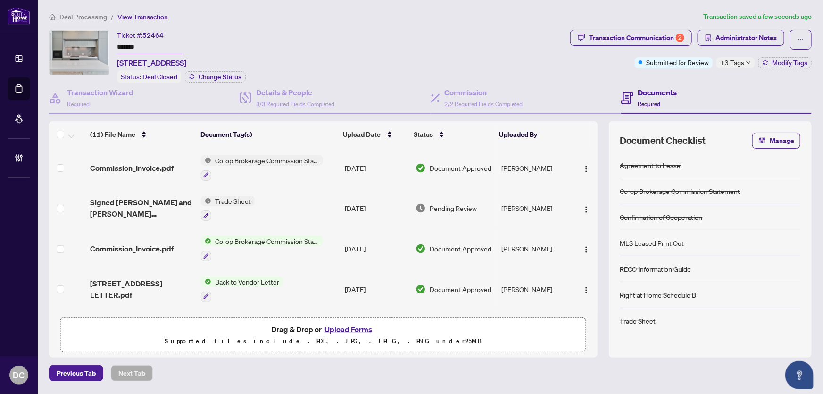
click at [321, 207] on td "Trade Sheet" at bounding box center [269, 208] width 144 height 41
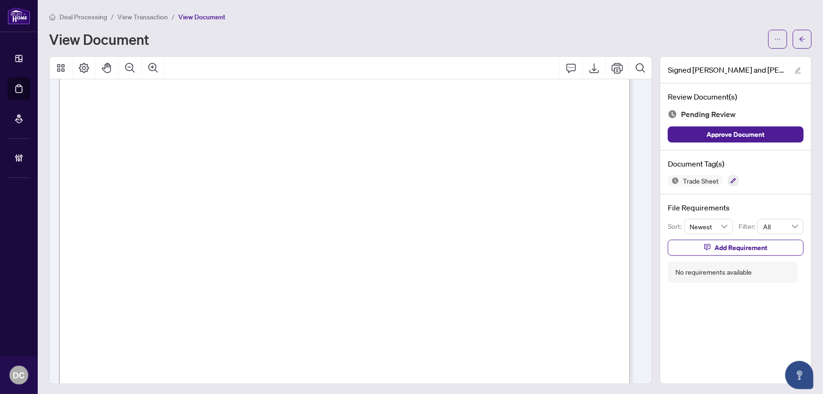
scroll to position [214, 0]
click at [799, 42] on icon "arrow-left" at bounding box center [802, 39] width 7 height 7
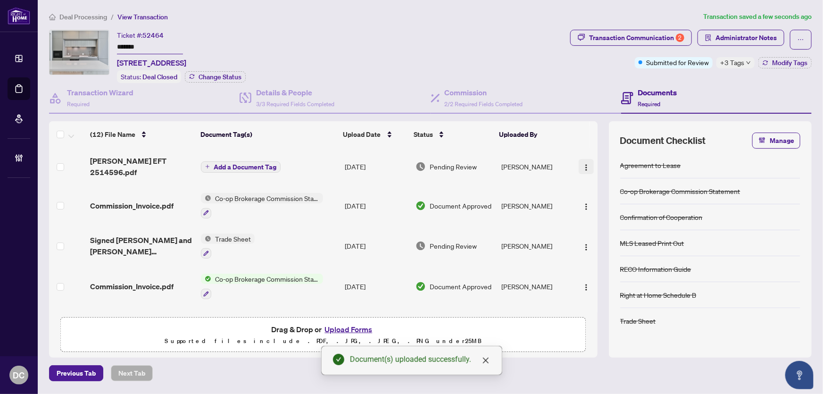
click at [583, 164] on img "button" at bounding box center [587, 168] width 8 height 8
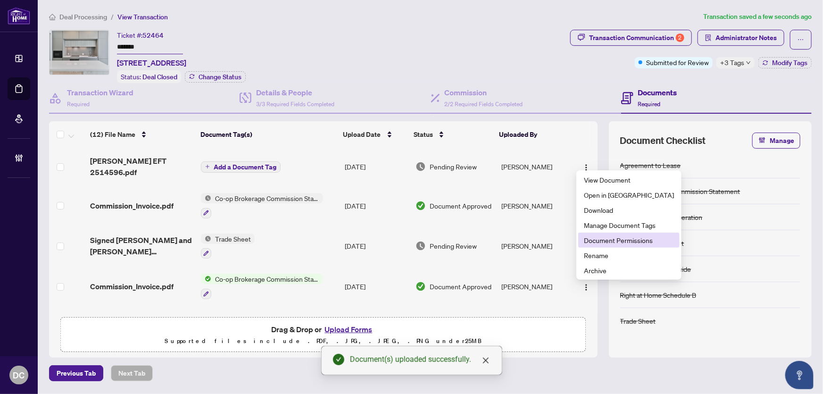
click at [590, 239] on span "Document Permissions" at bounding box center [629, 240] width 90 height 10
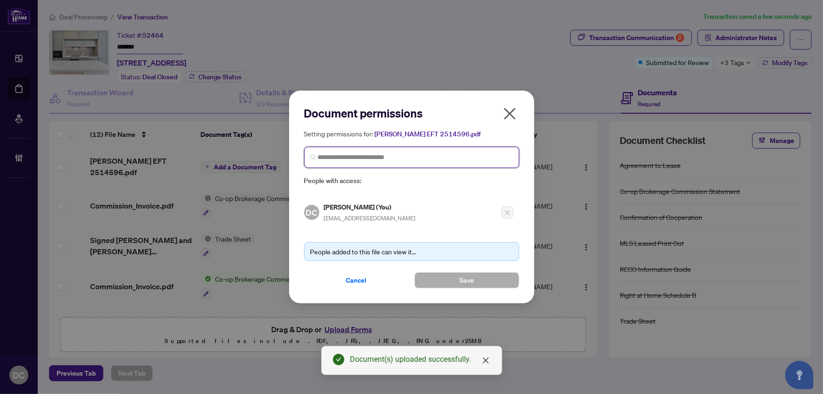
click at [449, 156] on input "search" at bounding box center [415, 157] width 195 height 10
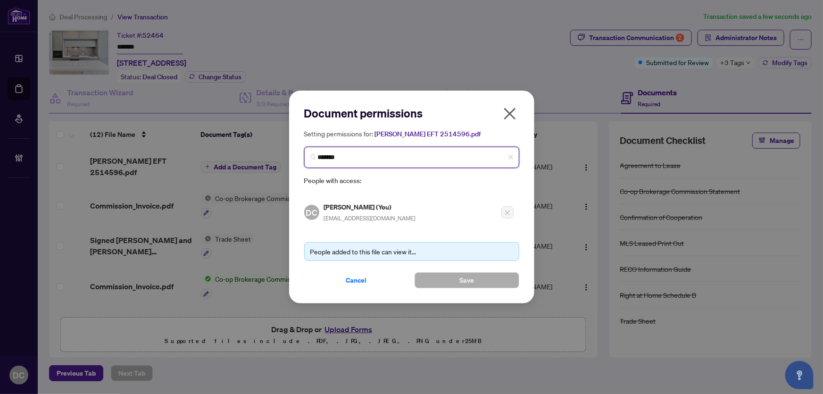
type input "********"
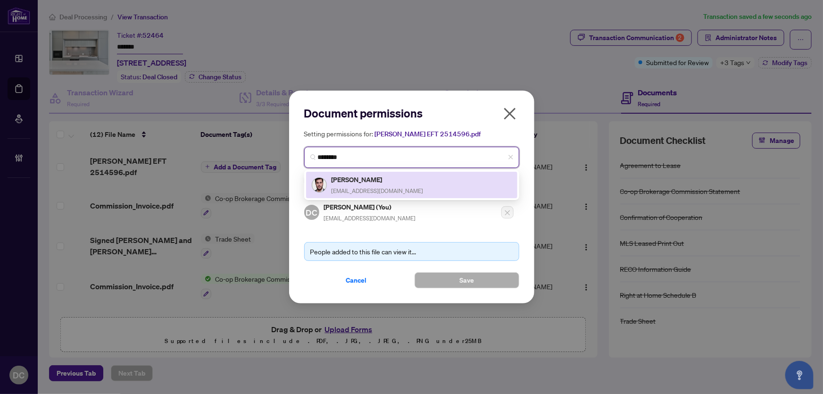
click at [376, 183] on h5 "Nick Popovic" at bounding box center [378, 179] width 92 height 11
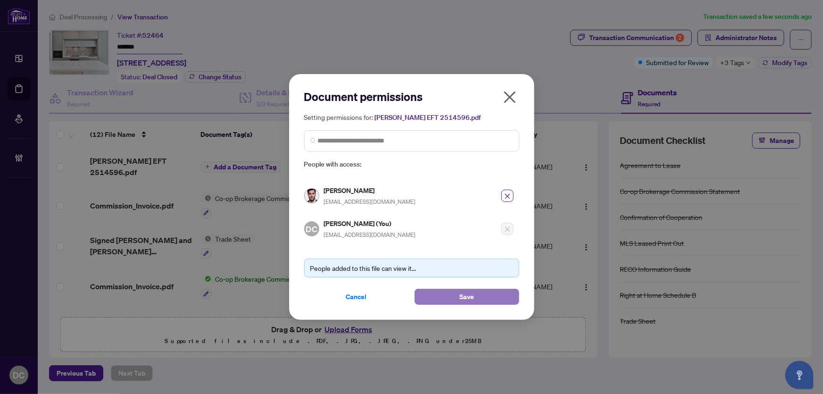
click at [445, 294] on button "Save" at bounding box center [467, 297] width 105 height 16
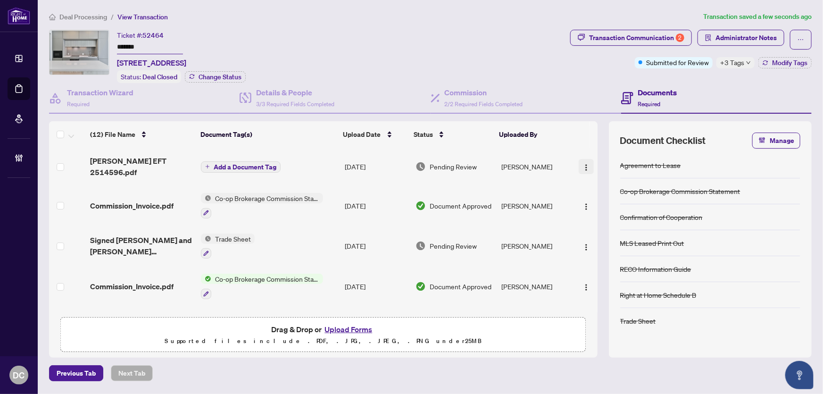
click at [586, 164] on img "button" at bounding box center [587, 168] width 8 height 8
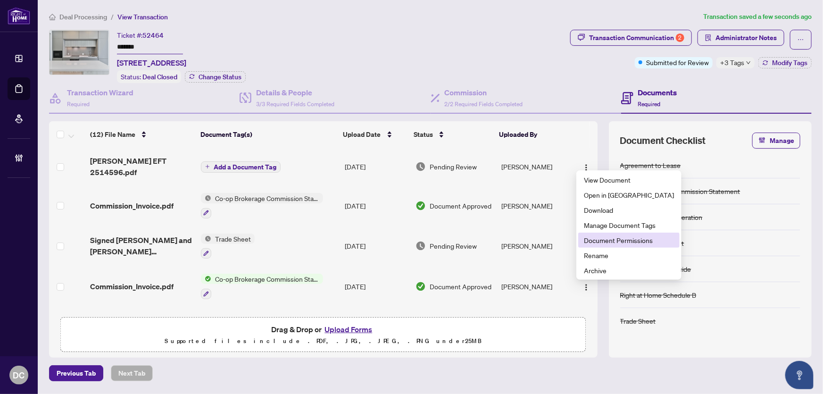
click at [604, 237] on span "Document Permissions" at bounding box center [629, 240] width 90 height 10
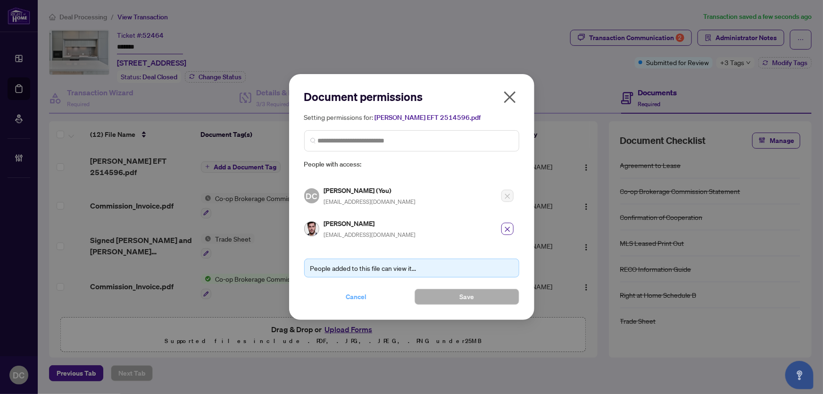
click at [355, 297] on span "Cancel" at bounding box center [356, 296] width 21 height 15
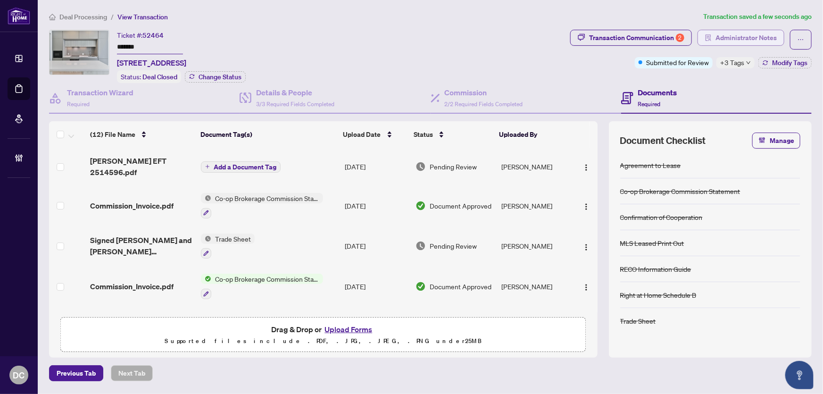
click at [761, 42] on span "Administrator Notes" at bounding box center [746, 37] width 61 height 15
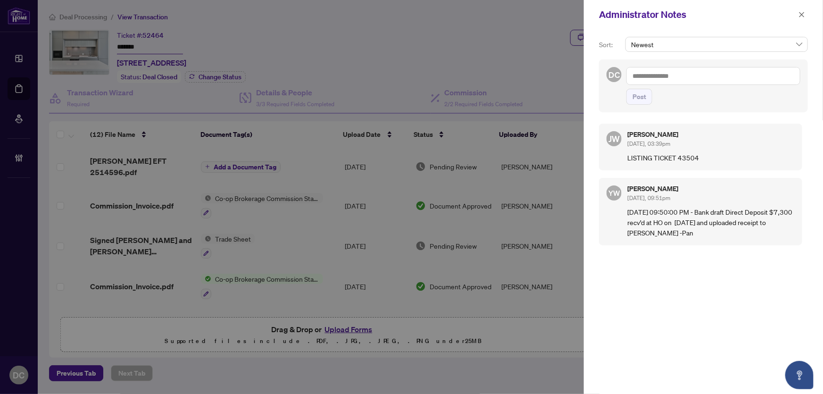
click at [791, 73] on textarea at bounding box center [714, 76] width 174 height 18
paste textarea "**********"
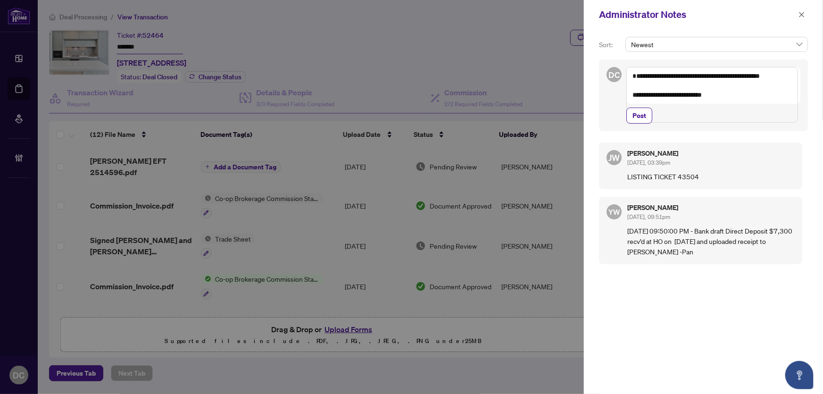
click at [729, 103] on textarea "**********" at bounding box center [713, 95] width 172 height 56
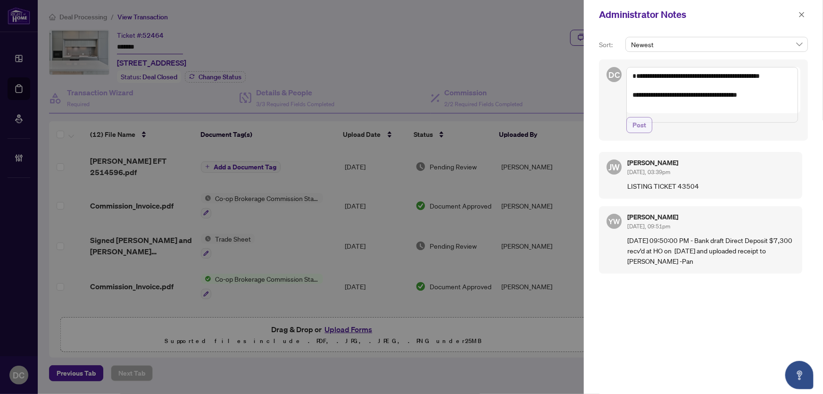
type textarea "**********"
click at [646, 133] on span "Post" at bounding box center [640, 124] width 14 height 15
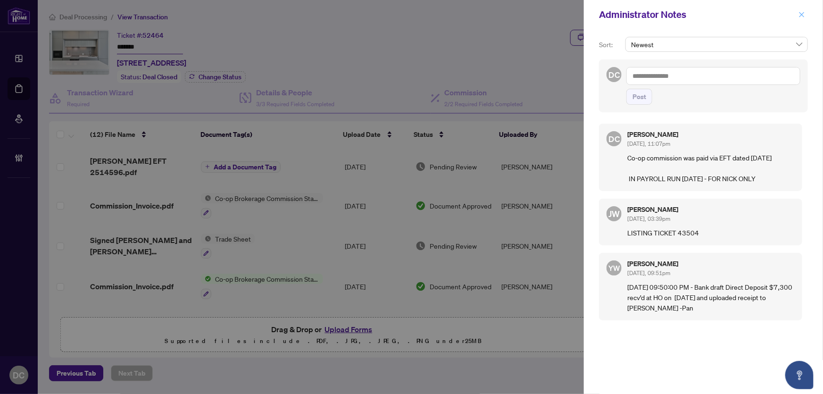
click at [802, 13] on icon "close" at bounding box center [802, 14] width 7 height 7
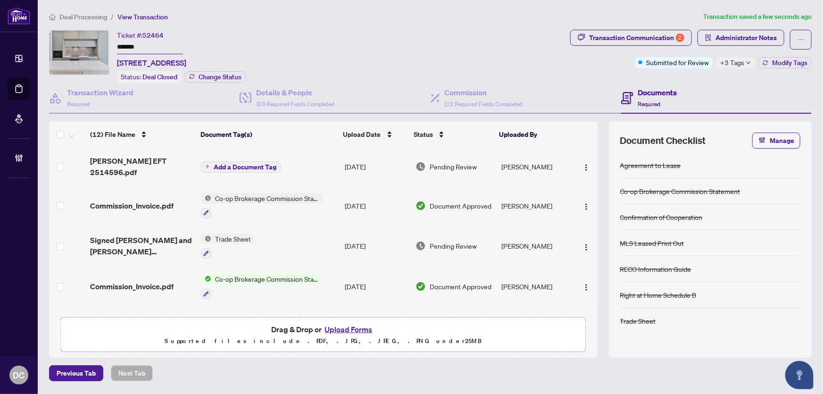
click at [84, 16] on span "Deal Processing" at bounding box center [83, 17] width 48 height 8
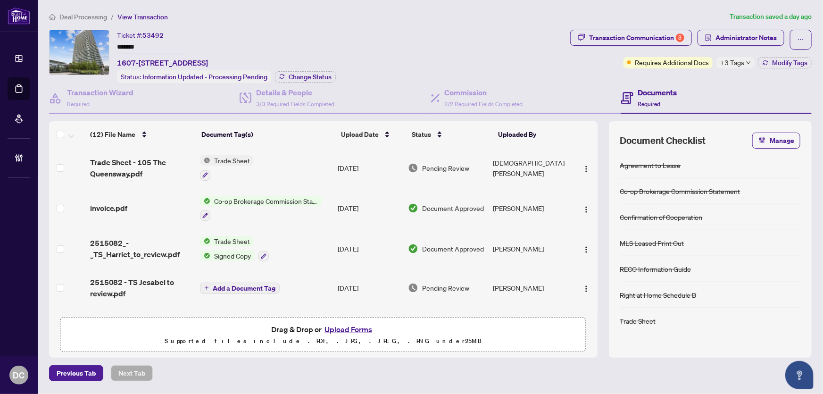
drag, startPoint x: 148, startPoint y: 50, endPoint x: 58, endPoint y: 45, distance: 90.3
click at [58, 45] on div "Ticket #: 53492 ******* [STREET_ADDRESS] Status: Information Updated - Processi…" at bounding box center [308, 56] width 518 height 53
click at [299, 75] on span "Change Status" at bounding box center [310, 77] width 43 height 7
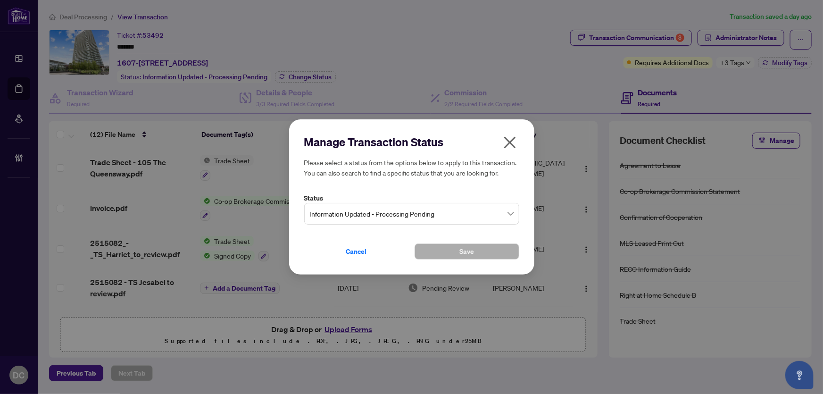
click at [445, 217] on span "Information Updated - Processing Pending" at bounding box center [412, 214] width 204 height 18
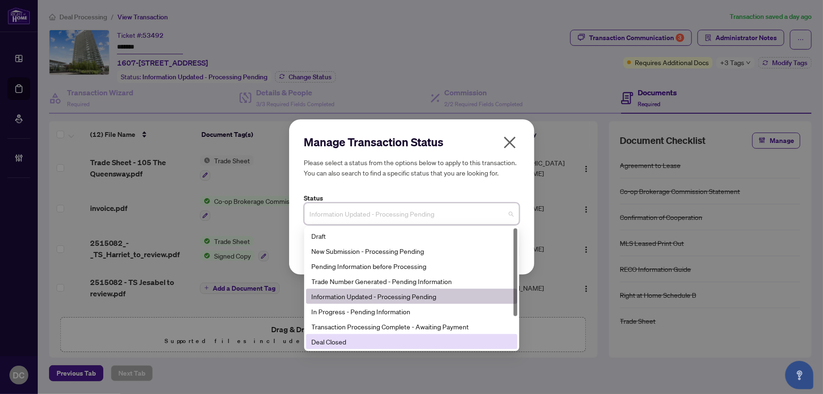
click at [346, 343] on div "Deal Closed" at bounding box center [412, 341] width 200 height 10
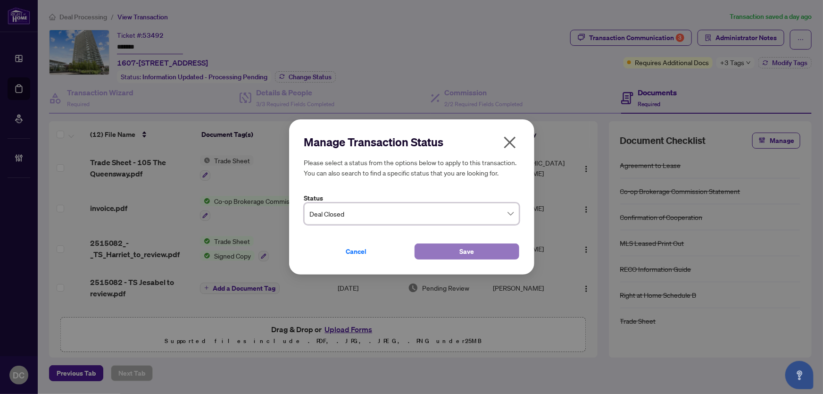
click at [476, 251] on button "Save" at bounding box center [467, 251] width 105 height 16
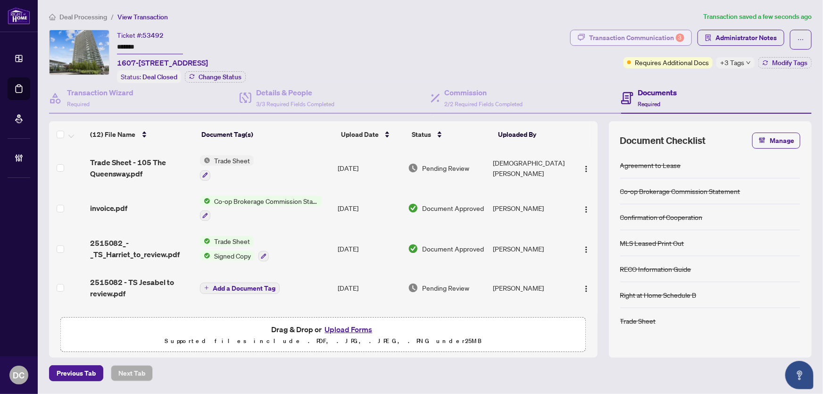
drag, startPoint x: 607, startPoint y: 49, endPoint x: 614, endPoint y: 39, distance: 12.5
click at [607, 49] on span "Transaction Communication 3" at bounding box center [631, 40] width 122 height 20
click at [614, 38] on div "Transaction Communication 3" at bounding box center [636, 37] width 95 height 15
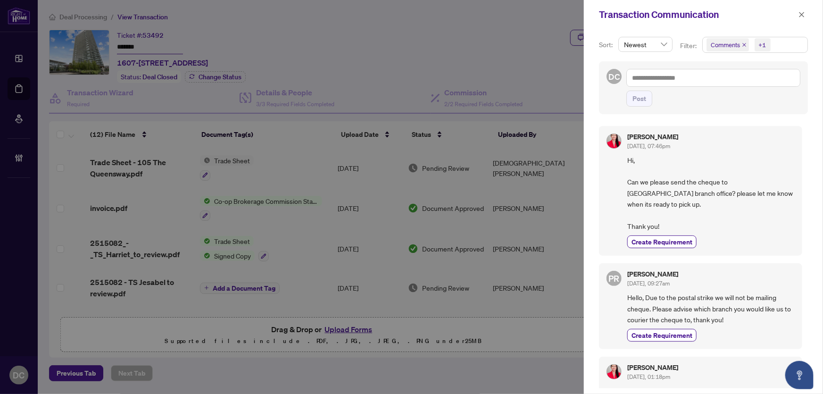
scroll to position [214, 0]
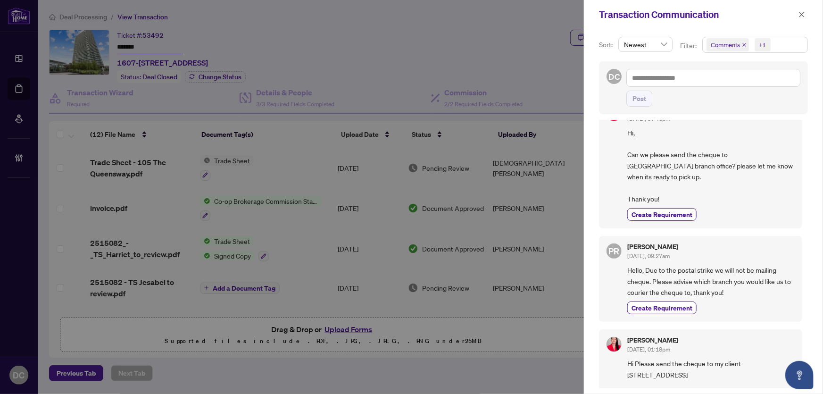
drag, startPoint x: 804, startPoint y: 17, endPoint x: 690, endPoint y: 22, distance: 113.8
click at [804, 17] on icon "close" at bounding box center [802, 14] width 5 height 5
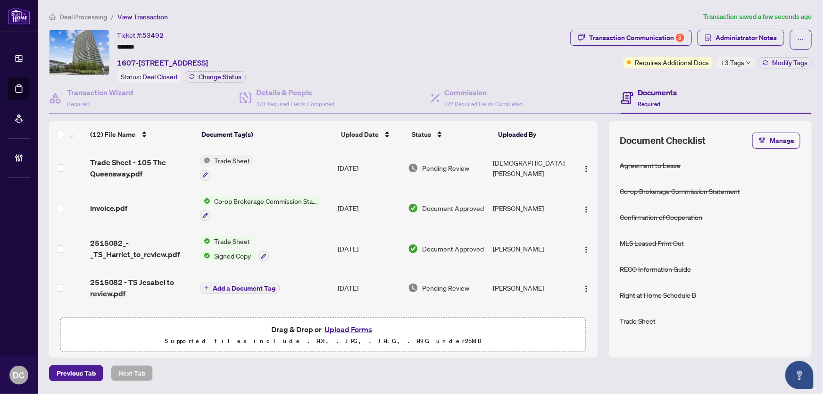
click at [305, 210] on div at bounding box center [261, 215] width 122 height 11
click at [143, 207] on div "invoice.pdf" at bounding box center [141, 207] width 103 height 11
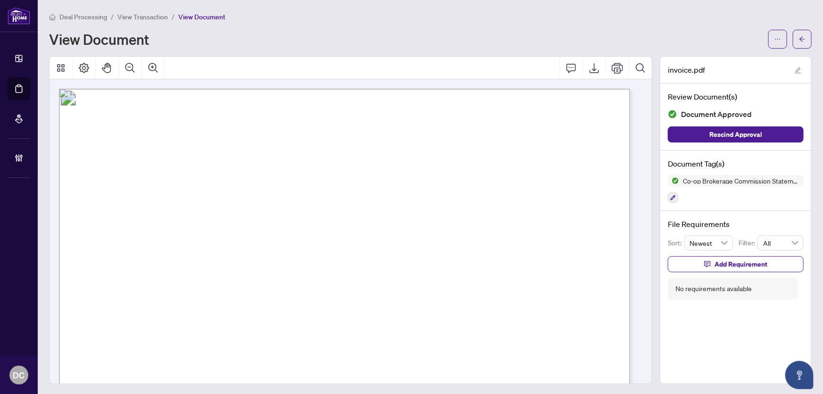
scroll to position [171, 0]
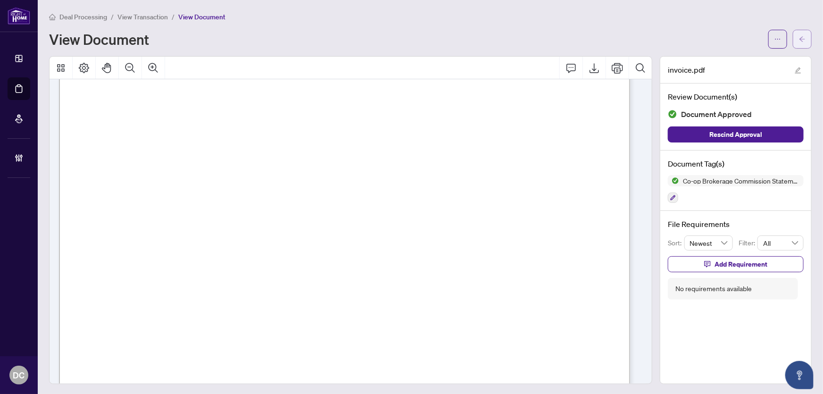
click at [801, 36] on button "button" at bounding box center [802, 39] width 19 height 19
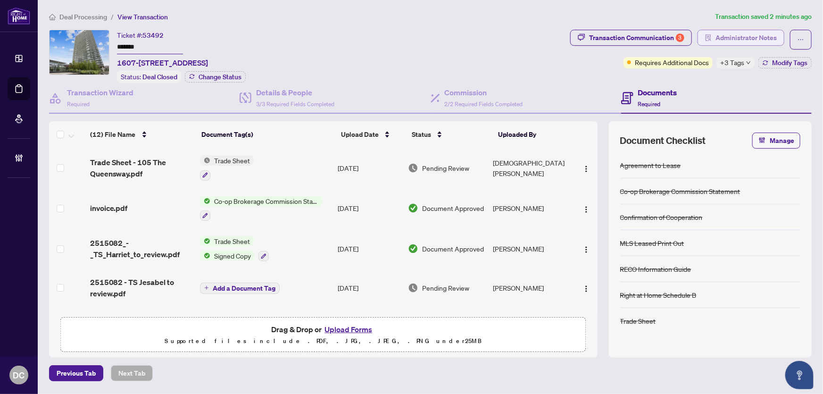
click at [758, 37] on span "Administrator Notes" at bounding box center [746, 37] width 61 height 15
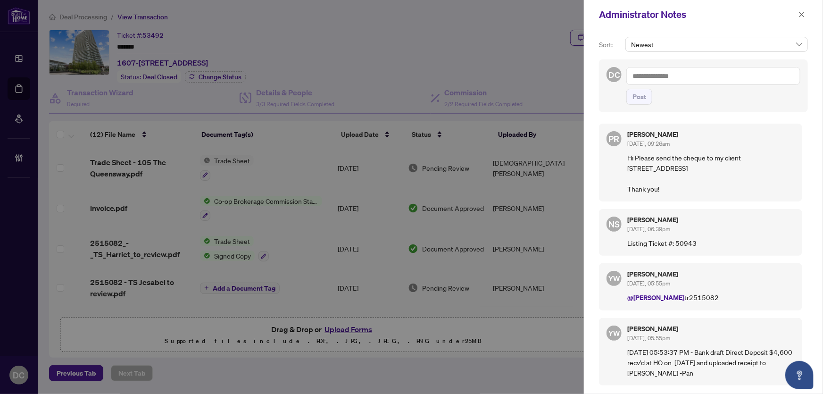
click at [717, 68] on textarea at bounding box center [714, 76] width 174 height 18
type textarea "**********"
click at [802, 14] on icon "close" at bounding box center [802, 14] width 5 height 5
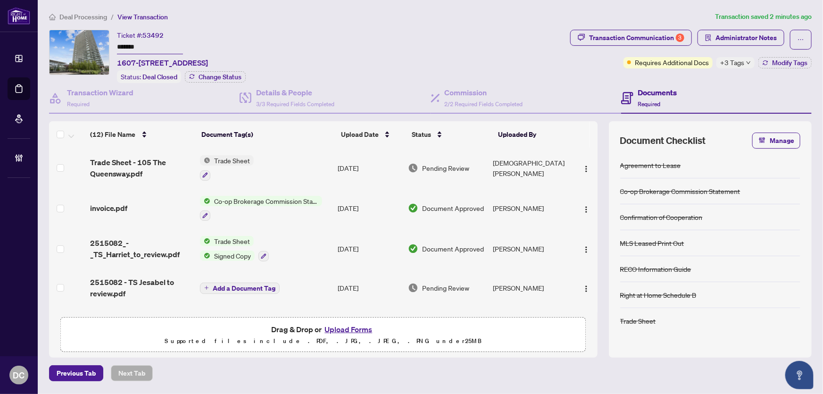
click at [313, 166] on td "Trade Sheet" at bounding box center [265, 168] width 138 height 41
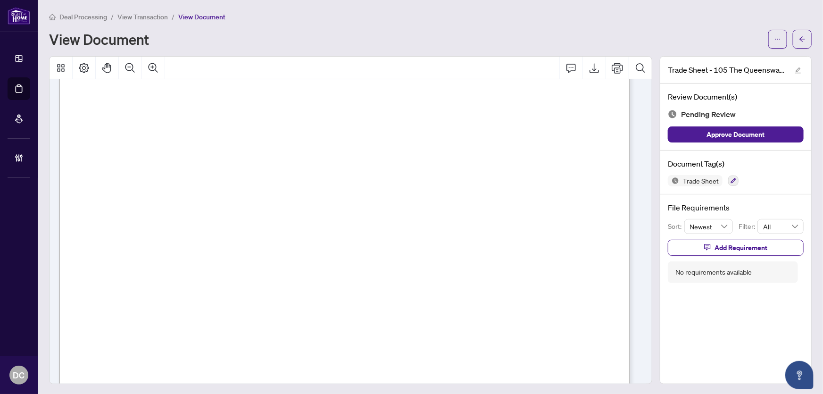
scroll to position [214, 0]
click at [799, 42] on span "button" at bounding box center [802, 39] width 7 height 15
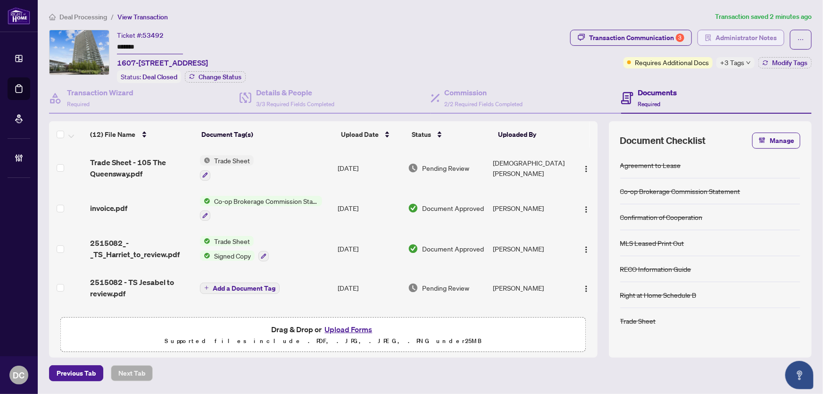
click at [753, 35] on span "Administrator Notes" at bounding box center [746, 37] width 61 height 15
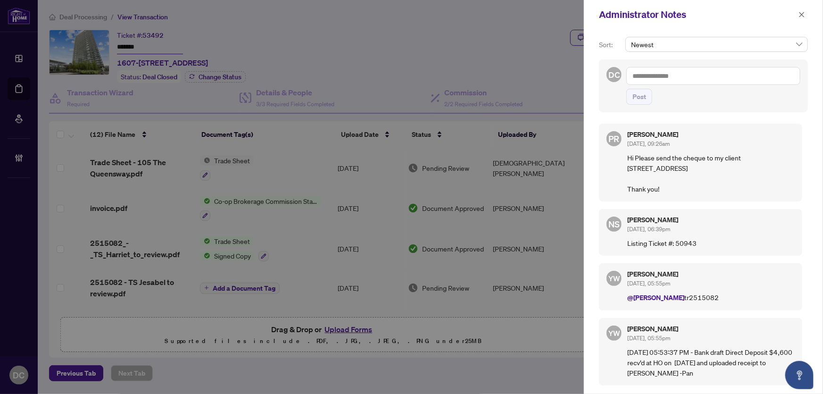
click at [738, 71] on textarea at bounding box center [714, 76] width 174 height 18
click at [681, 84] on span "[PERSON_NAME]" at bounding box center [708, 82] width 102 height 8
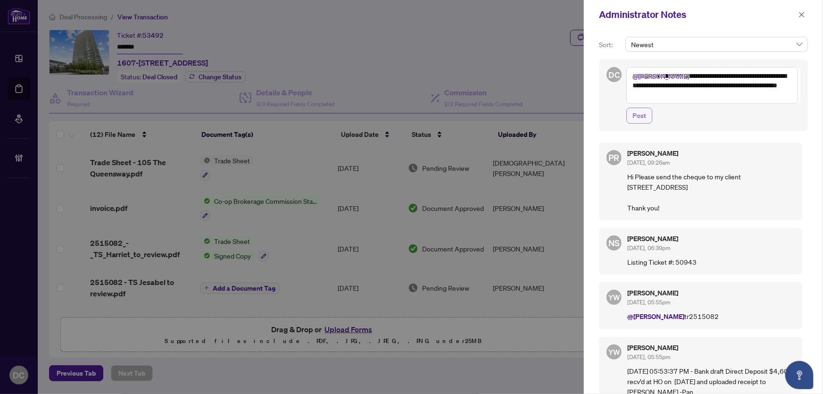
type textarea "**********"
click at [634, 115] on span "Post" at bounding box center [640, 115] width 14 height 15
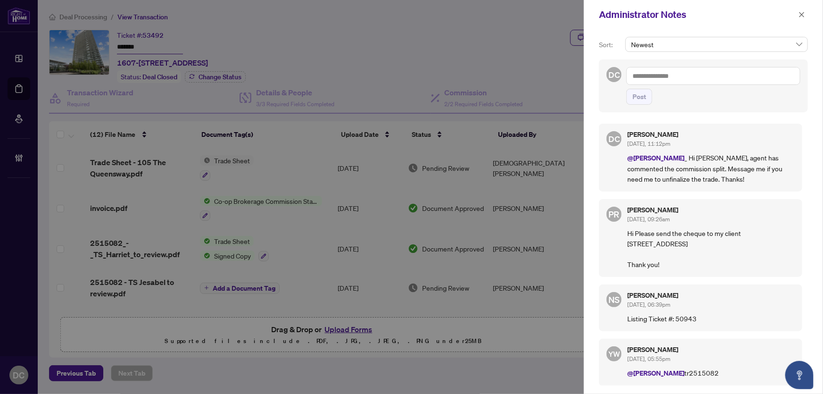
click at [795, 71] on textarea at bounding box center [714, 76] width 174 height 18
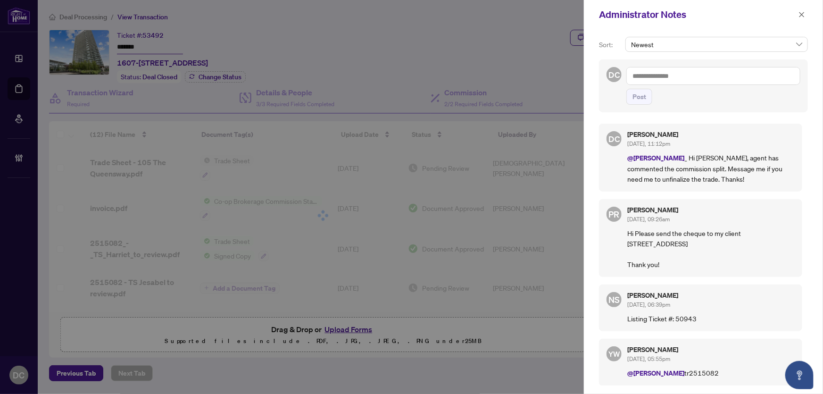
paste textarea "**********"
type textarea "**********"
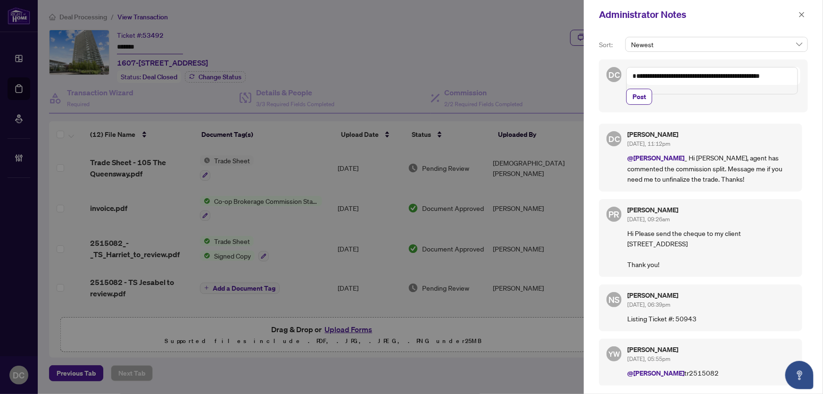
drag, startPoint x: 630, startPoint y: 107, endPoint x: 668, endPoint y: 97, distance: 39.6
click at [630, 105] on button "Post" at bounding box center [640, 97] width 26 height 16
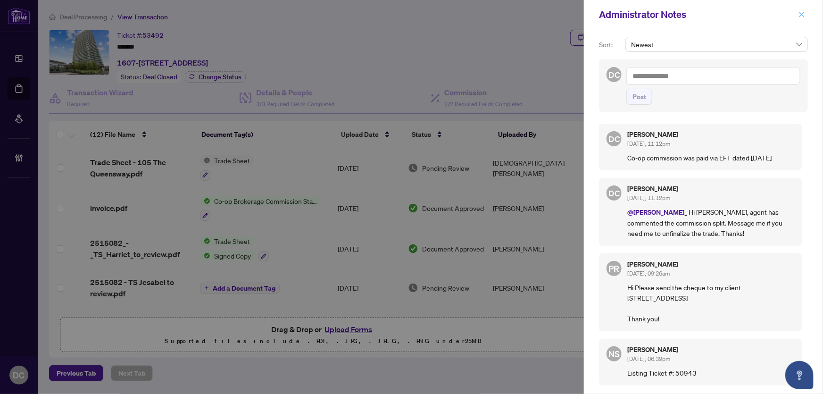
click at [804, 15] on icon "close" at bounding box center [802, 14] width 7 height 7
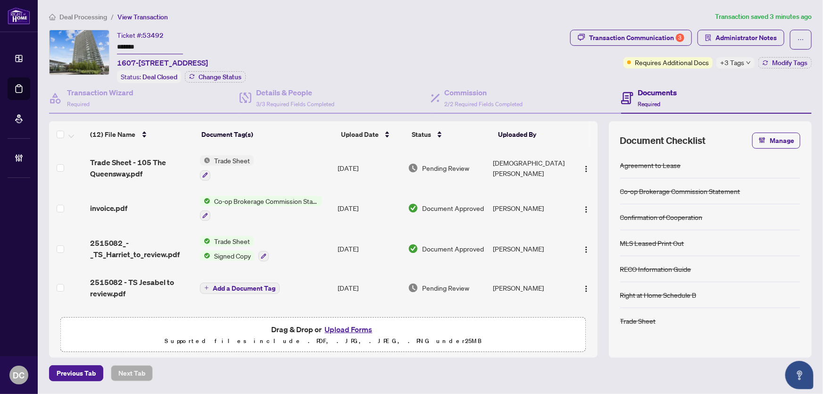
click at [745, 63] on div "+3 Tags" at bounding box center [736, 62] width 38 height 11
click at [701, 83] on div "Documents Required" at bounding box center [716, 98] width 191 height 31
click at [778, 67] on button "Modify Tags" at bounding box center [785, 62] width 53 height 11
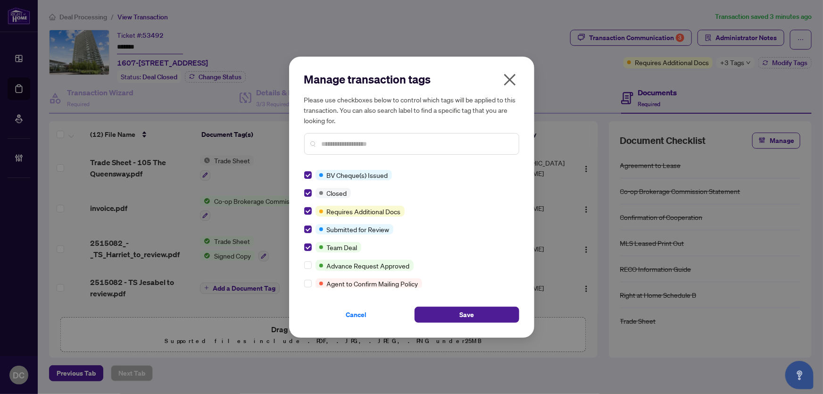
drag, startPoint x: 464, startPoint y: 315, endPoint x: 459, endPoint y: 153, distance: 161.5
click at [466, 312] on span "Save" at bounding box center [467, 314] width 15 height 15
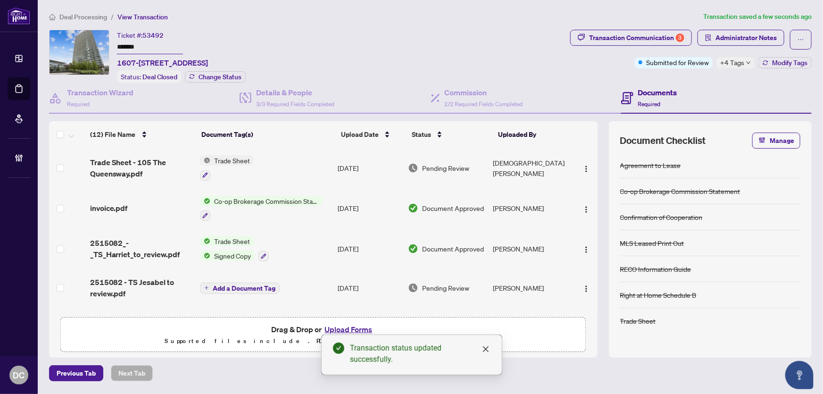
click at [100, 15] on span "Deal Processing" at bounding box center [83, 17] width 48 height 8
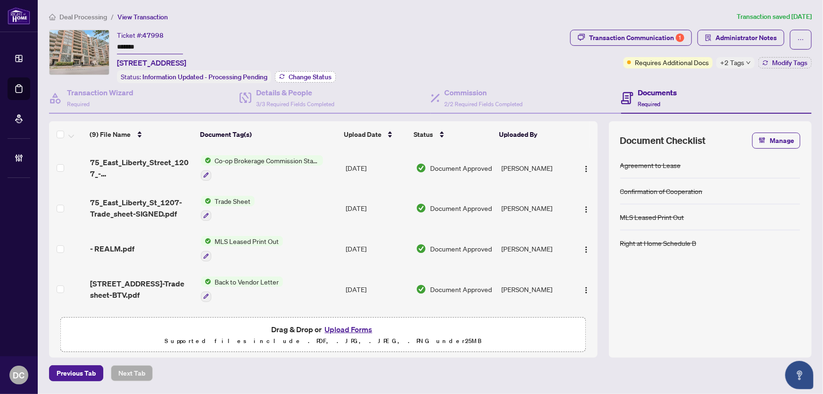
click at [306, 75] on span "Change Status" at bounding box center [310, 77] width 43 height 7
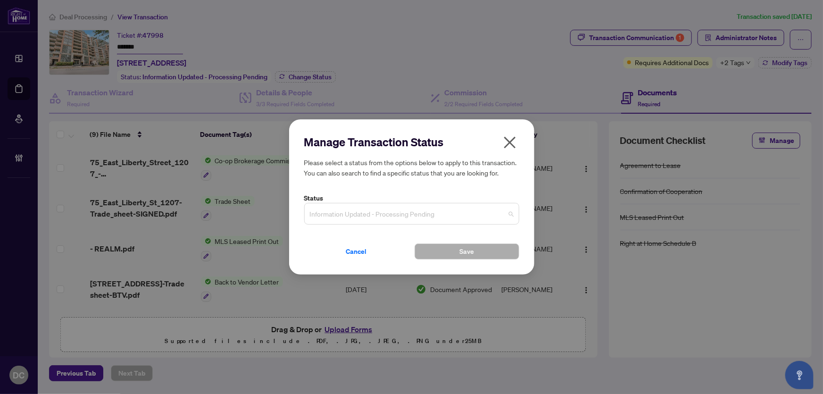
click at [443, 214] on span "Information Updated - Processing Pending" at bounding box center [412, 214] width 204 height 18
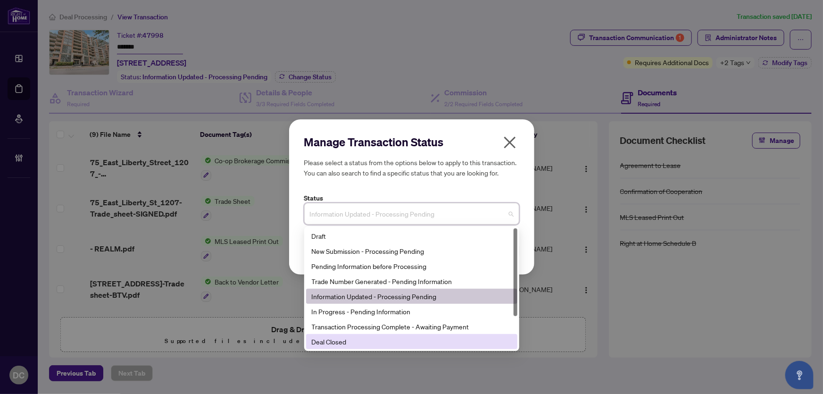
click at [358, 340] on div "Deal Closed" at bounding box center [412, 341] width 200 height 10
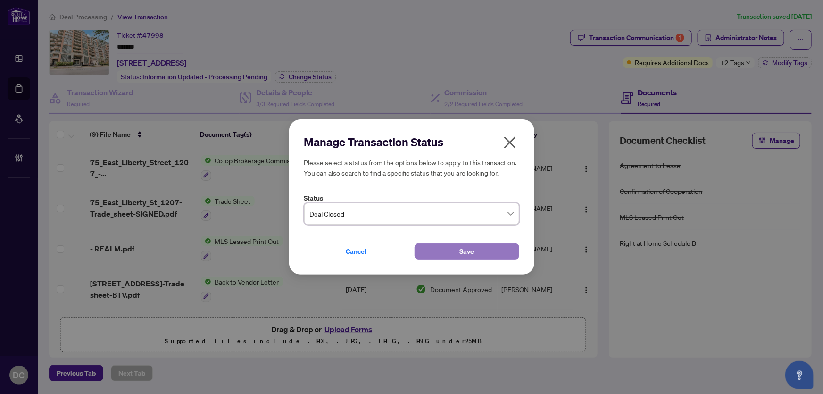
click at [433, 254] on button "Save" at bounding box center [467, 251] width 105 height 16
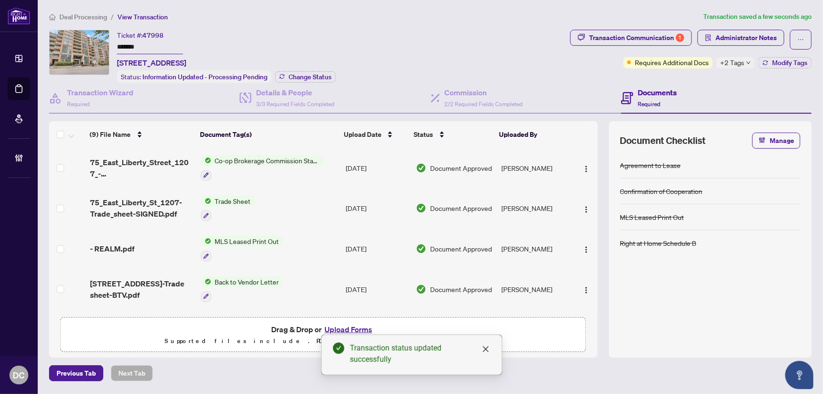
click at [634, 45] on span "Transaction Communication 1" at bounding box center [631, 40] width 122 height 20
click at [635, 42] on div "Transaction Communication 1" at bounding box center [636, 37] width 95 height 15
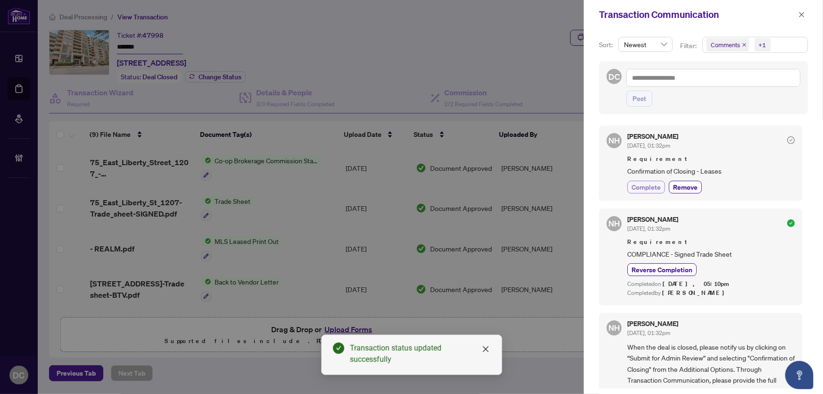
click at [659, 189] on span "Complete" at bounding box center [646, 187] width 29 height 10
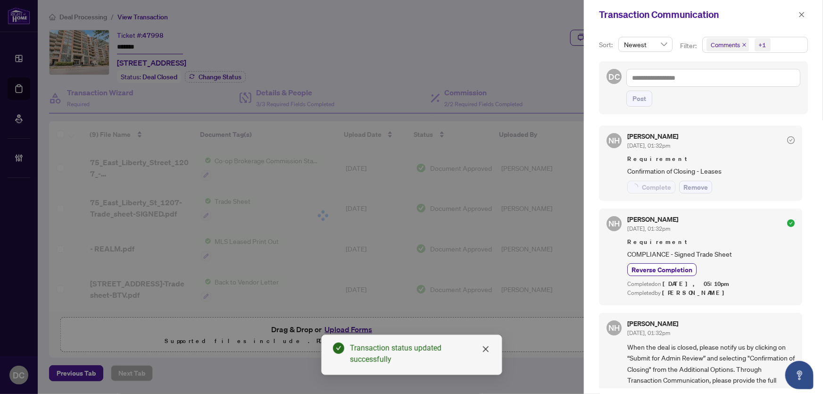
click at [785, 47] on span "Comments +1" at bounding box center [755, 44] width 105 height 15
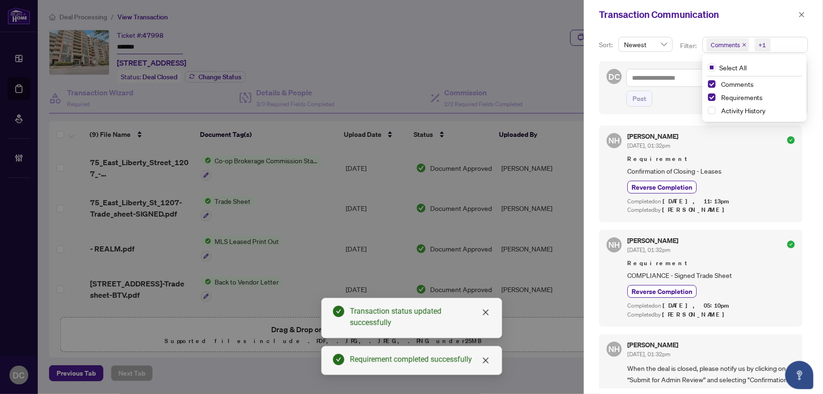
click at [771, 213] on div "Completed by [PERSON_NAME]" at bounding box center [710, 210] width 167 height 9
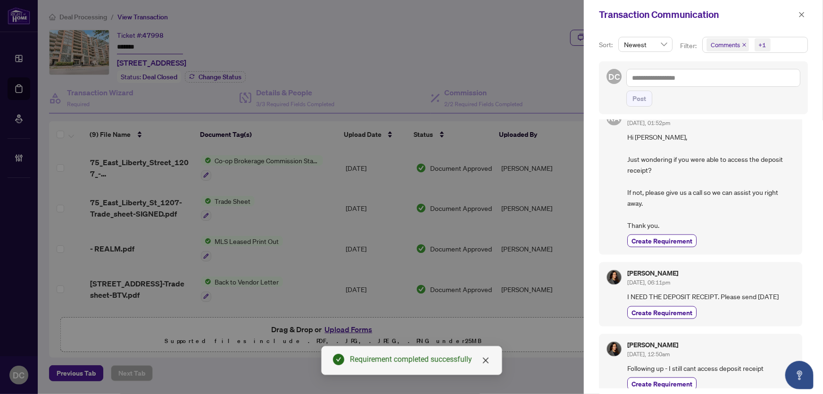
scroll to position [557, 0]
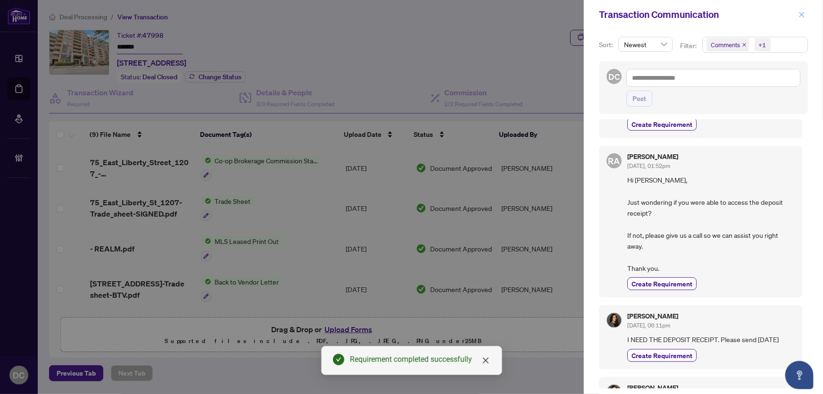
click at [804, 14] on icon "close" at bounding box center [802, 14] width 7 height 7
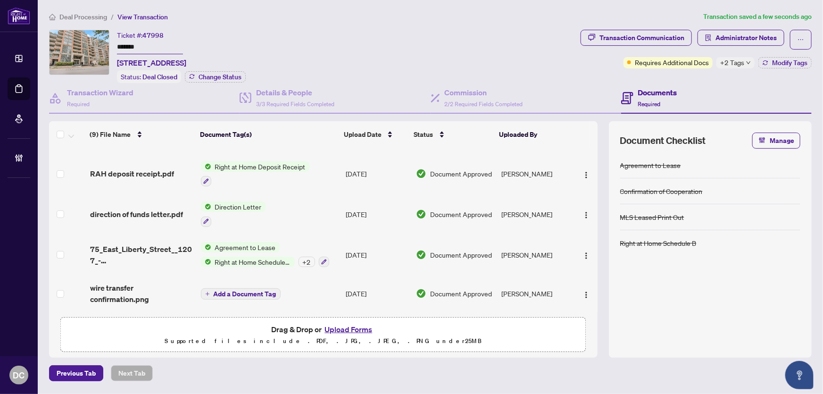
scroll to position [193, 0]
drag, startPoint x: 319, startPoint y: 205, endPoint x: 314, endPoint y: 203, distance: 5.4
click at [314, 203] on td "Direction Letter" at bounding box center [269, 214] width 145 height 41
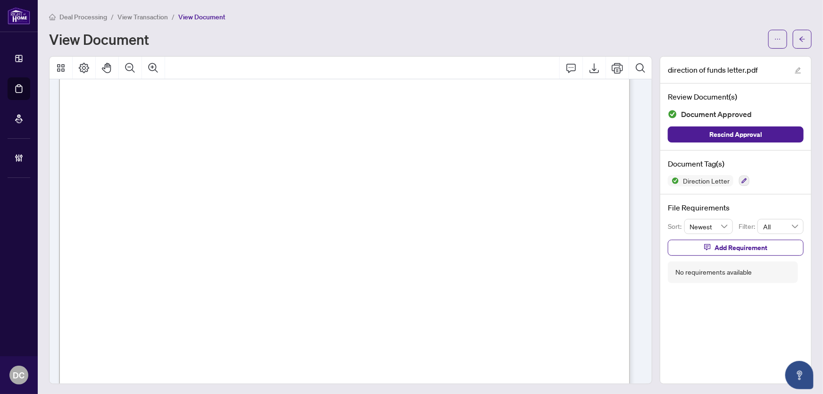
scroll to position [128, 0]
drag, startPoint x: 125, startPoint y: 282, endPoint x: 308, endPoint y: 283, distance: 182.1
click at [307, 282] on span "[GEOGRAPHIC_DATA], ON, M5T 1A4" at bounding box center [316, 281] width 181 height 14
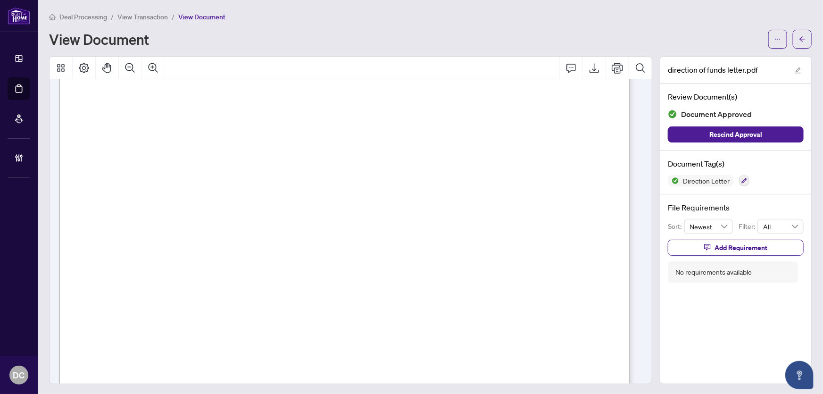
drag, startPoint x: 221, startPoint y: 281, endPoint x: 107, endPoint y: 281, distance: 114.2
click at [793, 44] on button "button" at bounding box center [802, 39] width 19 height 19
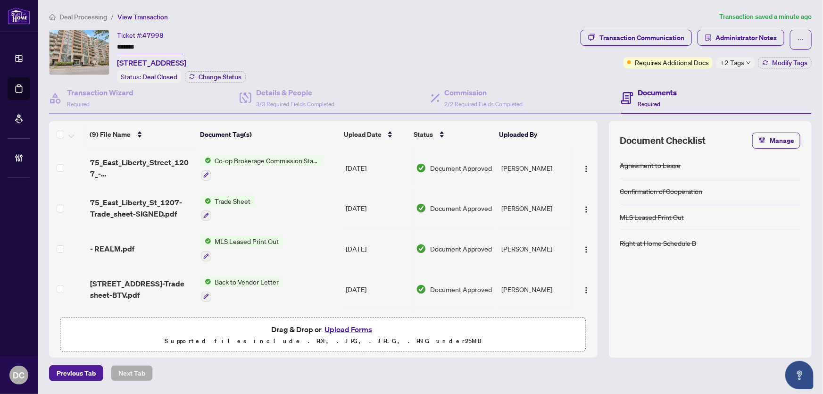
drag, startPoint x: 162, startPoint y: 46, endPoint x: 82, endPoint y: 45, distance: 80.2
click at [82, 45] on div "Ticket #: 47998 ******* [STREET_ADDRESS] Status: Deal Closed Change Status" at bounding box center [313, 56] width 528 height 53
click at [761, 59] on button "Modify Tags" at bounding box center [785, 62] width 53 height 11
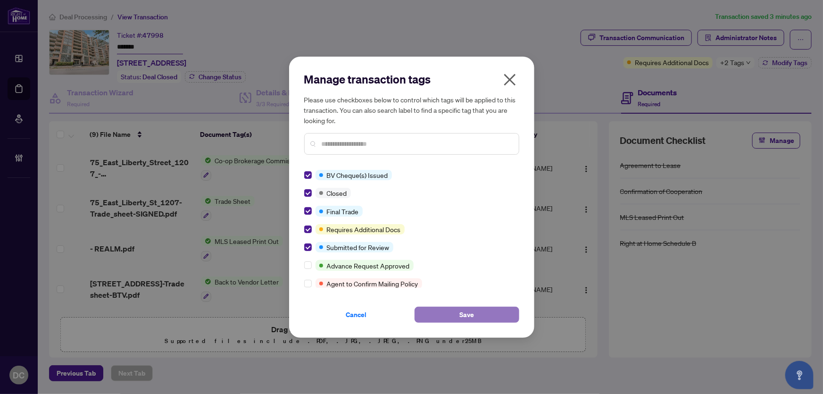
click at [461, 316] on span "Save" at bounding box center [467, 314] width 15 height 15
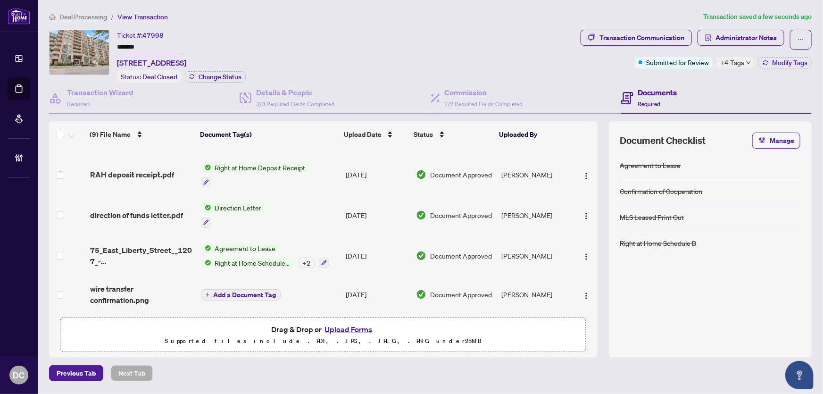
scroll to position [193, 0]
click at [314, 208] on td "Direction Letter" at bounding box center [269, 214] width 145 height 41
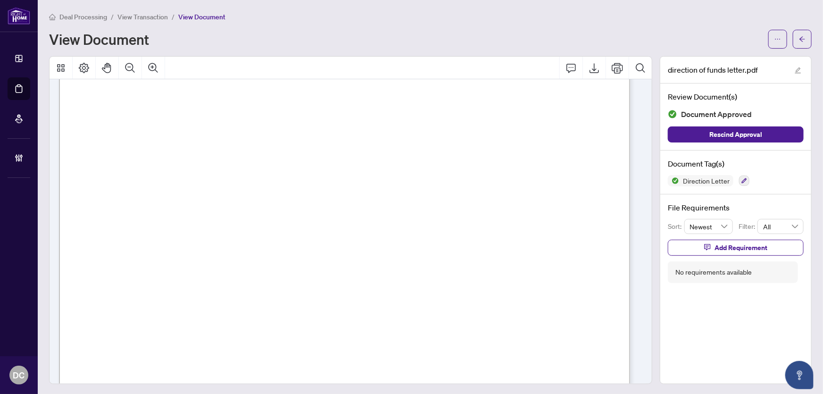
scroll to position [128, 0]
drag, startPoint x: 307, startPoint y: 283, endPoint x: 127, endPoint y: 284, distance: 179.3
click at [282, 198] on span "[GEOGRAPHIC_DATA], ON, M5T 1A4" at bounding box center [316, 195] width 181 height 14
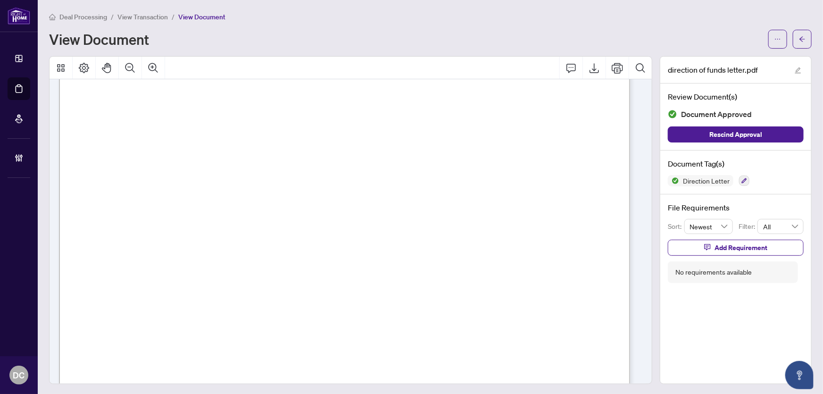
drag, startPoint x: 265, startPoint y: 195, endPoint x: 124, endPoint y: 198, distance: 141.6
drag, startPoint x: 227, startPoint y: 228, endPoint x: 261, endPoint y: 226, distance: 33.6
click at [223, 228] on span "[PHONE_NUMBER]" at bounding box center [174, 227] width 97 height 14
drag, startPoint x: 344, startPoint y: 197, endPoint x: 291, endPoint y: 197, distance: 53.8
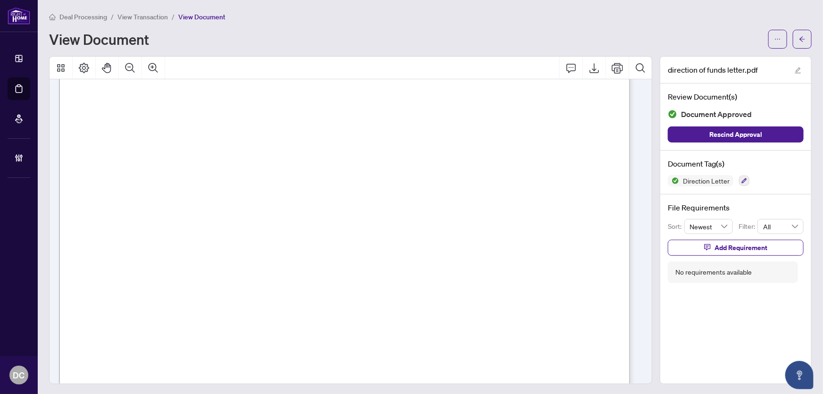
click at [291, 197] on span "[GEOGRAPHIC_DATA], ON, M5T 1A4" at bounding box center [316, 195] width 181 height 14
click at [795, 30] on button "button" at bounding box center [802, 39] width 19 height 19
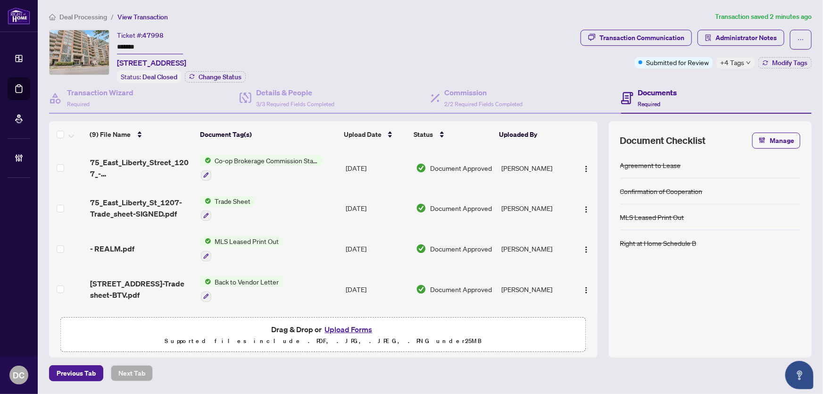
drag, startPoint x: 168, startPoint y: 46, endPoint x: 97, endPoint y: 42, distance: 71.8
click at [97, 42] on div "Ticket #: 47998 ******* [STREET_ADDRESS] Status: Deal Closed Change Status" at bounding box center [313, 56] width 528 height 53
click at [337, 166] on td "Co-op Brokerage Commission Statement" at bounding box center [269, 168] width 145 height 41
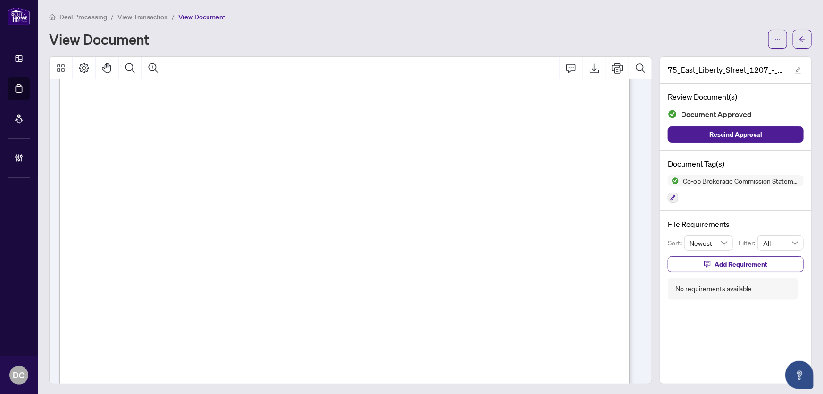
scroll to position [128, 0]
click at [802, 39] on button "button" at bounding box center [802, 39] width 19 height 19
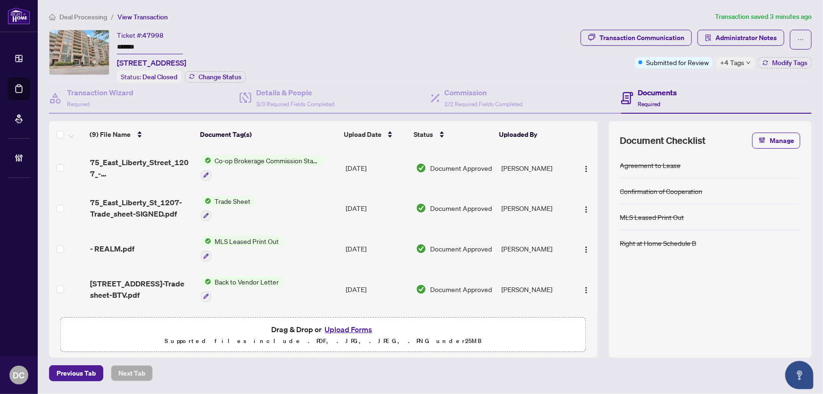
click at [738, 60] on span "+4 Tags" at bounding box center [732, 62] width 24 height 11
click at [698, 84] on div "Documents Required" at bounding box center [716, 98] width 191 height 31
click at [314, 200] on td "Trade Sheet" at bounding box center [269, 208] width 145 height 41
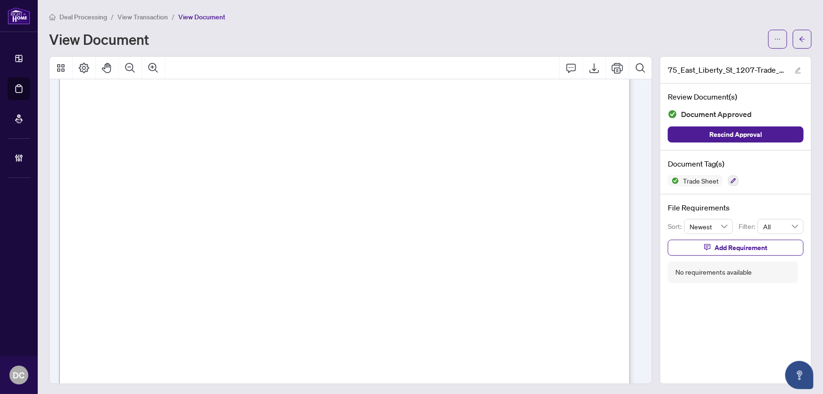
scroll to position [171, 0]
click at [799, 42] on span "button" at bounding box center [802, 39] width 7 height 15
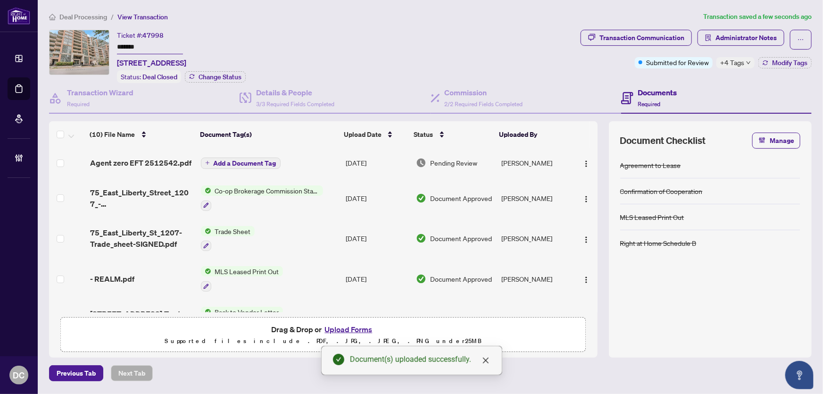
click at [734, 65] on span "+4 Tags" at bounding box center [732, 62] width 24 height 11
click at [708, 80] on div "Transaction Communication Administrator Notes Submitted for Review +4 Tags Modi…" at bounding box center [696, 56] width 235 height 53
click at [737, 38] on span "Administrator Notes" at bounding box center [746, 37] width 61 height 15
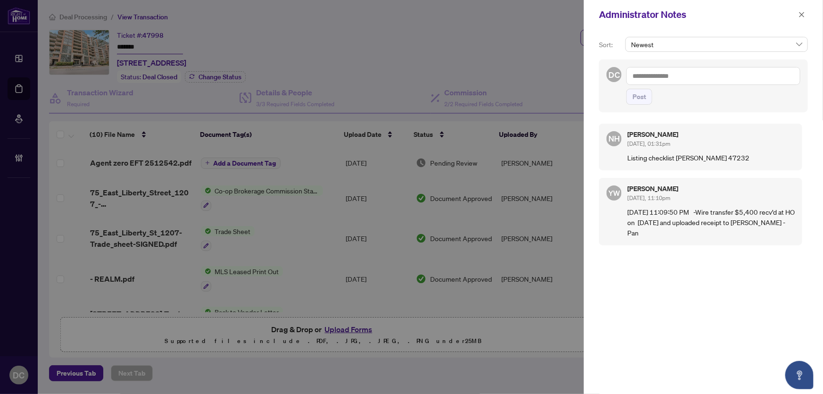
click at [780, 72] on textarea at bounding box center [714, 76] width 174 height 18
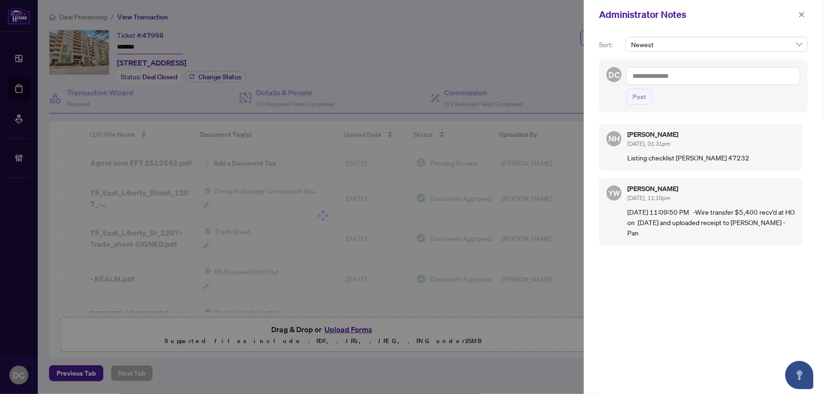
paste textarea "**********"
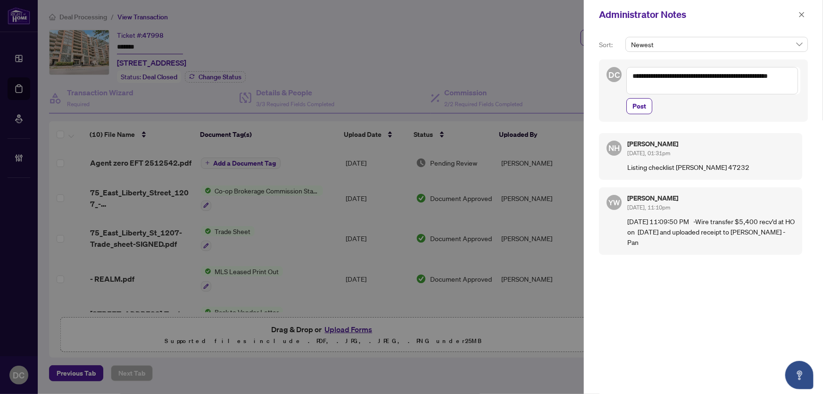
click at [781, 82] on textarea "**********" at bounding box center [713, 80] width 172 height 27
paste textarea "**********"
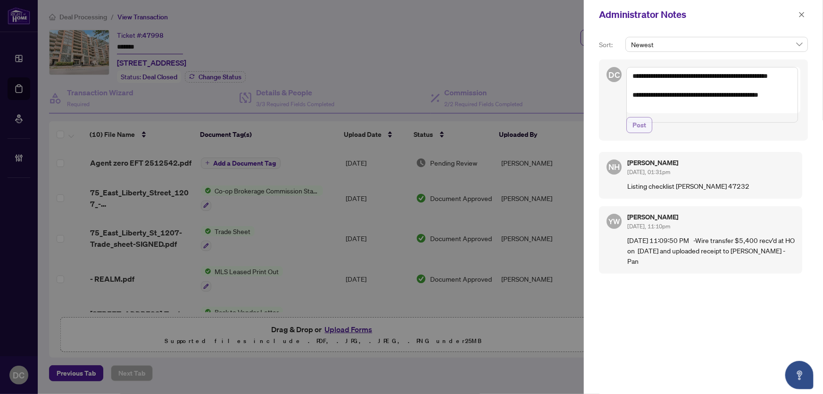
type textarea "**********"
click at [646, 133] on button "Post" at bounding box center [640, 125] width 26 height 16
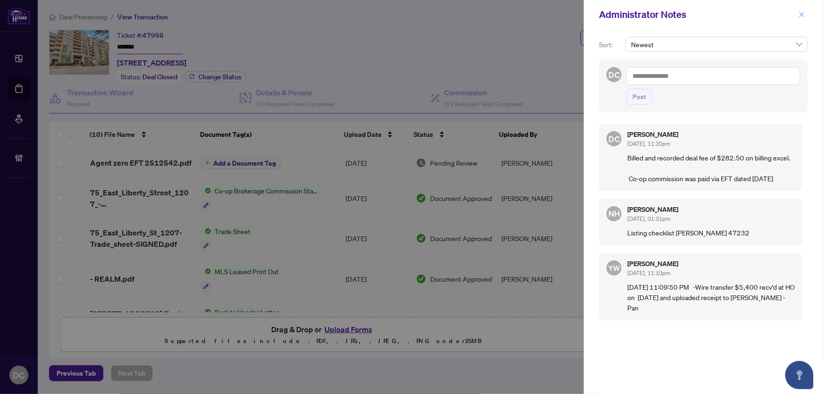
click at [804, 13] on icon "close" at bounding box center [802, 14] width 7 height 7
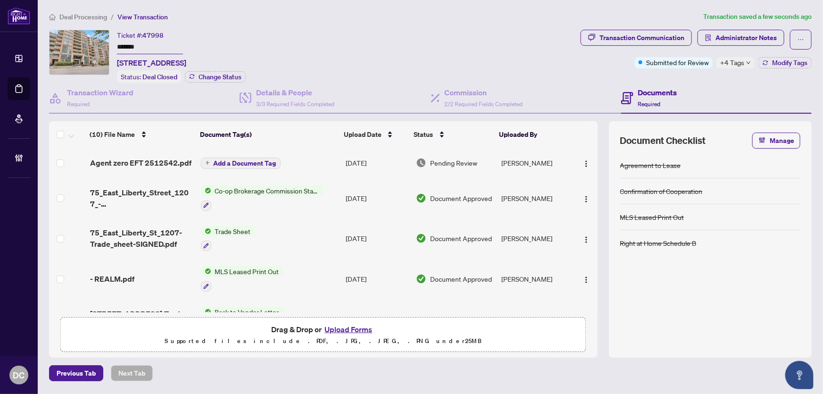
click at [749, 60] on icon "down" at bounding box center [748, 62] width 5 height 5
